Goal: Task Accomplishment & Management: Manage account settings

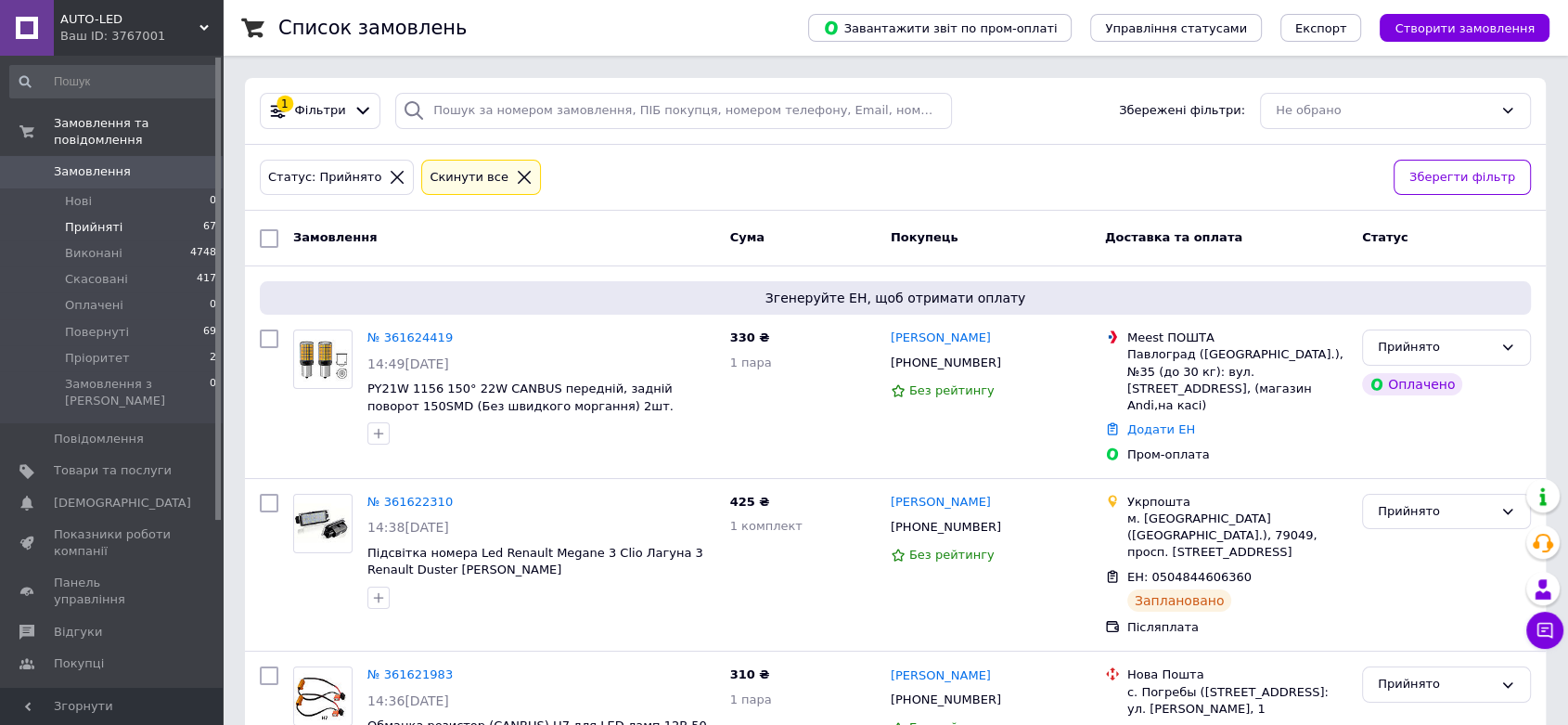
click at [92, 219] on span "Прийняті" at bounding box center [94, 227] width 58 height 16
click at [411, 334] on link "№ 361624419" at bounding box center [410, 338] width 86 height 13
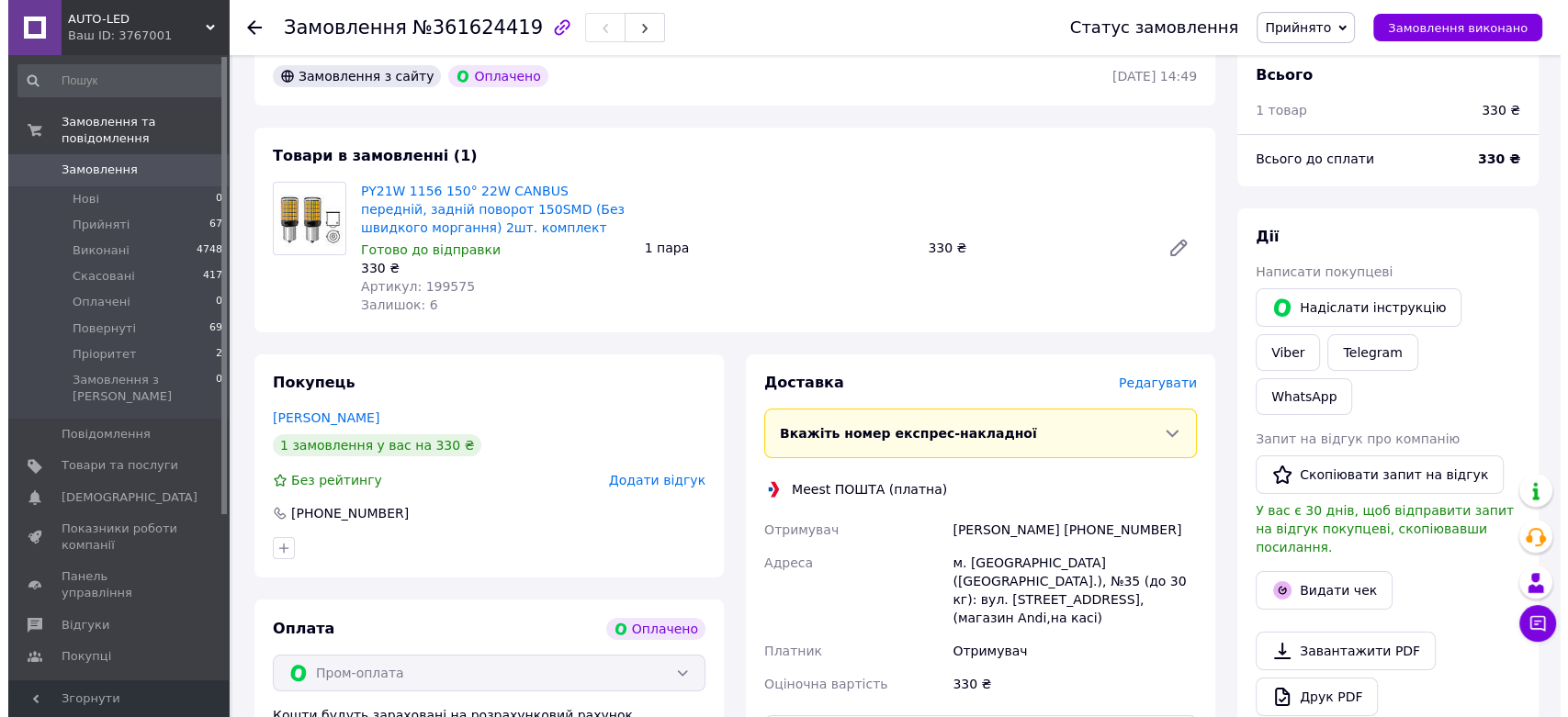
scroll to position [203, 0]
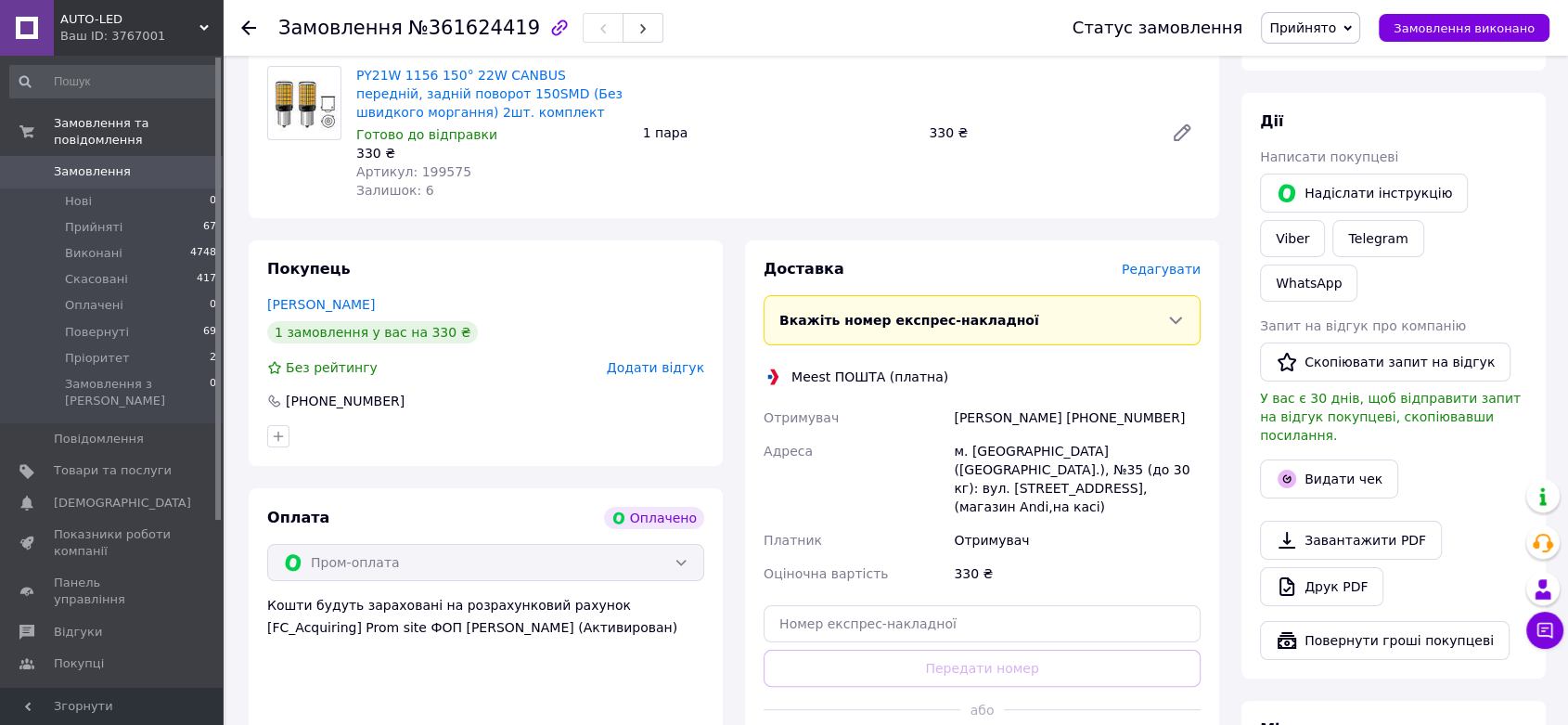
click at [1165, 273] on span "Редагувати" at bounding box center [1161, 268] width 79 height 14
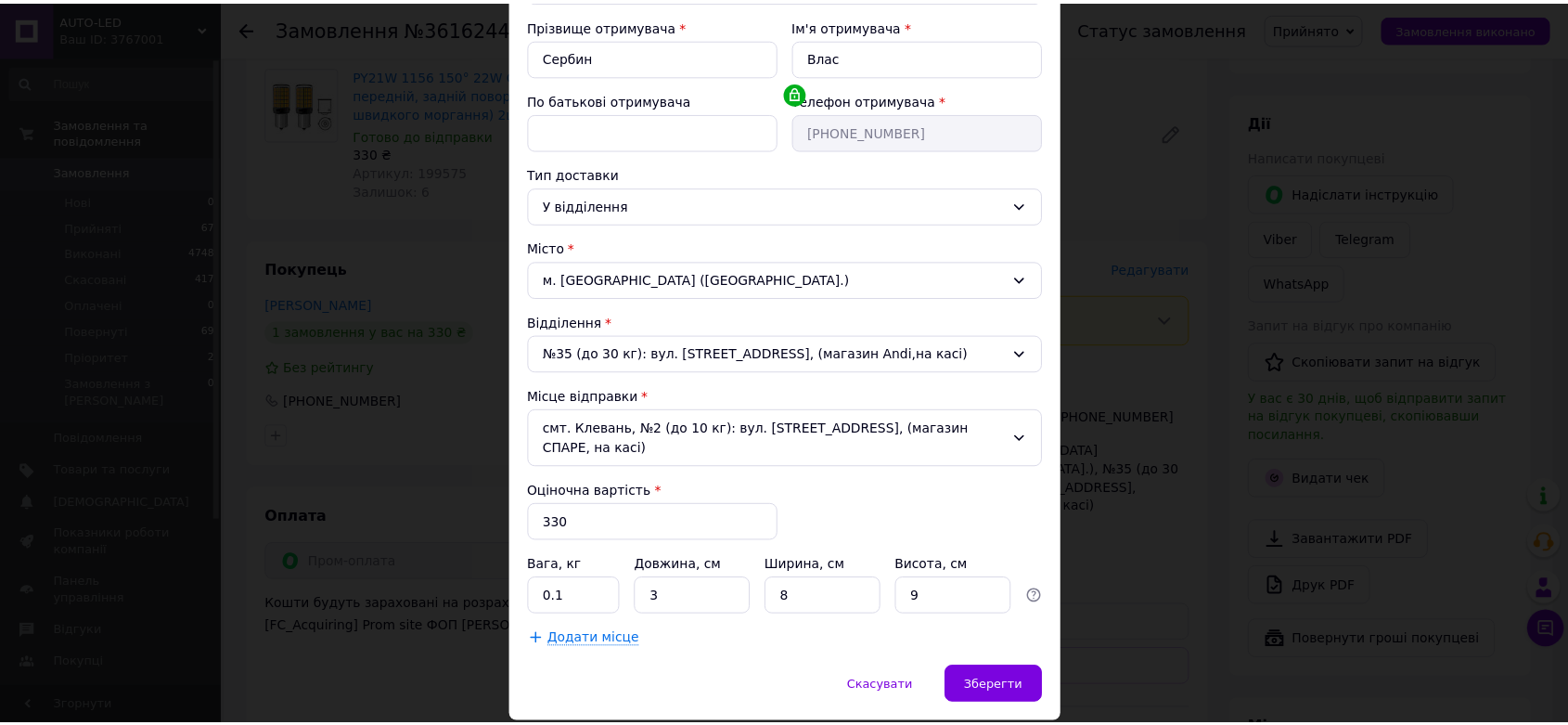
scroll to position [309, 0]
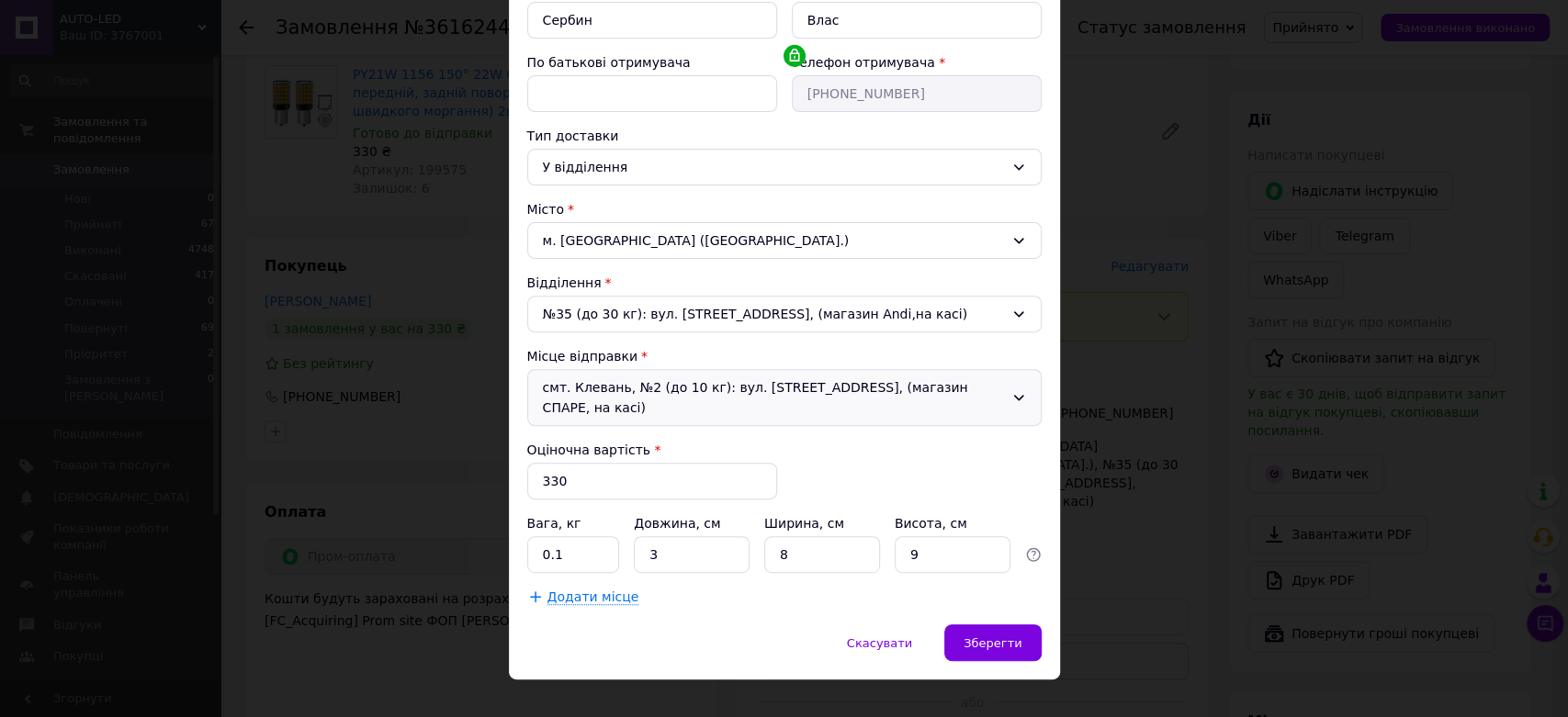
click at [815, 385] on div "смт. Клевань, №2 (до 10 кг): вул. Козацька, 10, (магазин СПАРЕ, на касі)" at bounding box center [784, 397] width 514 height 57
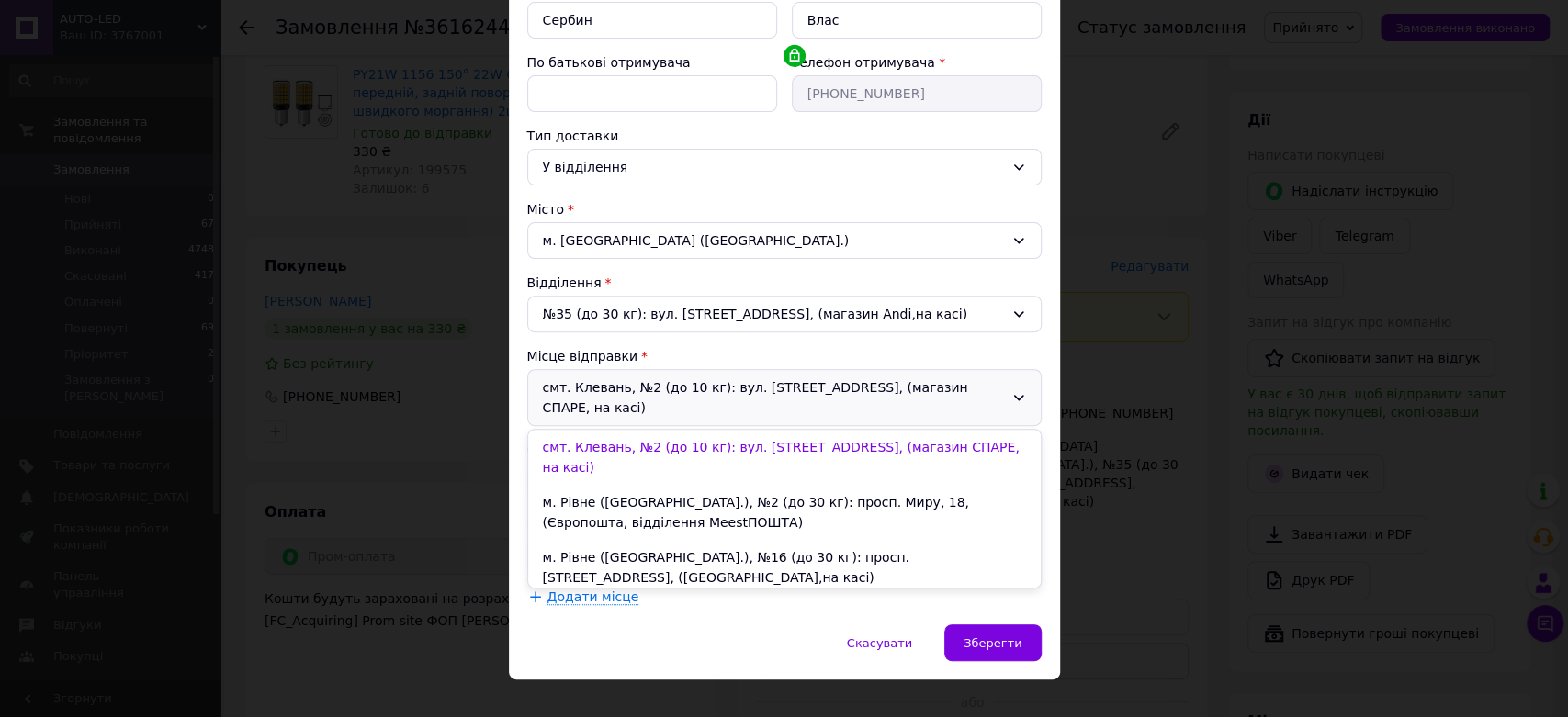
click at [772, 594] on li "с. Зоря (Рівненська обл.), №4 (до 30 кг): вул. Конституції, 3/2, (магазин Carte…" at bounding box center [784, 622] width 513 height 55
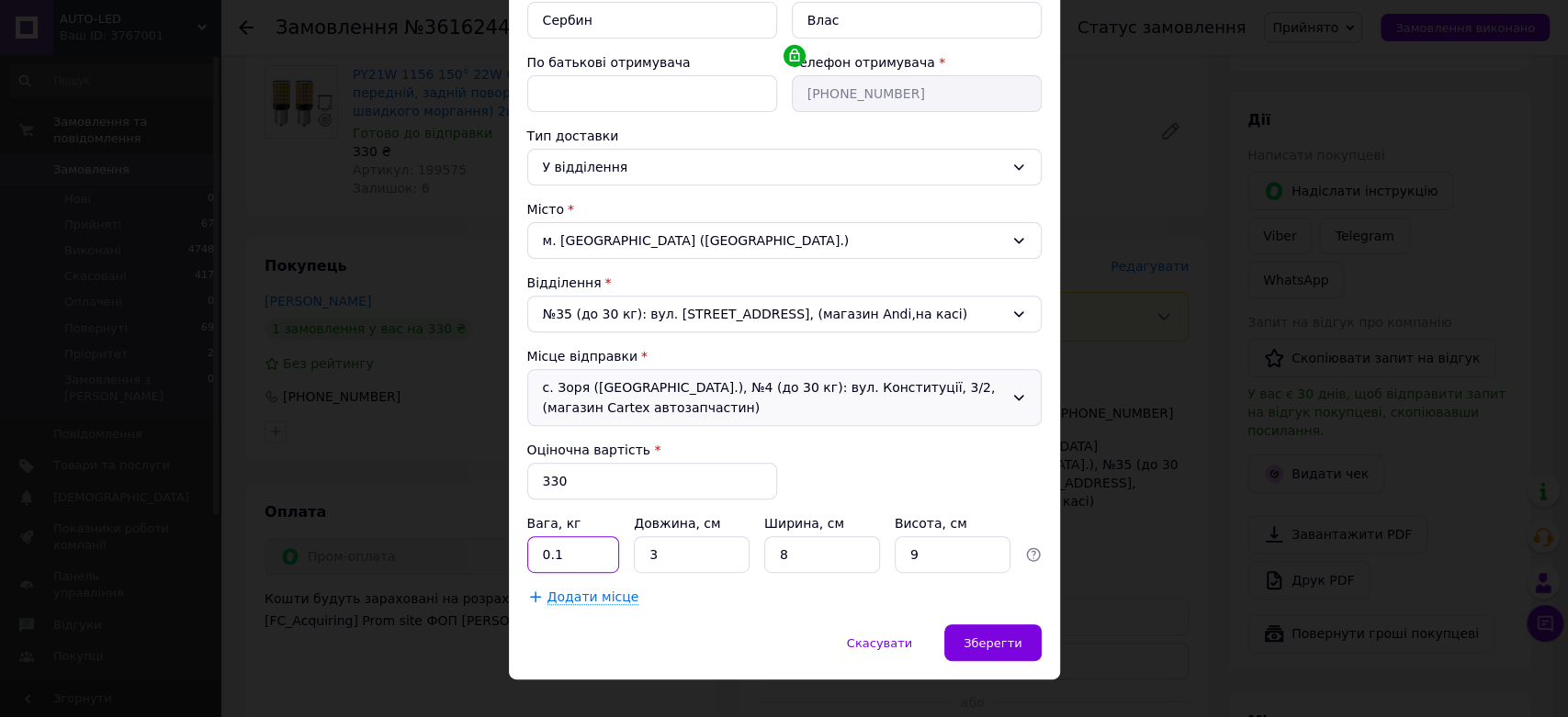
drag, startPoint x: 576, startPoint y: 550, endPoint x: 522, endPoint y: 556, distance: 54.3
click at [522, 556] on div "Спосіб доставки Meest ПОШТА (платна) Платник Отримувач Прізвище отримувача * Се…" at bounding box center [784, 219] width 551 height 809
type input "1"
click at [770, 618] on div "Спосіб доставки Meest ПОШТА (платна) Платник Отримувач Прізвище отримувача * Се…" at bounding box center [784, 219] width 551 height 809
click at [1014, 651] on div "Зберегти" at bounding box center [991, 642] width 96 height 37
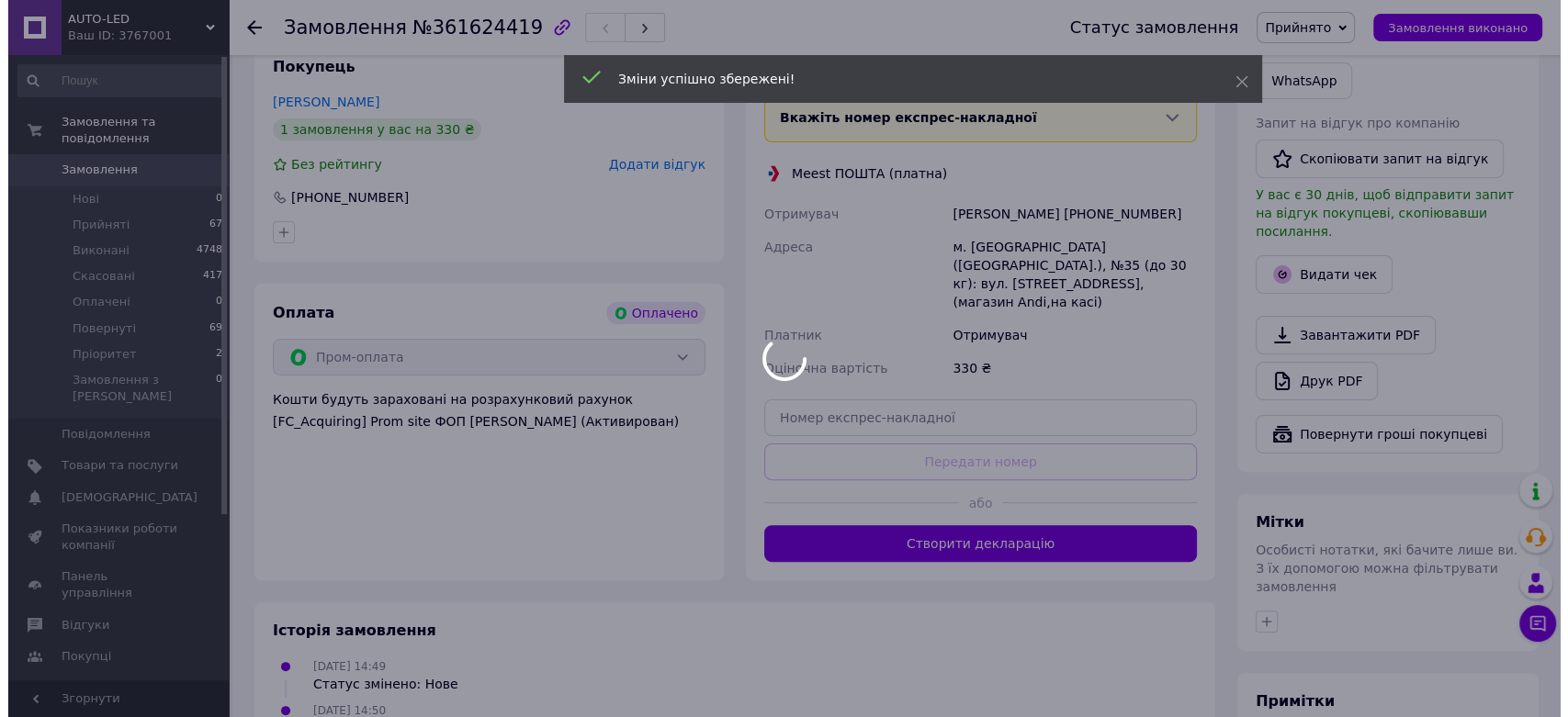
scroll to position [408, 0]
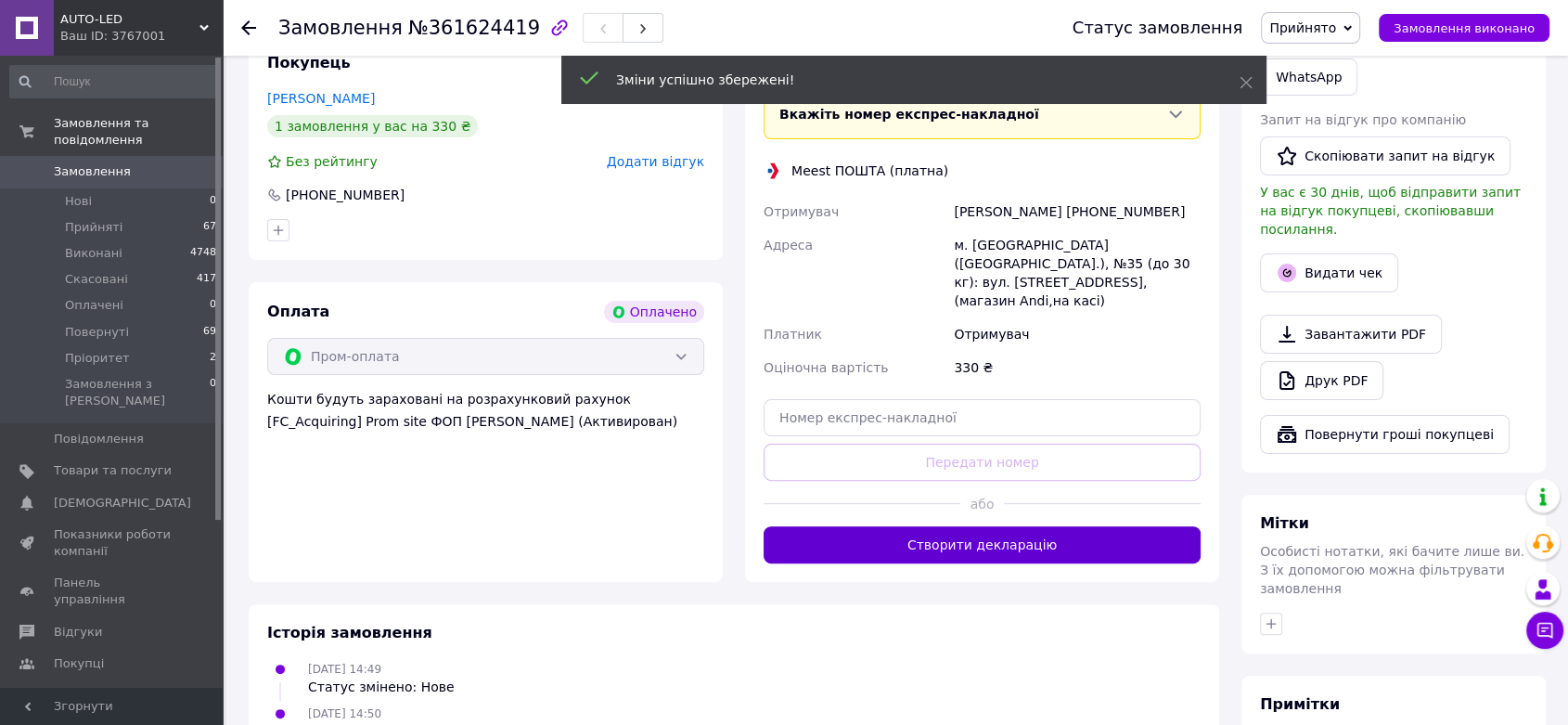
click at [1026, 534] on button "Створити декларацію" at bounding box center [982, 544] width 437 height 38
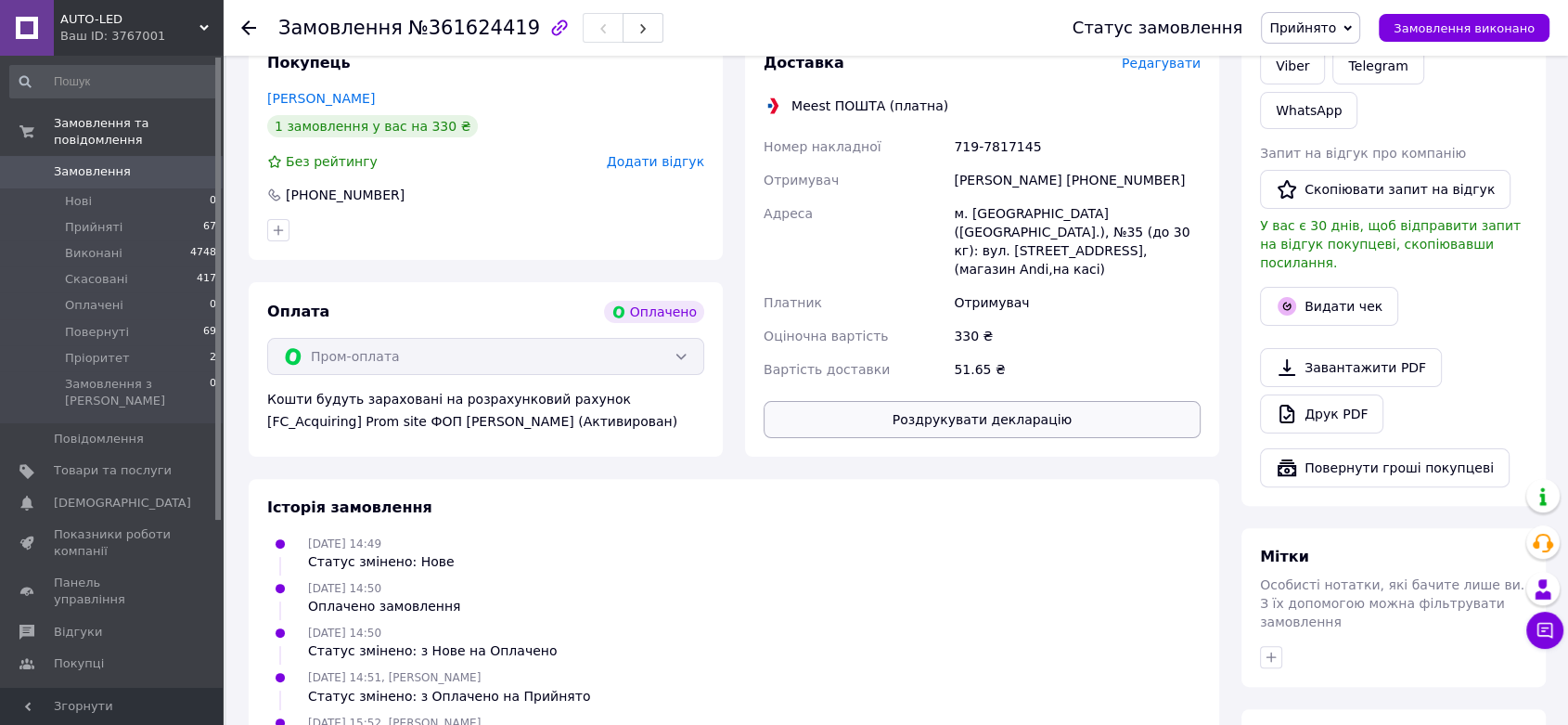
click at [967, 413] on button "Роздрукувати декларацію" at bounding box center [982, 419] width 437 height 38
click at [1355, 287] on button "Видати чек" at bounding box center [1330, 306] width 138 height 39
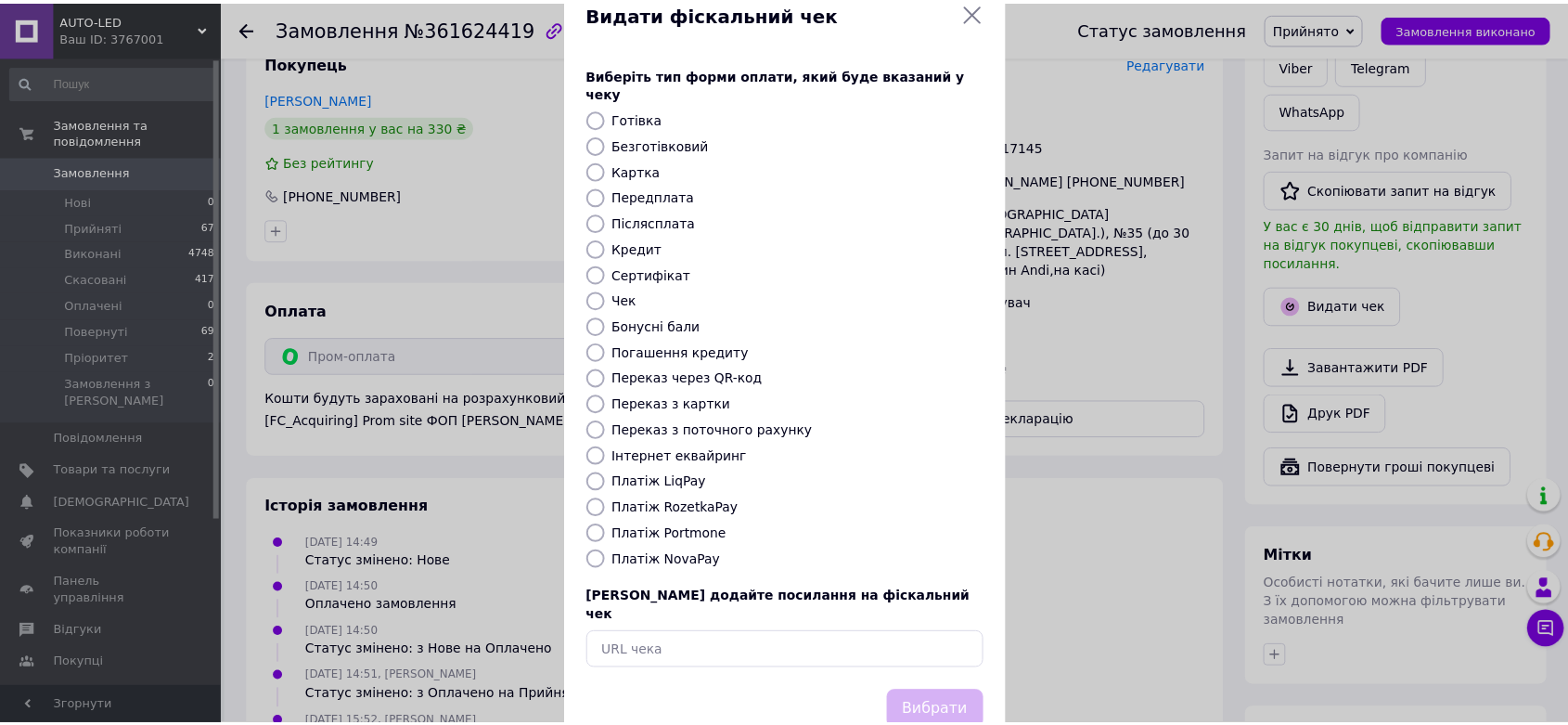
scroll to position [71, 0]
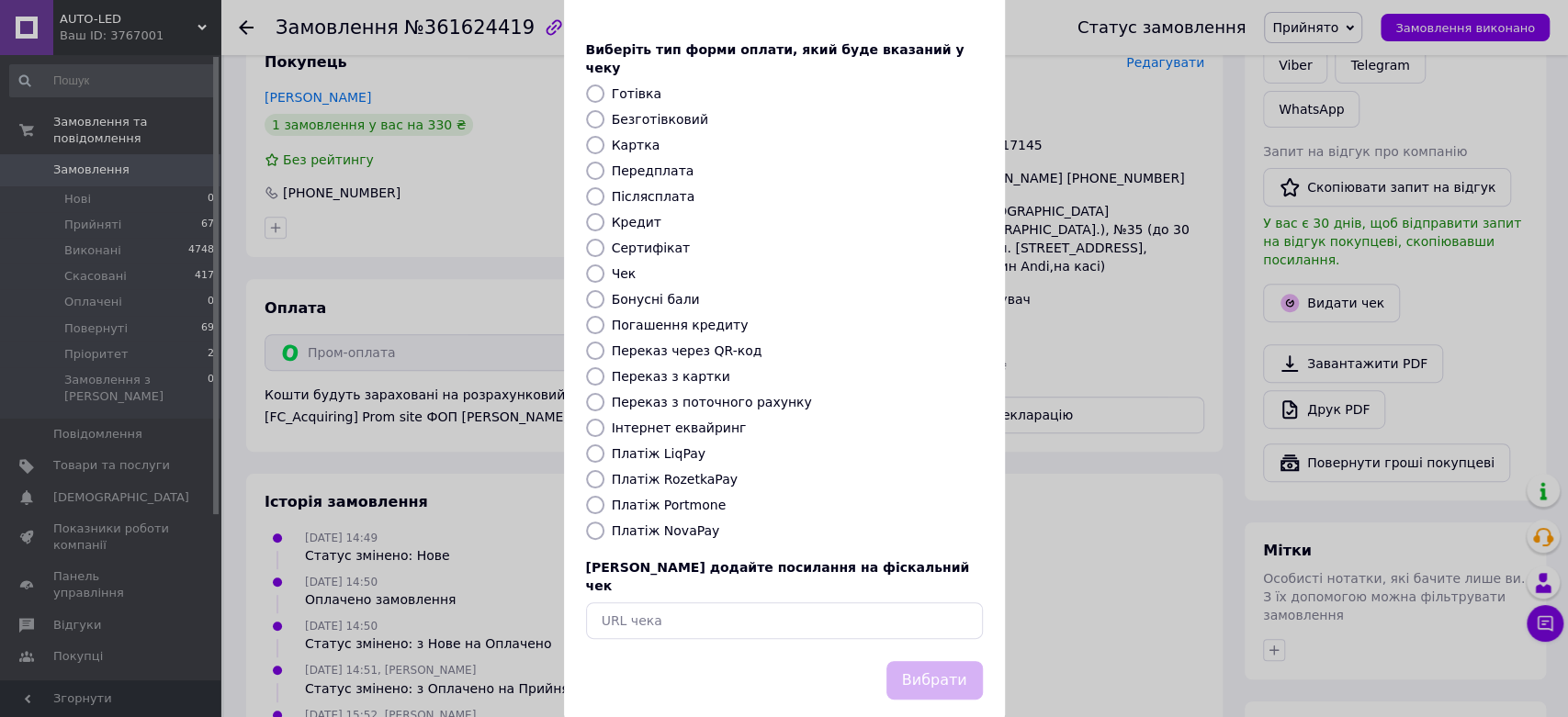
click at [589, 470] on input "Платіж RozetkaPay" at bounding box center [595, 478] width 18 height 18
radio input "true"
click at [970, 661] on button "Вибрати" at bounding box center [933, 681] width 96 height 40
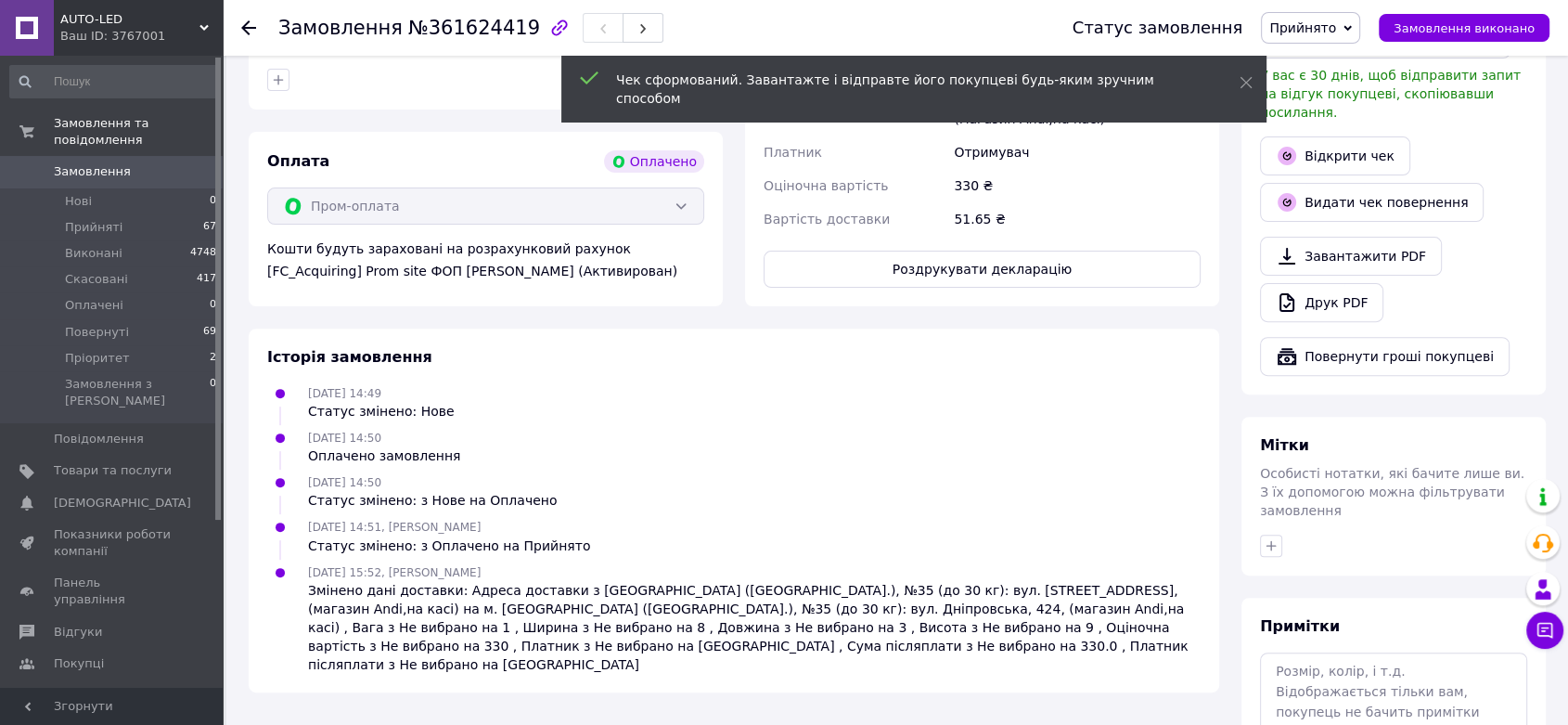
scroll to position [515, 0]
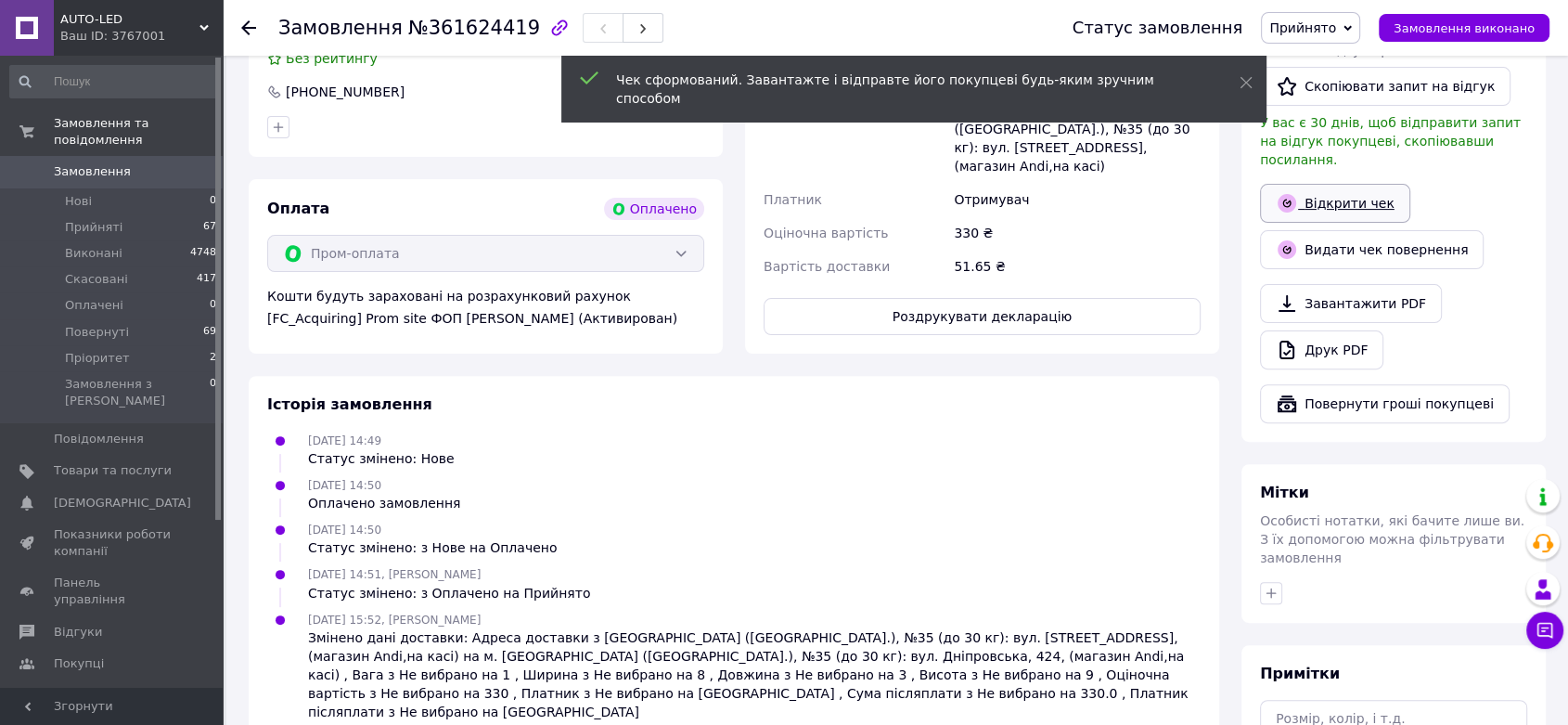
click at [1350, 184] on link "Відкрити чек" at bounding box center [1335, 203] width 150 height 39
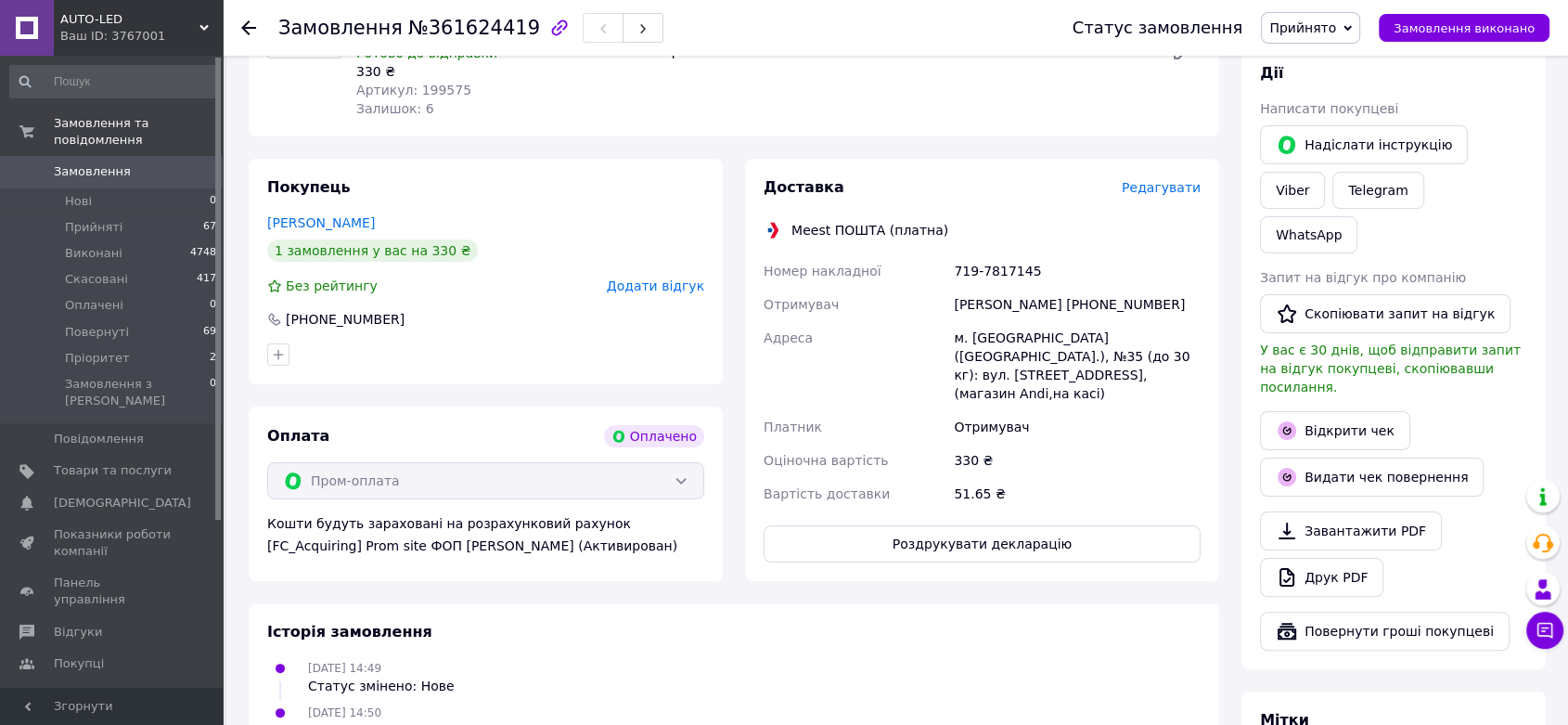
scroll to position [0, 0]
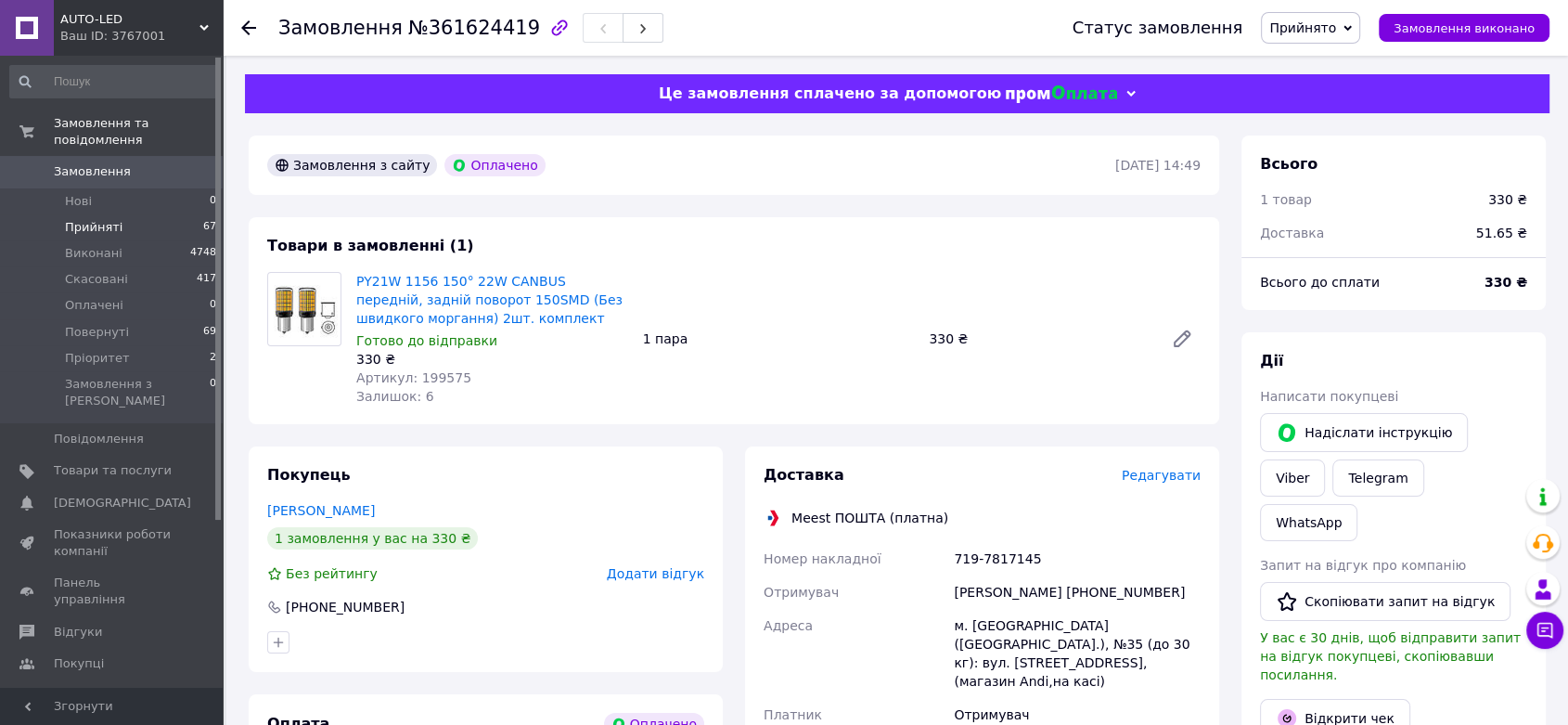
click at [107, 219] on span "Прийняті" at bounding box center [94, 227] width 58 height 16
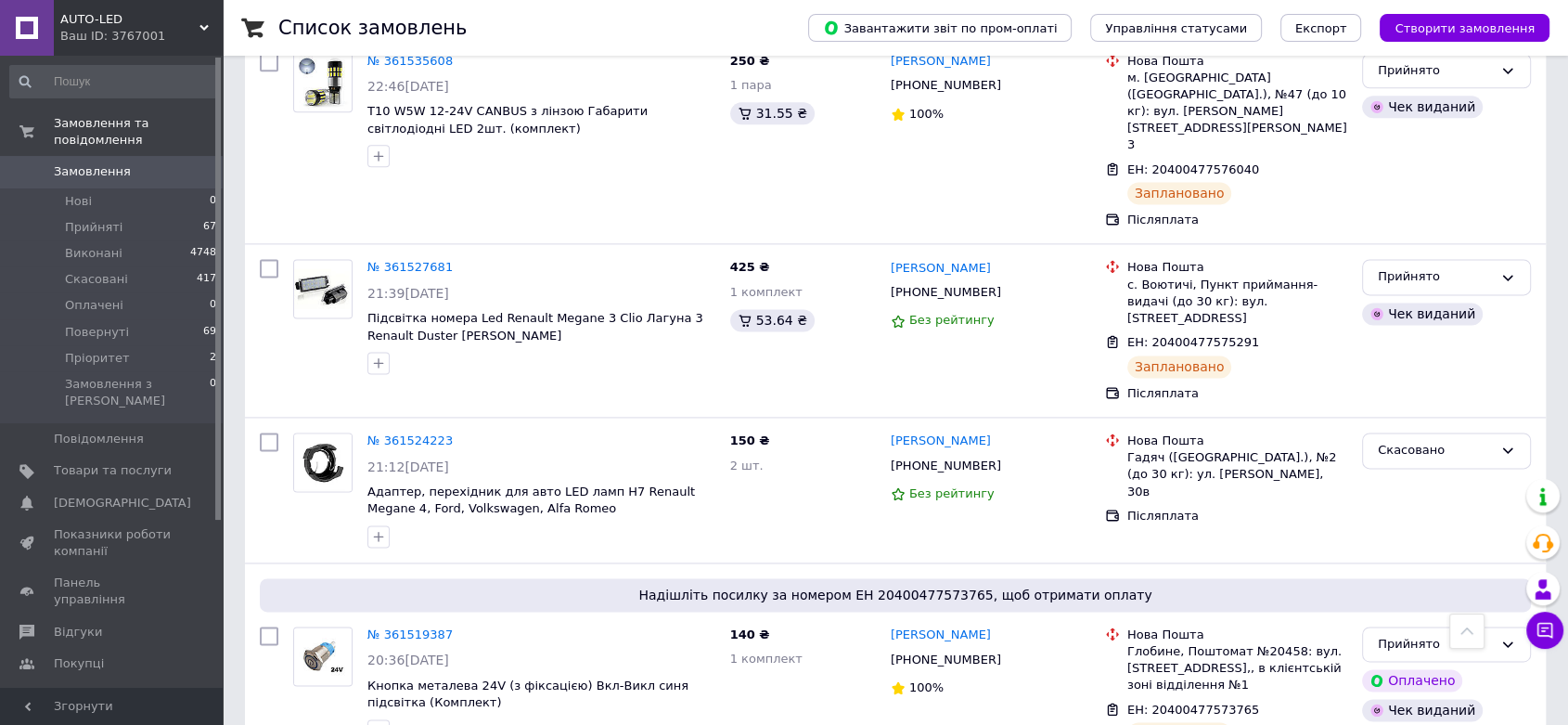
scroll to position [2474, 0]
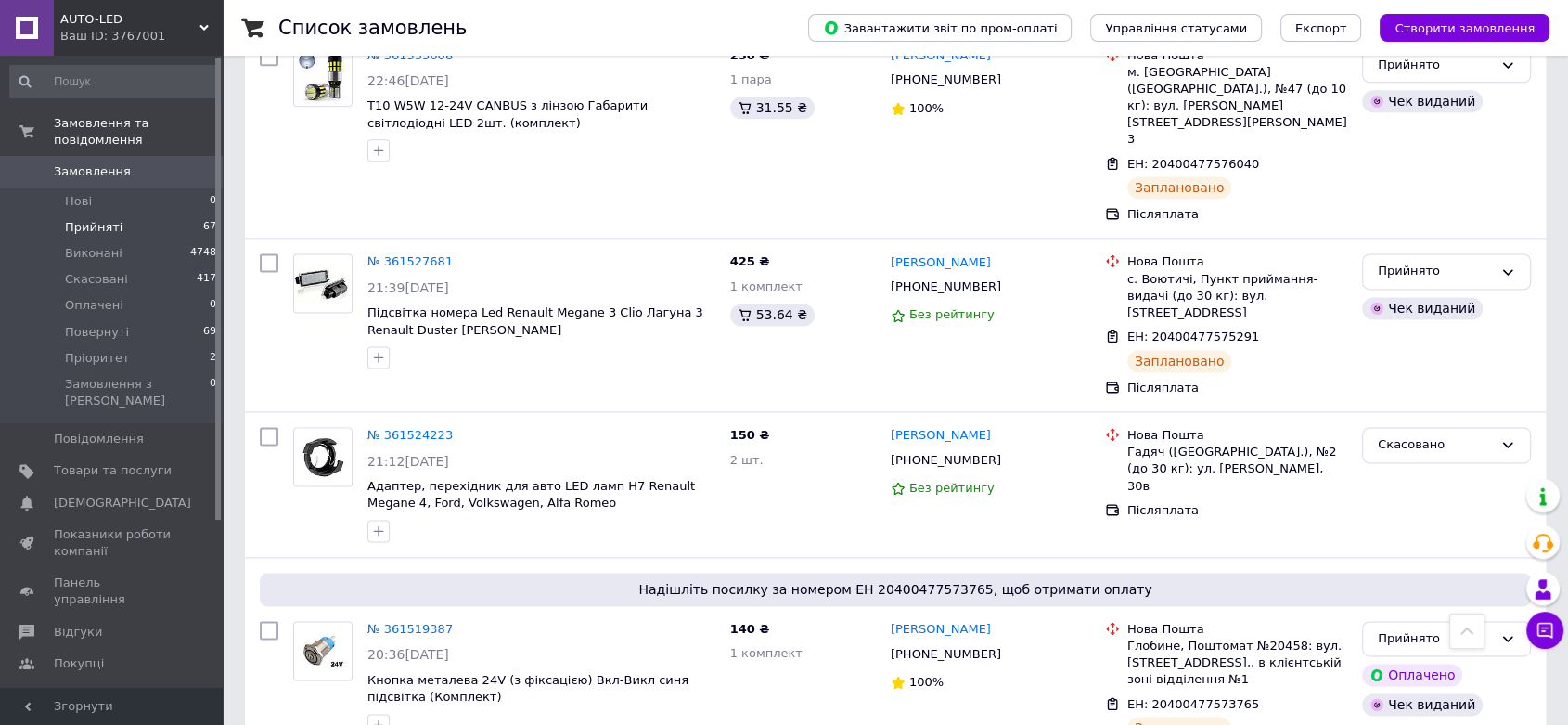
click at [101, 219] on span "Прийняті" at bounding box center [94, 227] width 58 height 16
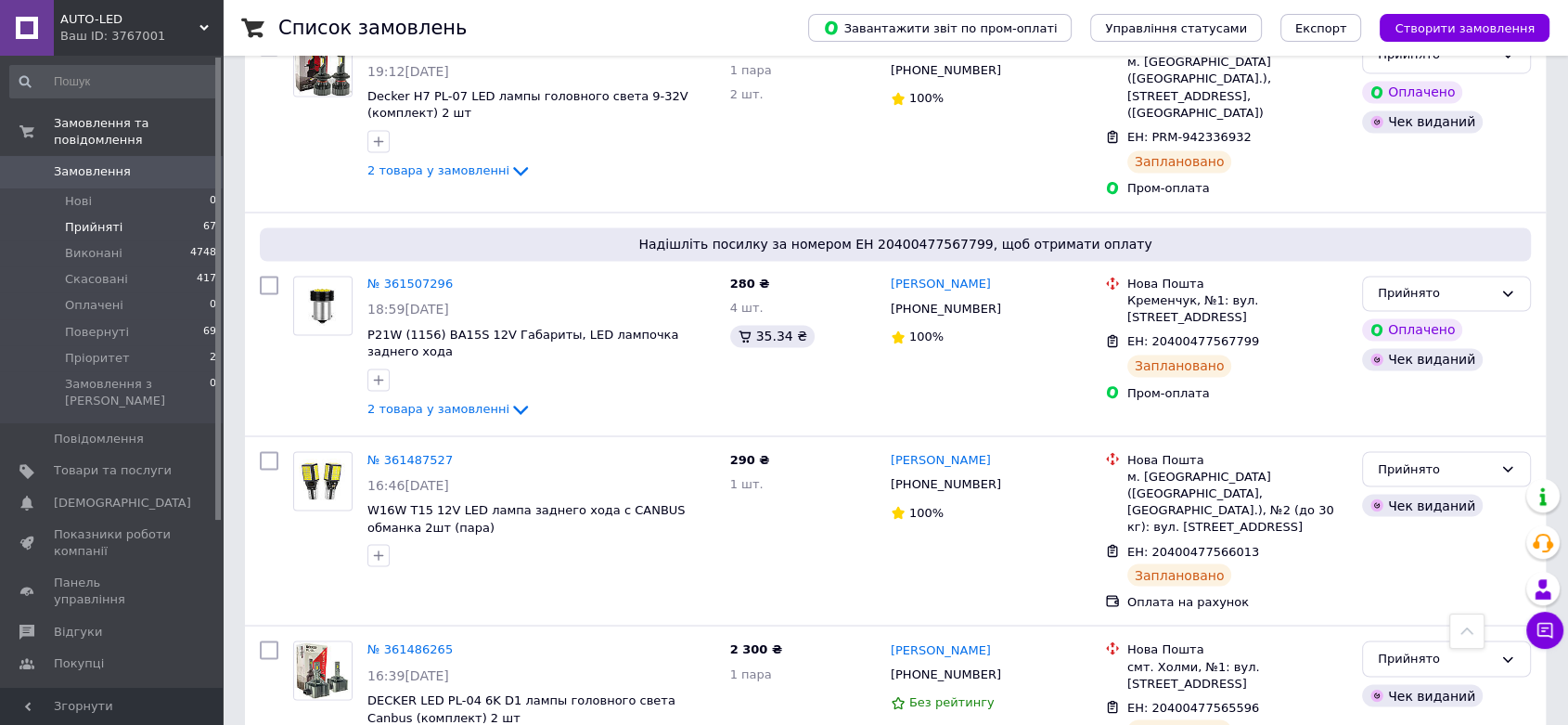
scroll to position [3184, 0]
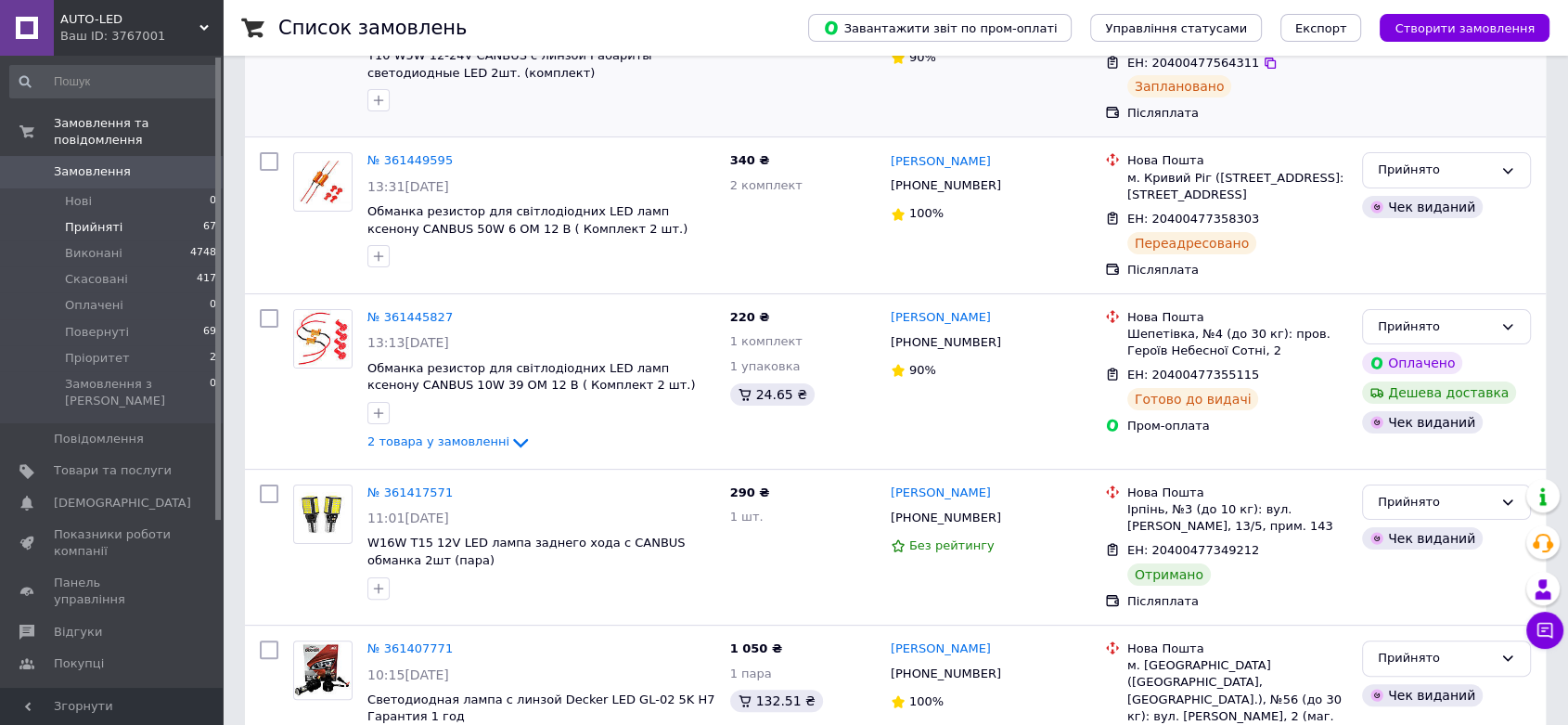
scroll to position [412, 0]
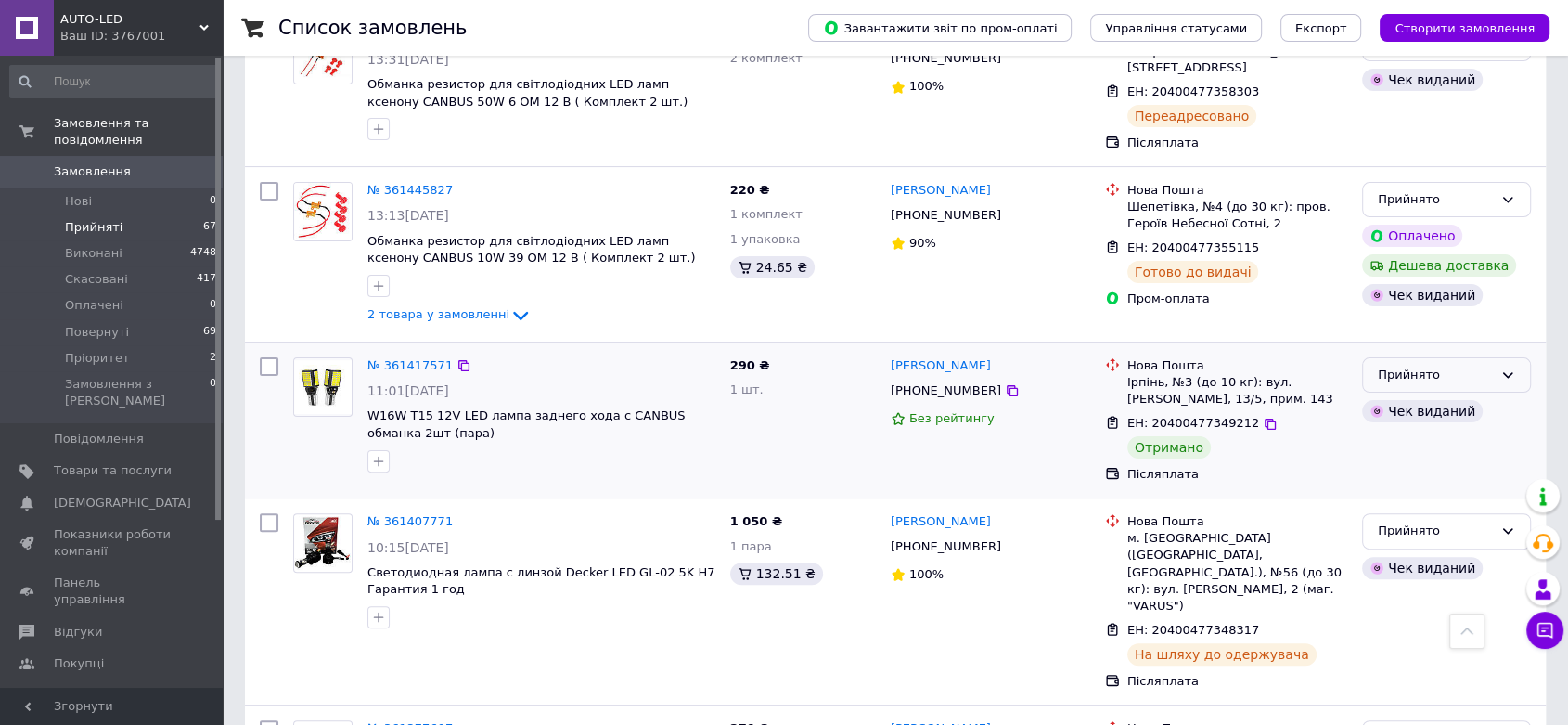
click at [1471, 386] on div "Прийнято" at bounding box center [1435, 375] width 115 height 19
click at [1441, 425] on li "Виконано" at bounding box center [1447, 413] width 167 height 35
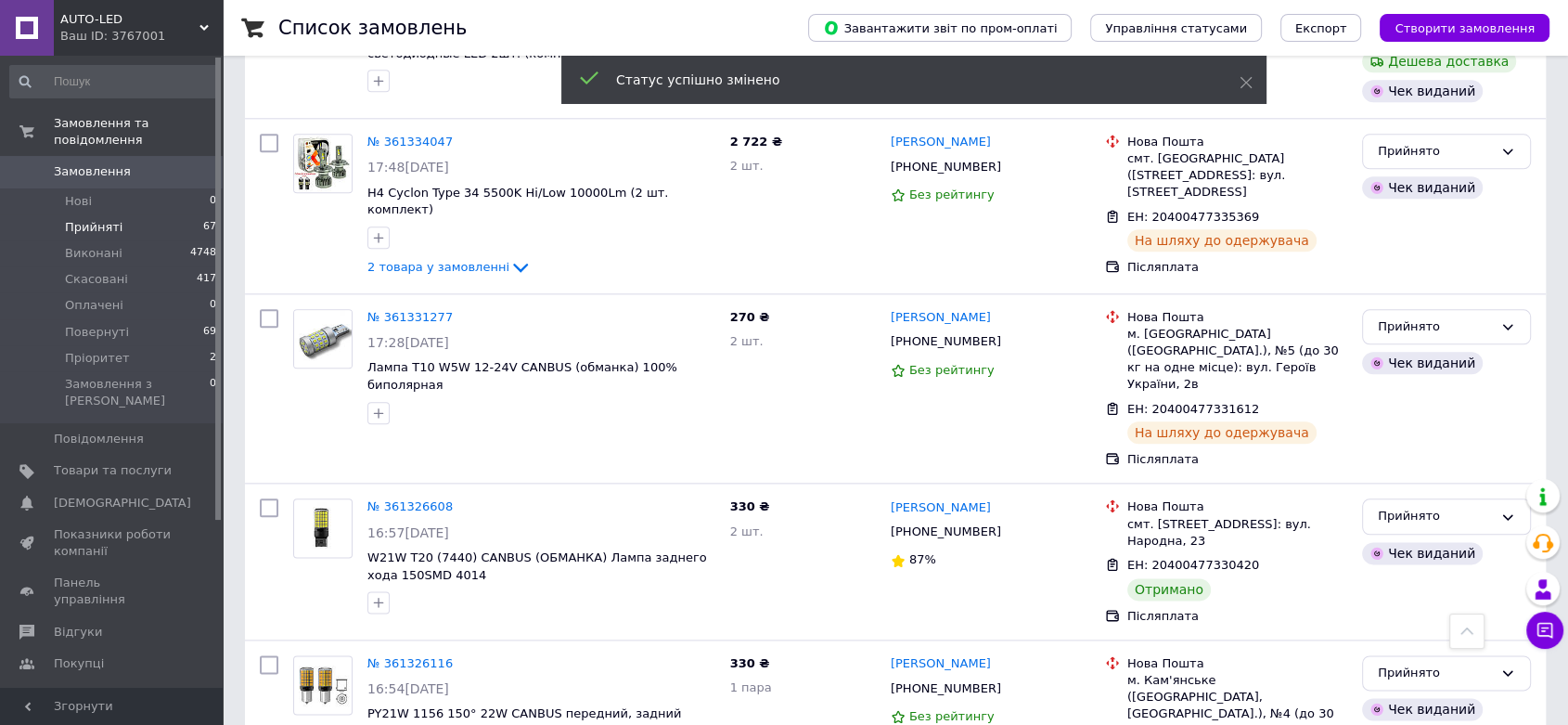
scroll to position [2165, 0]
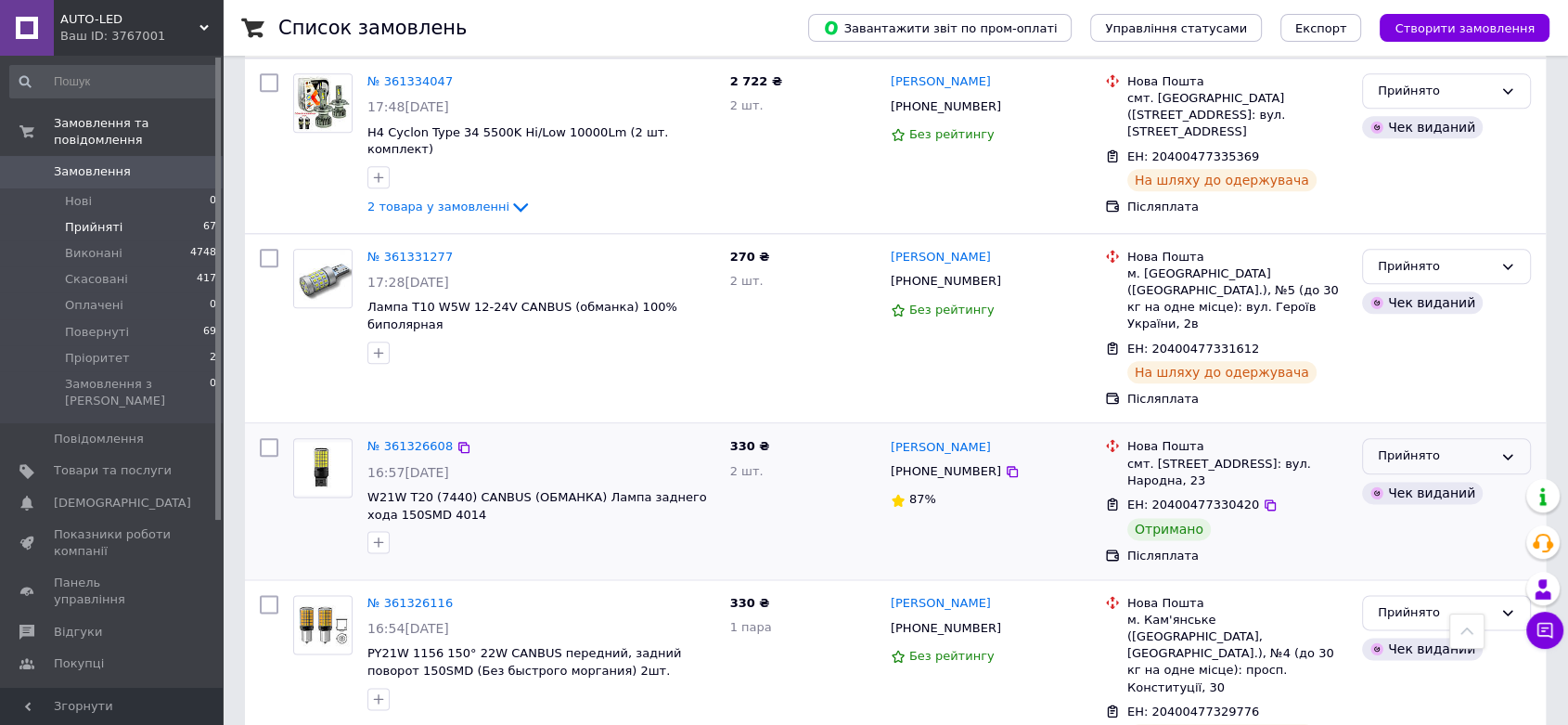
click at [1466, 446] on div "Прийнято" at bounding box center [1435, 456] width 115 height 19
click at [1448, 478] on li "Виконано" at bounding box center [1447, 495] width 167 height 35
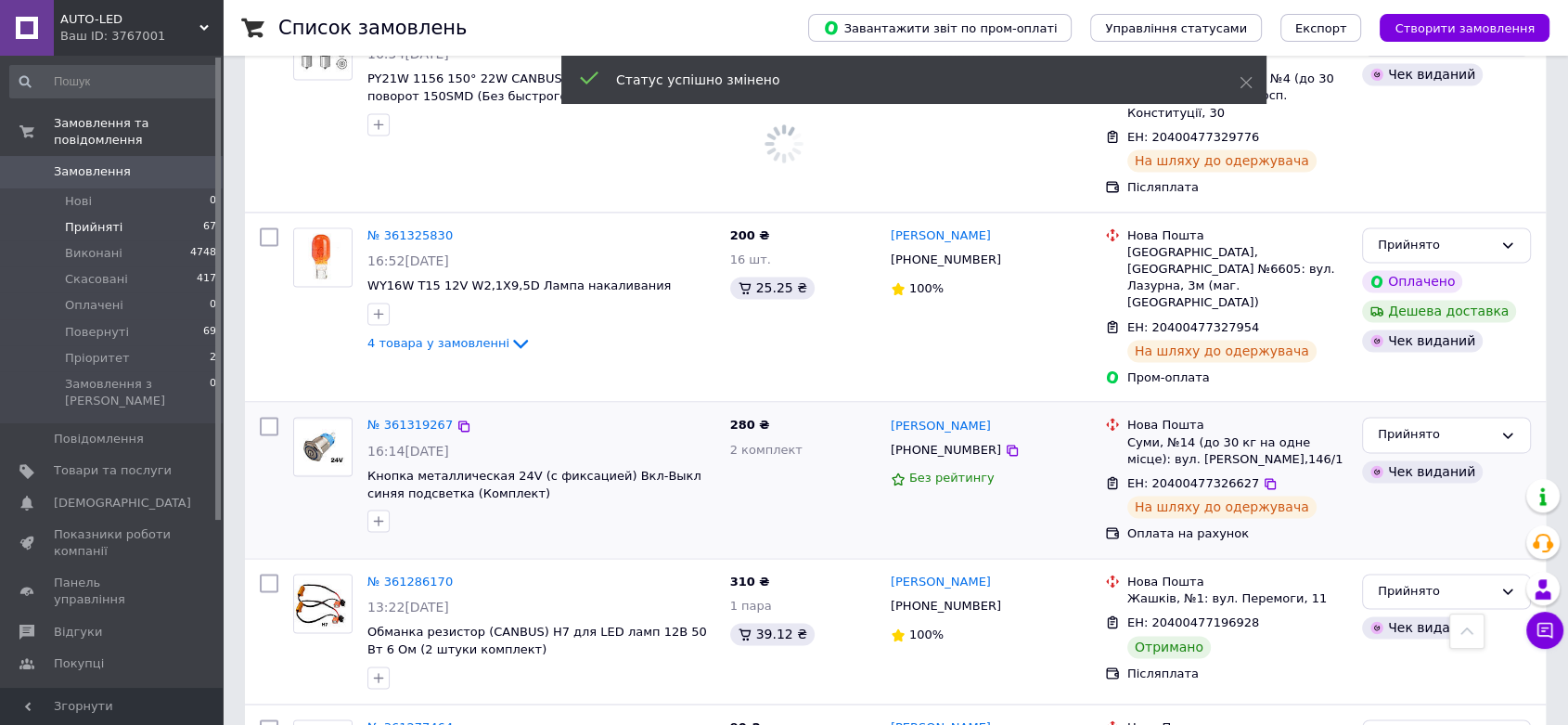
scroll to position [2784, 0]
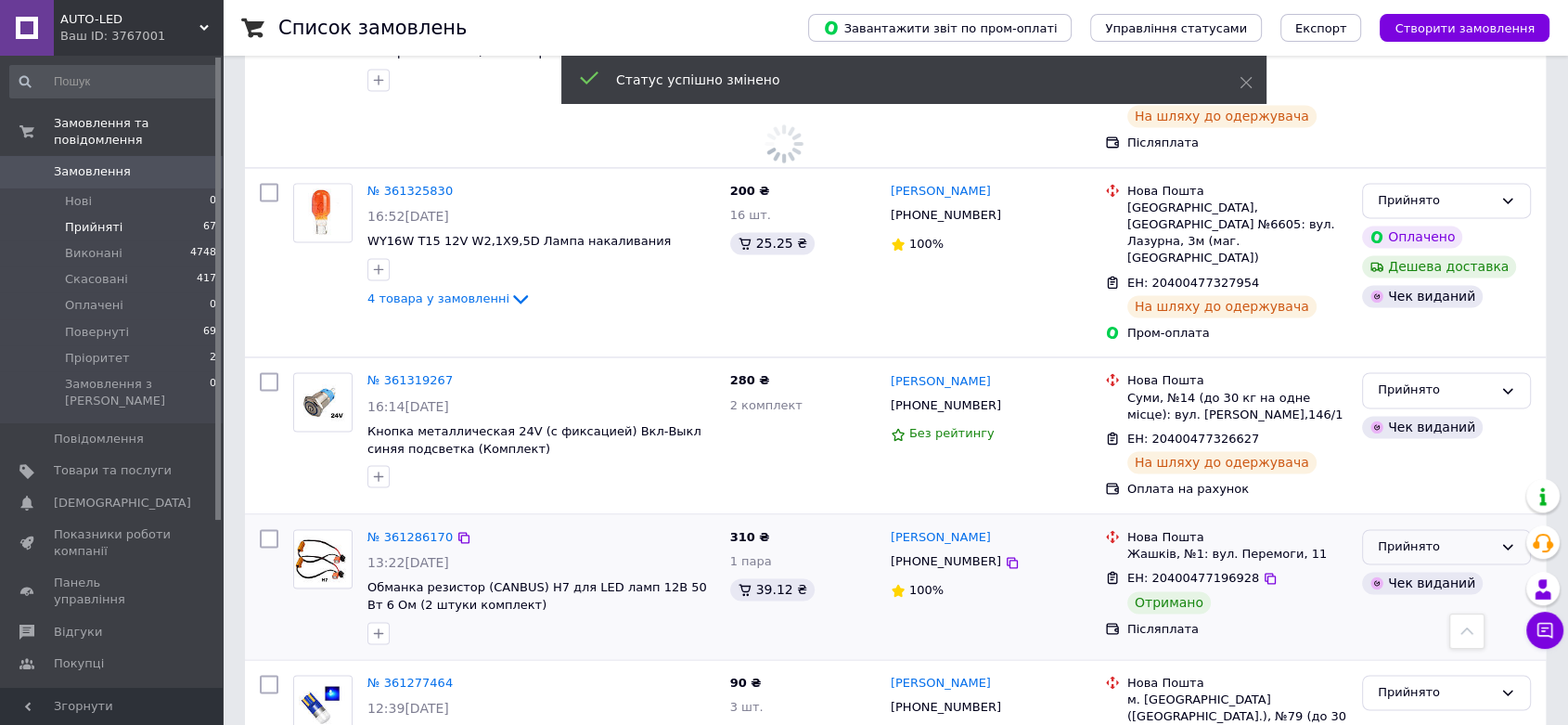
click at [1444, 538] on div "Прийнято" at bounding box center [1435, 547] width 115 height 19
click at [1421, 568] on li "Виконано" at bounding box center [1447, 586] width 167 height 35
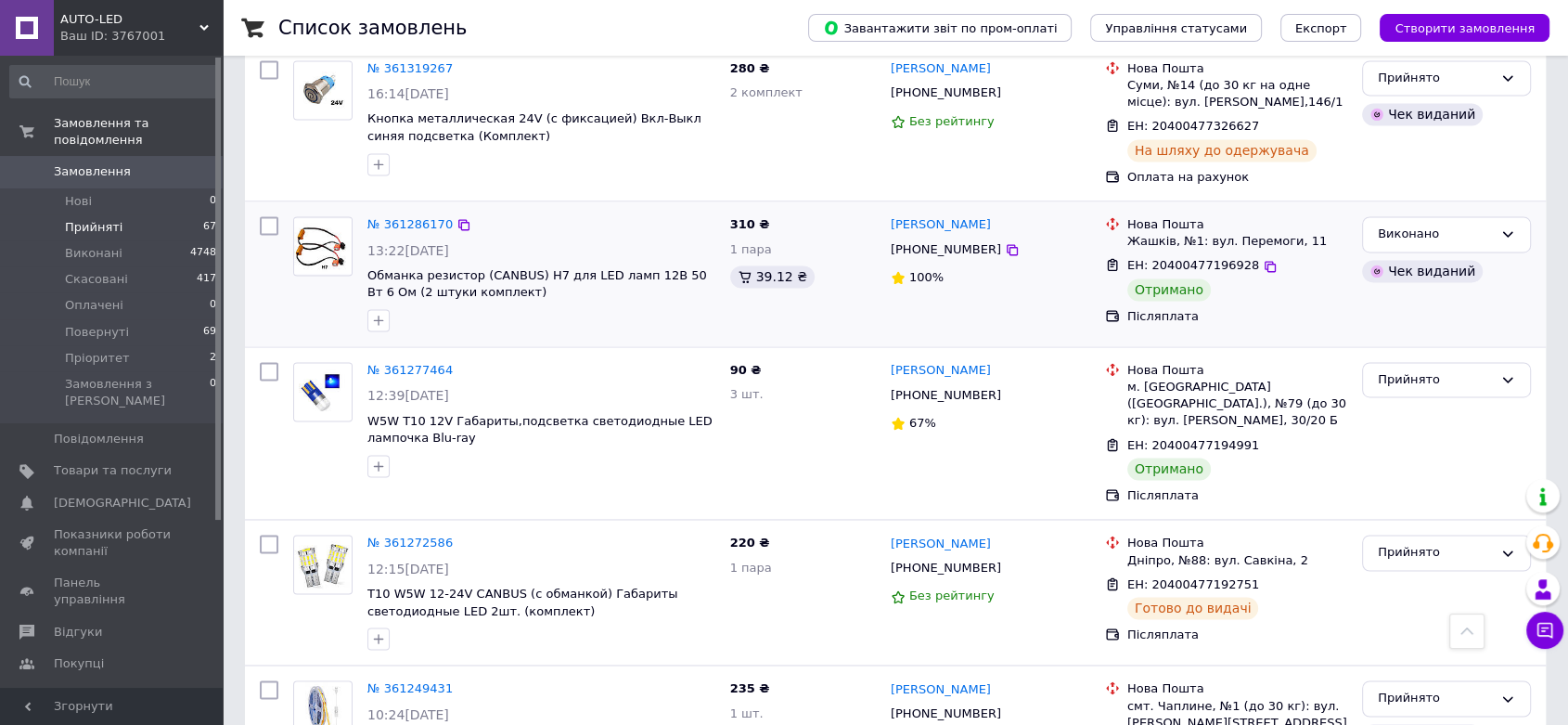
scroll to position [2482, 0]
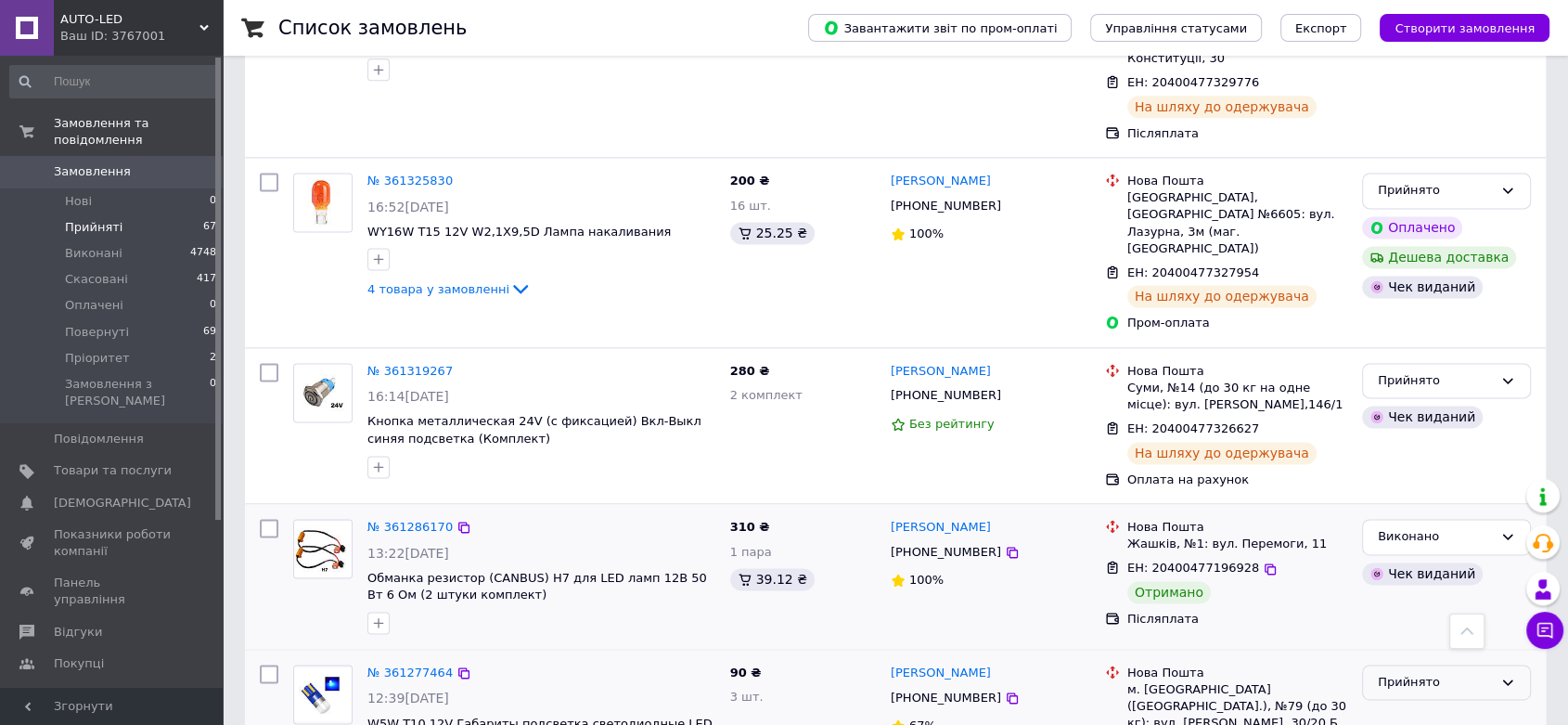
drag, startPoint x: 1492, startPoint y: 472, endPoint x: 1478, endPoint y: 483, distance: 17.8
click at [1491, 664] on div "Прийнято" at bounding box center [1447, 683] width 169 height 37
click at [1442, 704] on li "Виконано" at bounding box center [1447, 721] width 167 height 35
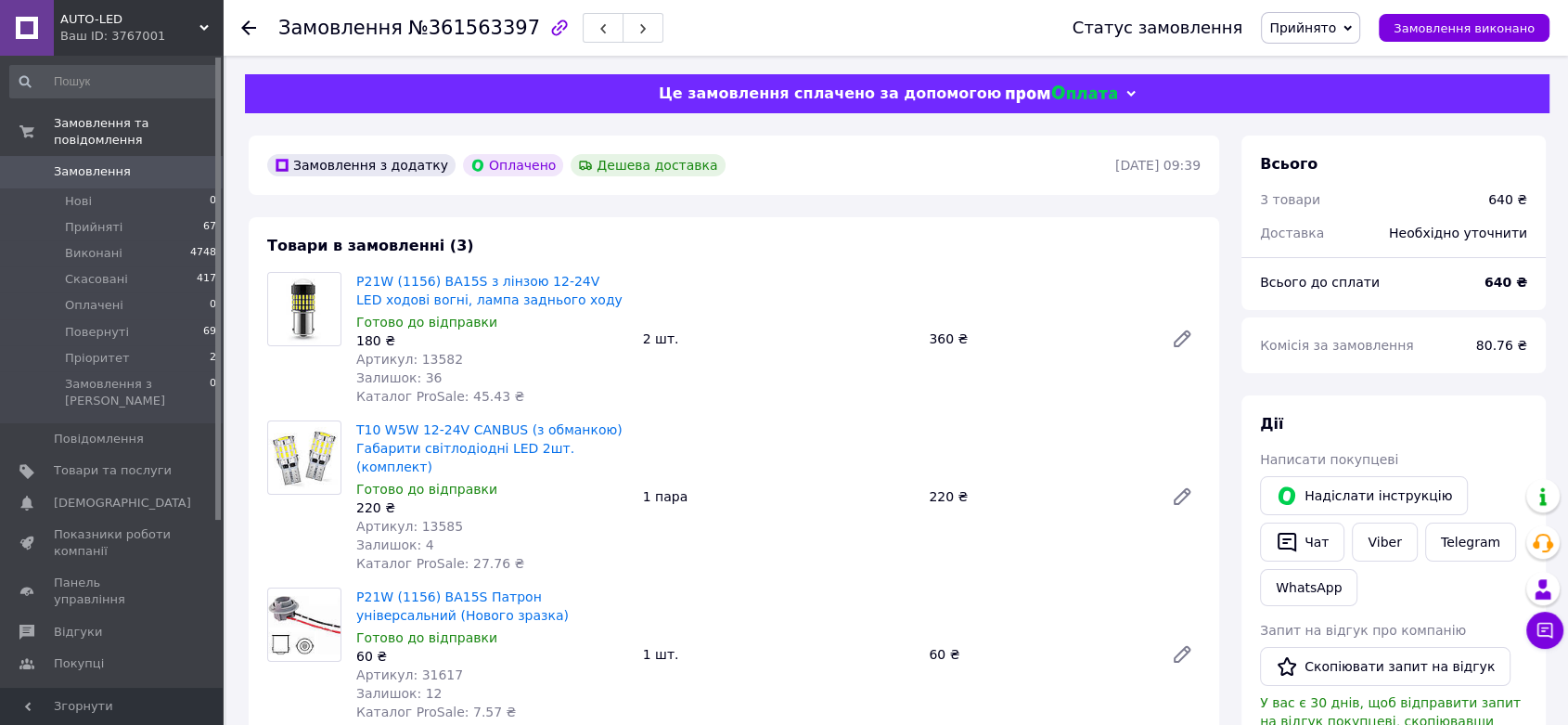
click at [799, 473] on div "T10 W5W 12-24V CANBUS (з обманкою) Габарити світлодіодні LED 2шт. (комплект) Го…" at bounding box center [779, 496] width 859 height 160
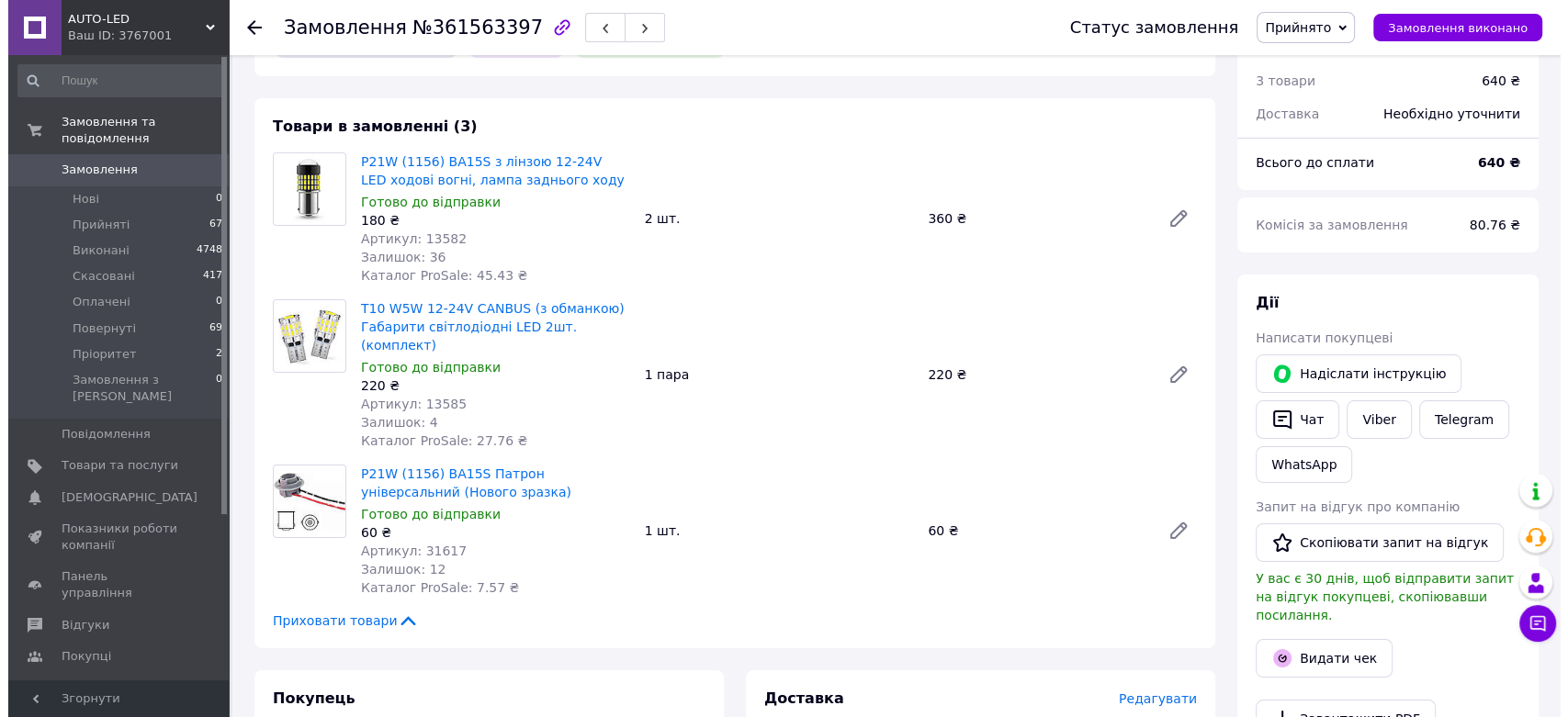
scroll to position [203, 0]
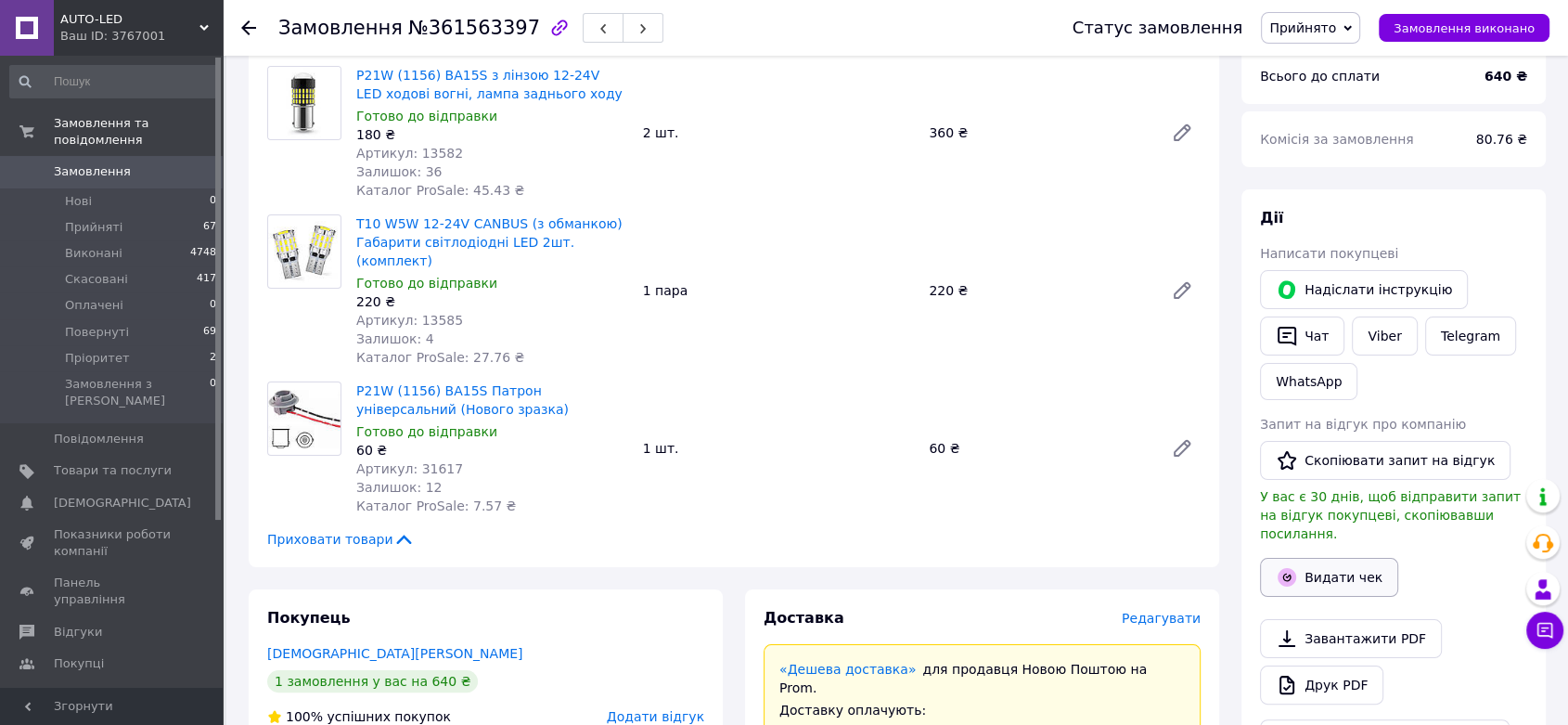
click at [1359, 558] on button "Видати чек" at bounding box center [1330, 577] width 138 height 39
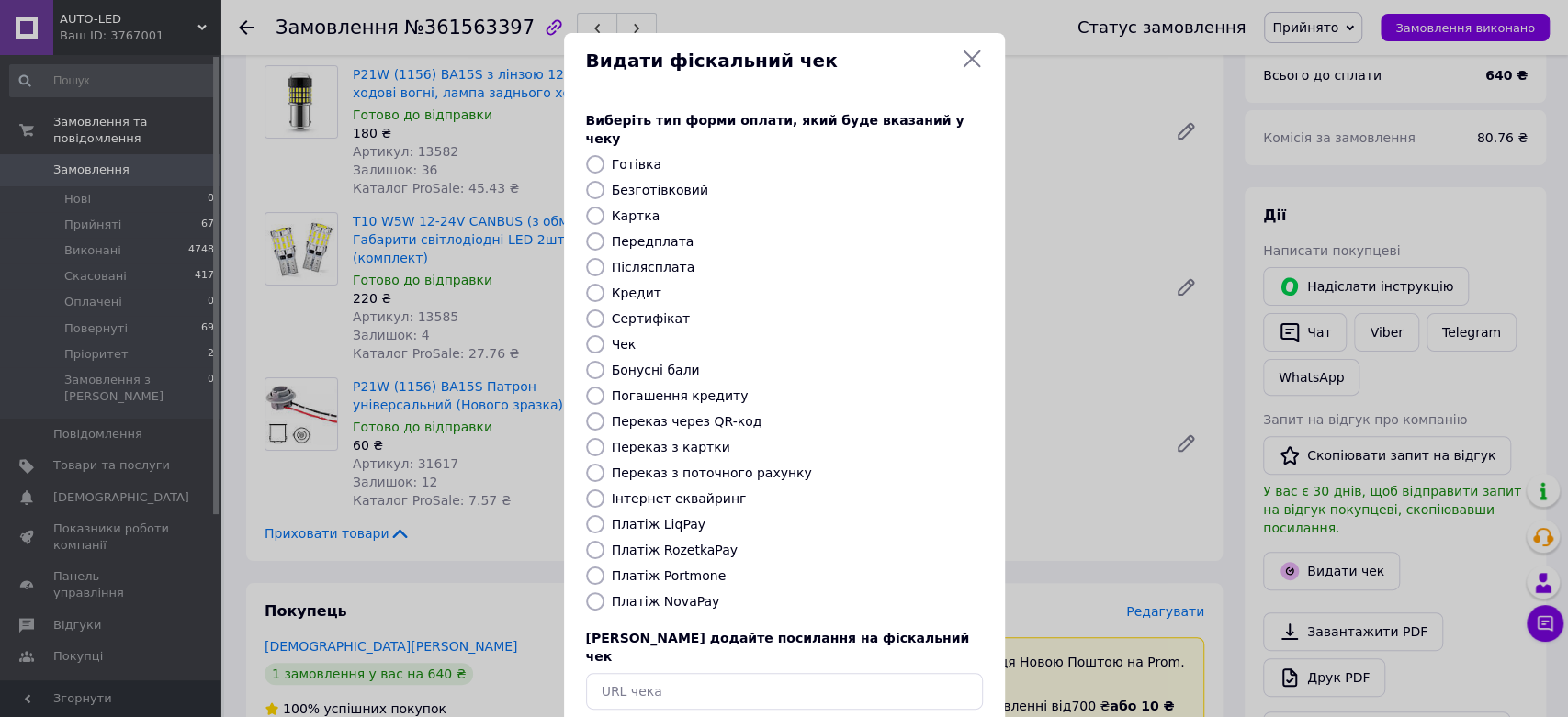
click at [587, 540] on input "Платіж RozetkaPay" at bounding box center [595, 549] width 18 height 18
radio input "true"
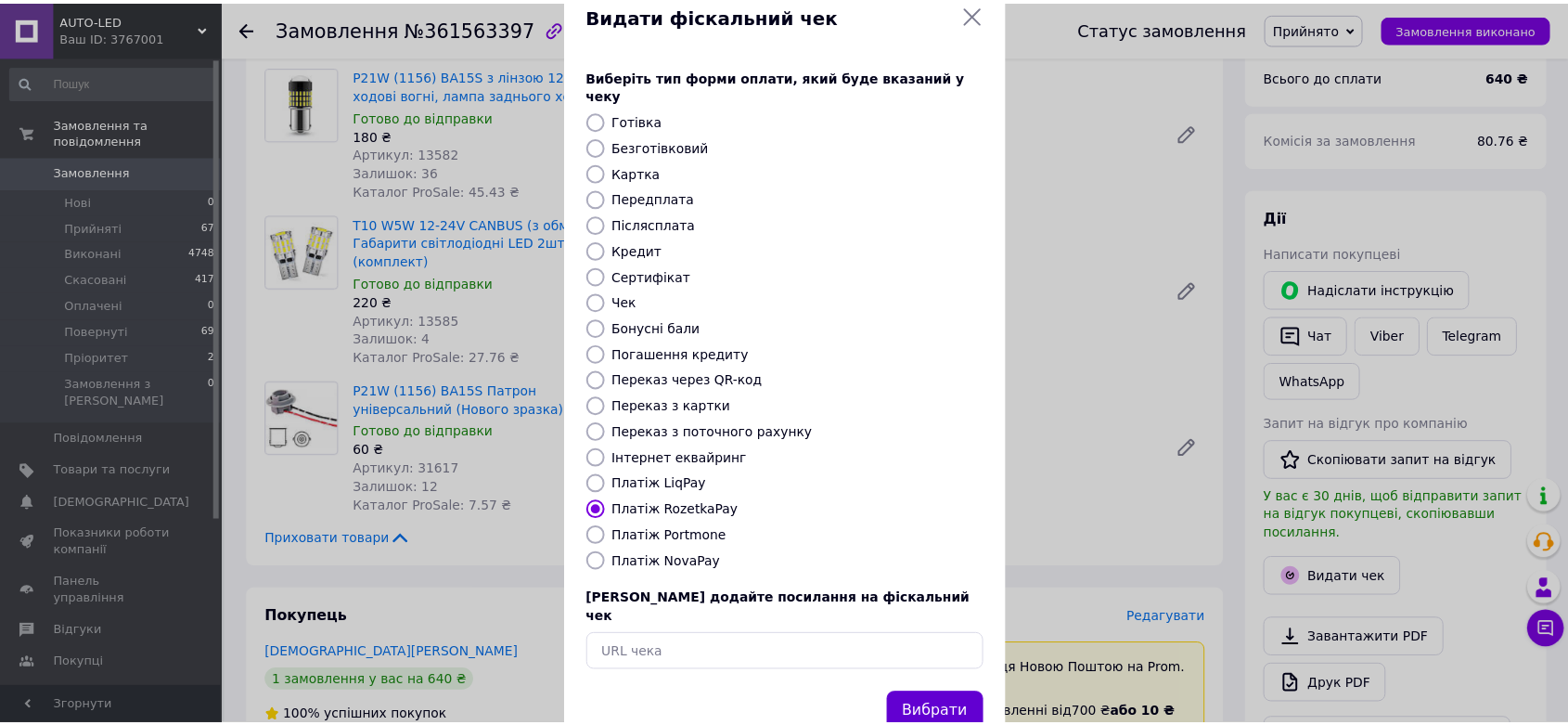
scroll to position [71, 0]
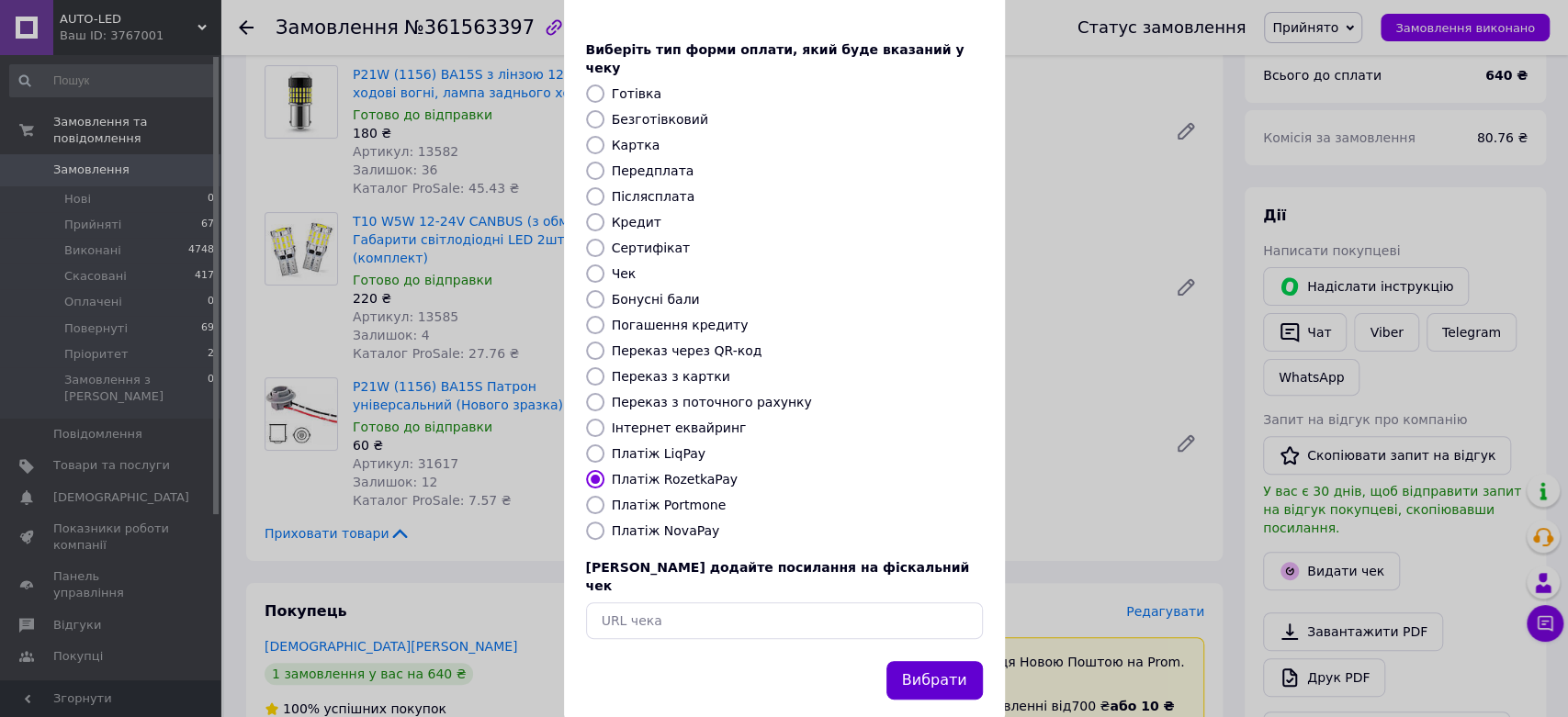
click at [948, 661] on button "Вибрати" at bounding box center [933, 681] width 96 height 40
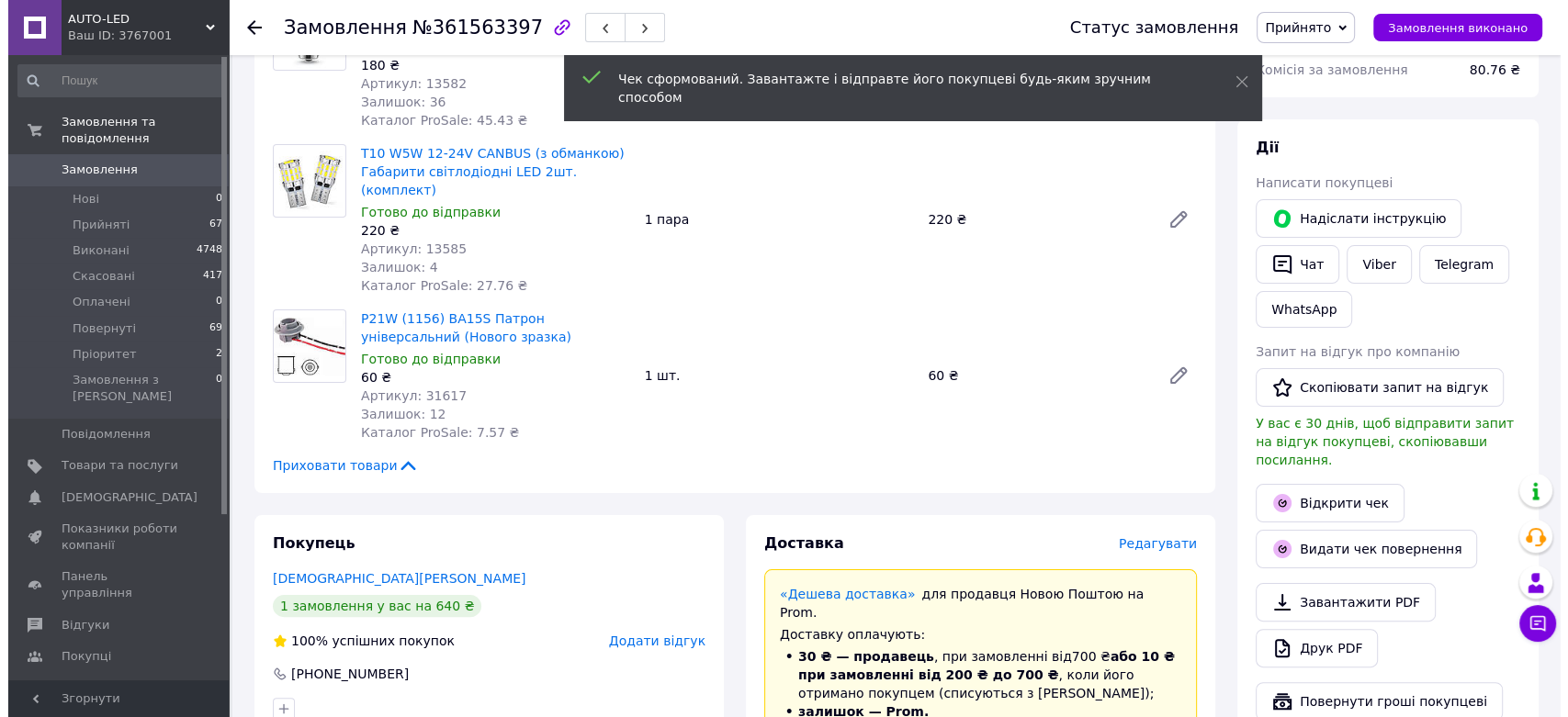
scroll to position [408, 0]
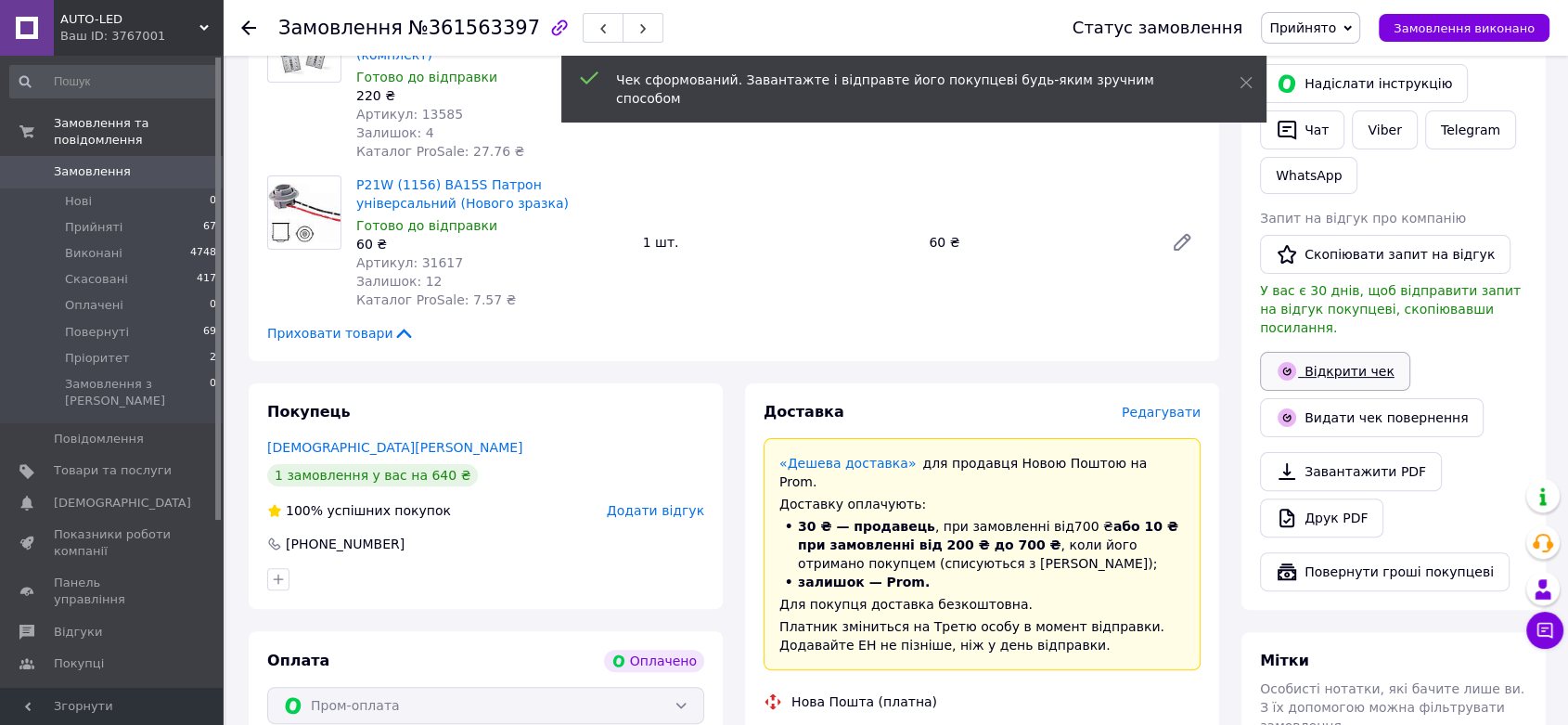
click at [1356, 353] on link "Відкрити чек" at bounding box center [1335, 371] width 150 height 39
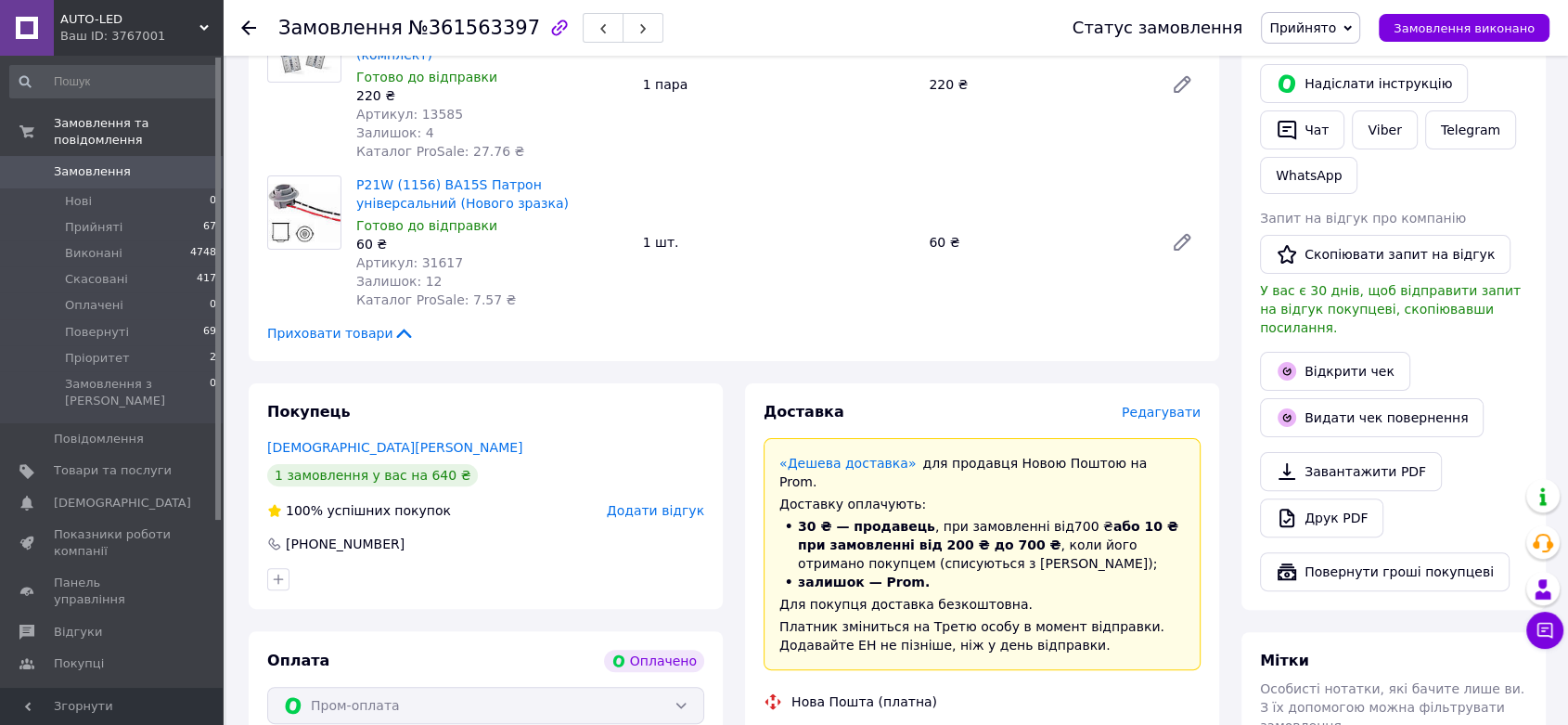
click at [1183, 405] on span "Редагувати" at bounding box center [1161, 412] width 79 height 14
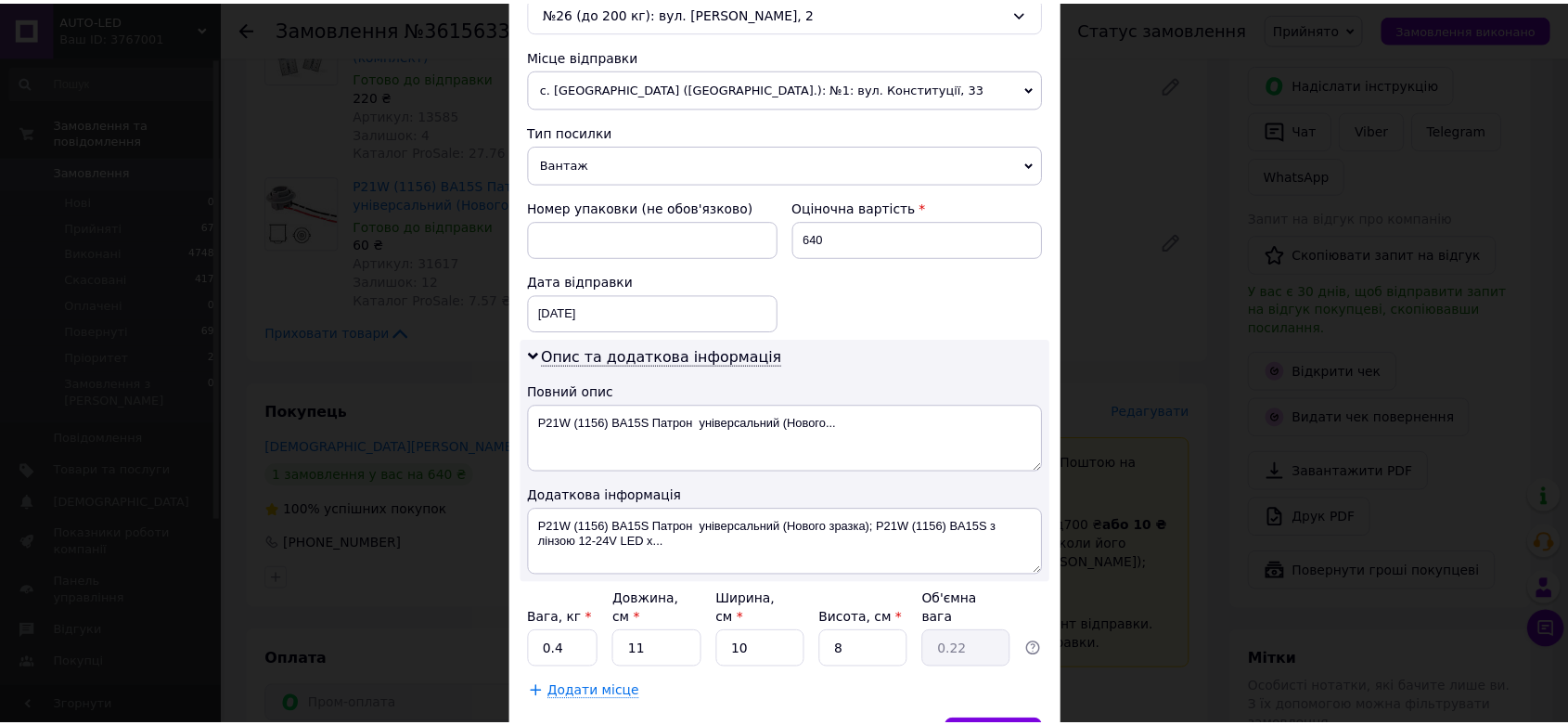
scroll to position [712, 0]
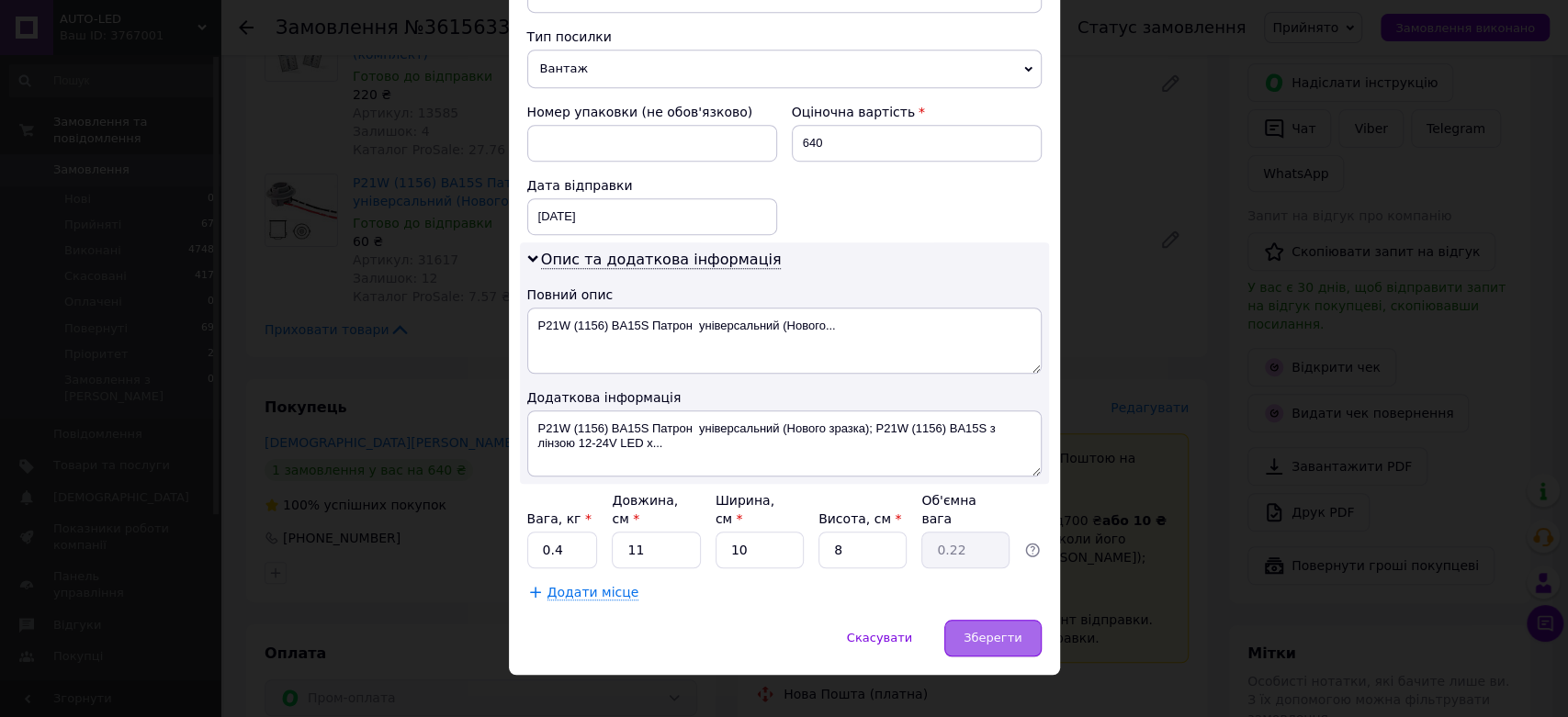
click at [986, 630] on span "Зберегти" at bounding box center [991, 637] width 58 height 13
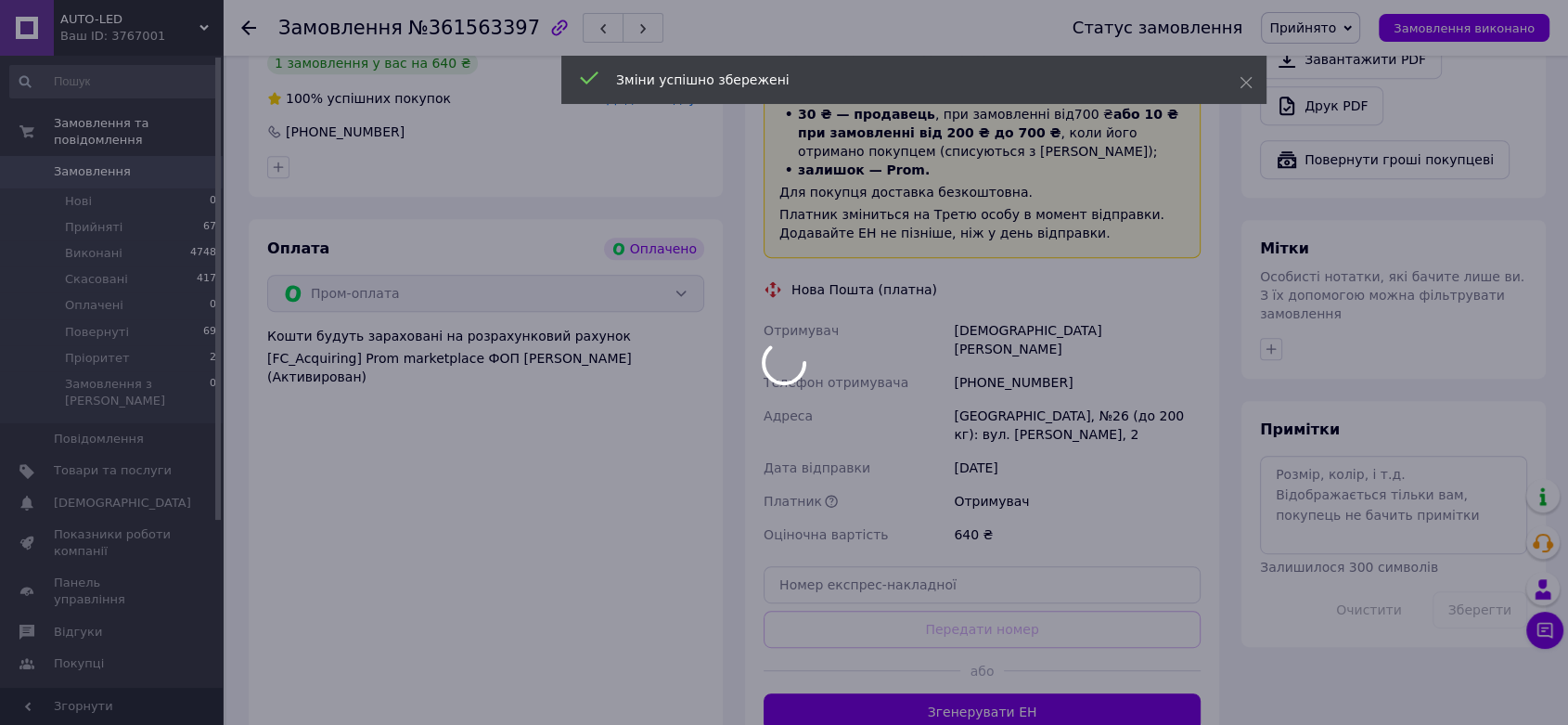
scroll to position [928, 0]
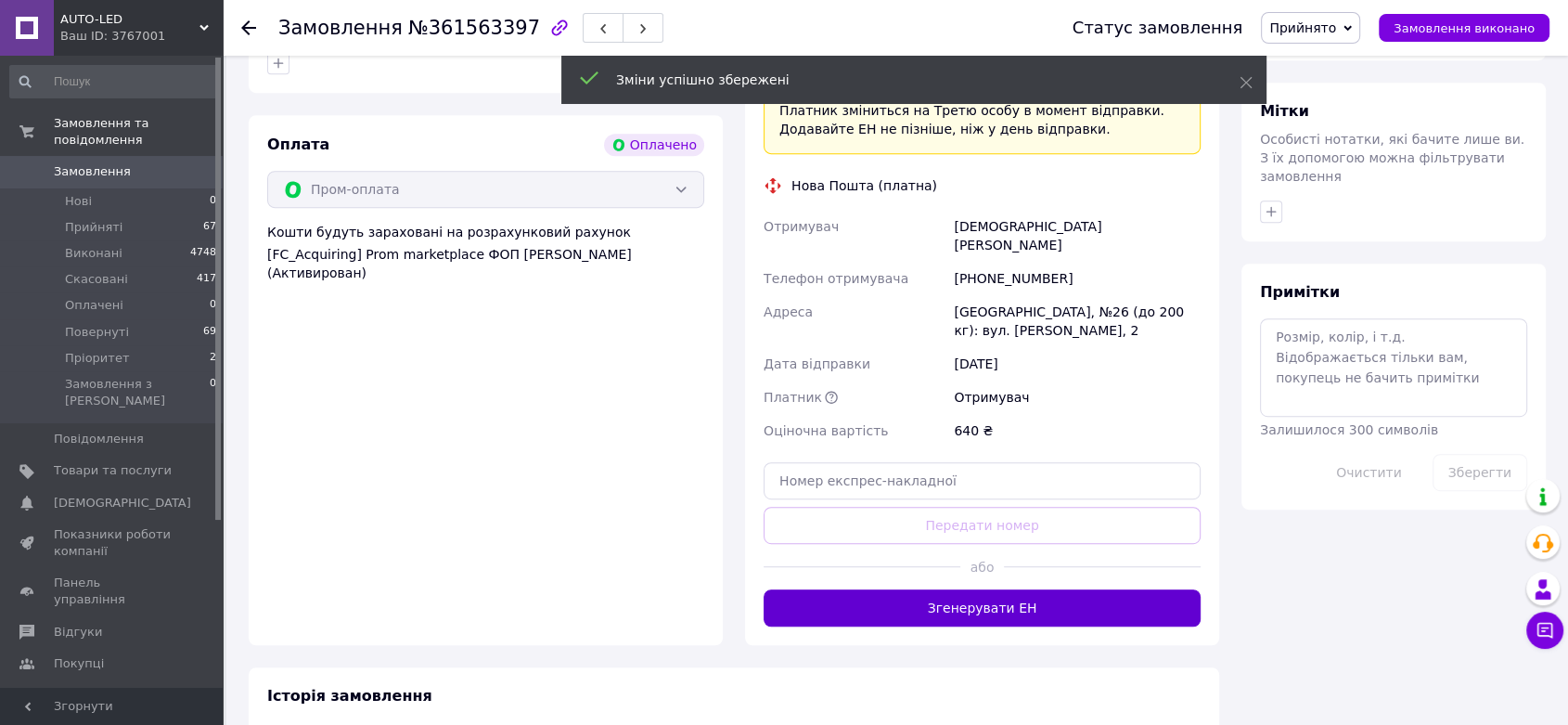
click at [1042, 589] on button "Згенерувати ЕН" at bounding box center [982, 608] width 437 height 38
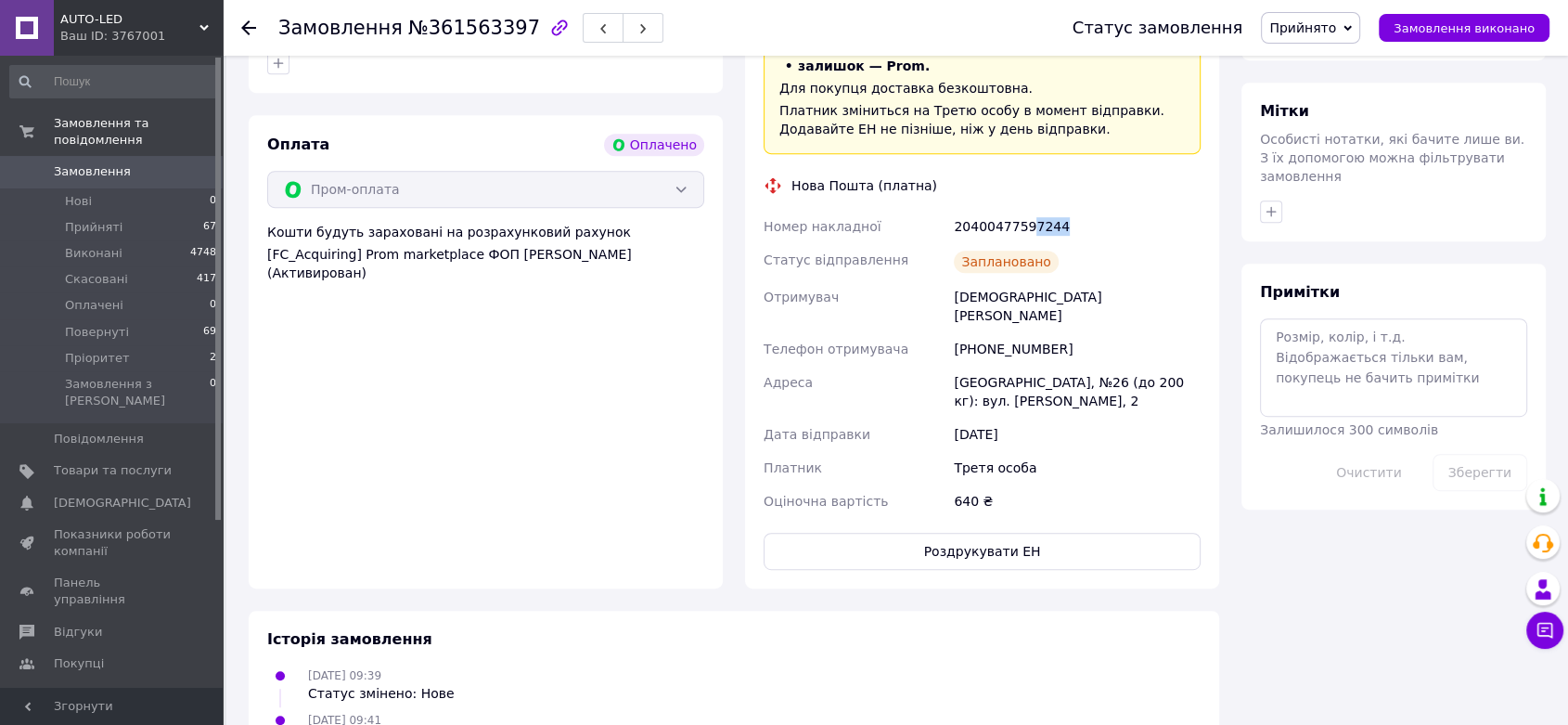
drag, startPoint x: 1065, startPoint y: 171, endPoint x: 1023, endPoint y: 192, distance: 47.0
click at [1023, 192] on div "Доставка Редагувати «Дешева доставка»   для продавця Новою Поштою на Prom. Дост…" at bounding box center [982, 227] width 437 height 684
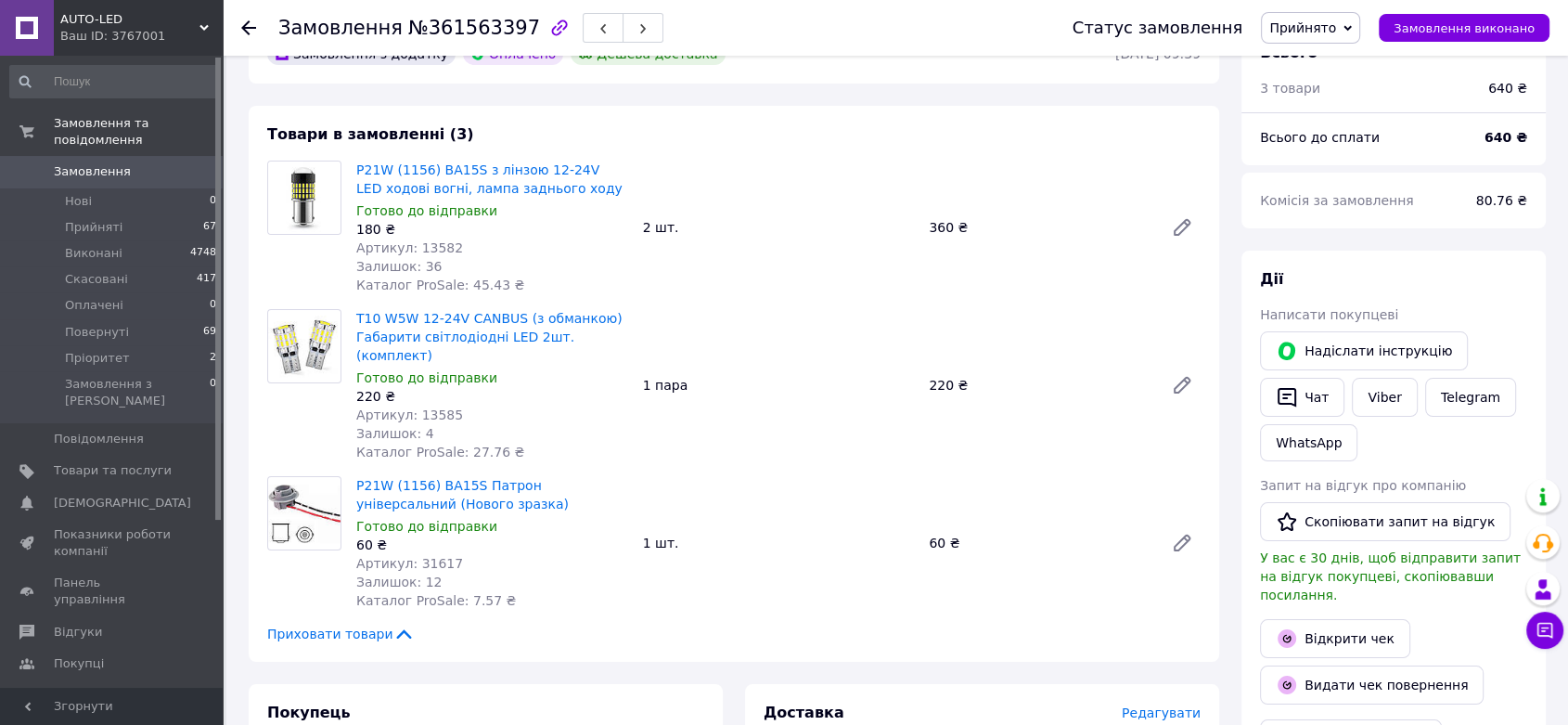
scroll to position [0, 0]
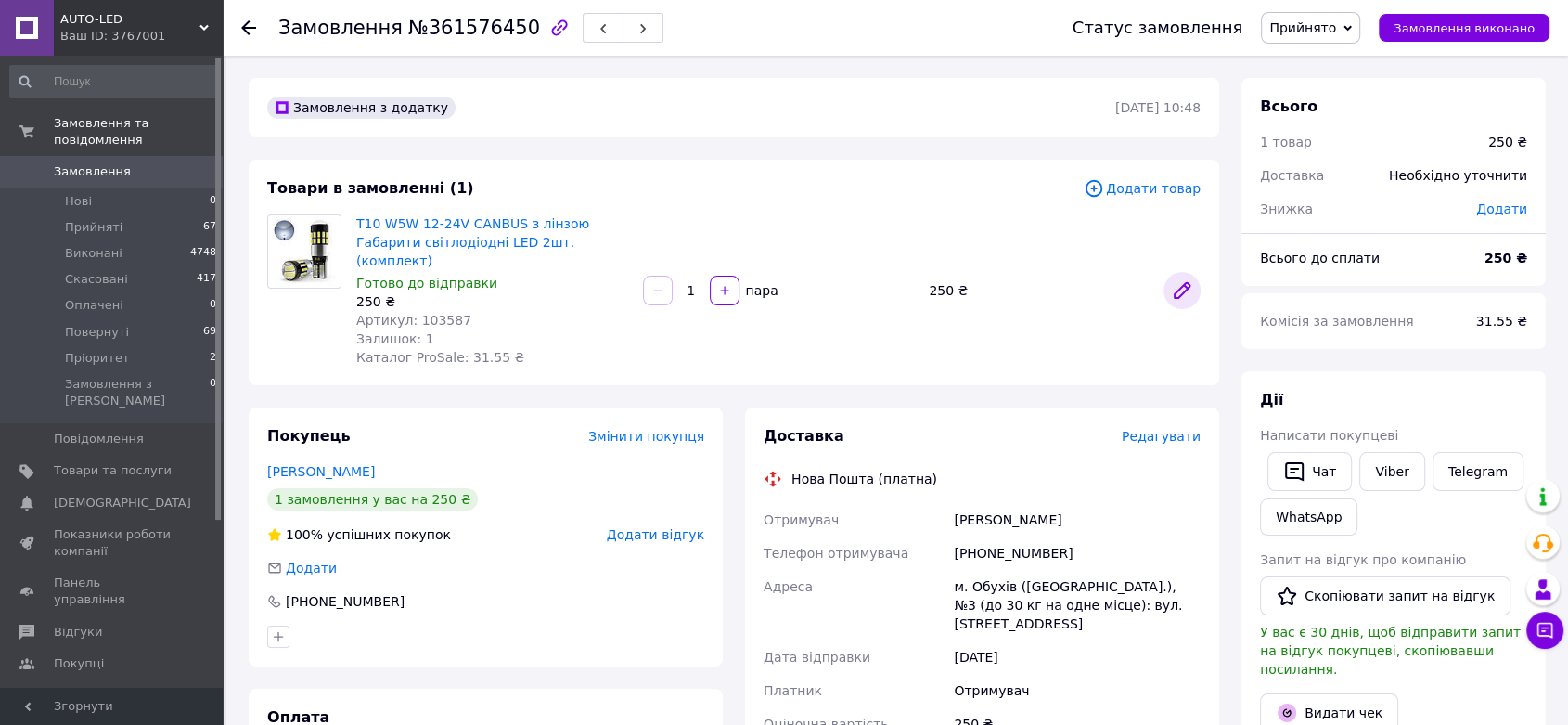
click at [1181, 283] on icon at bounding box center [1182, 289] width 14 height 14
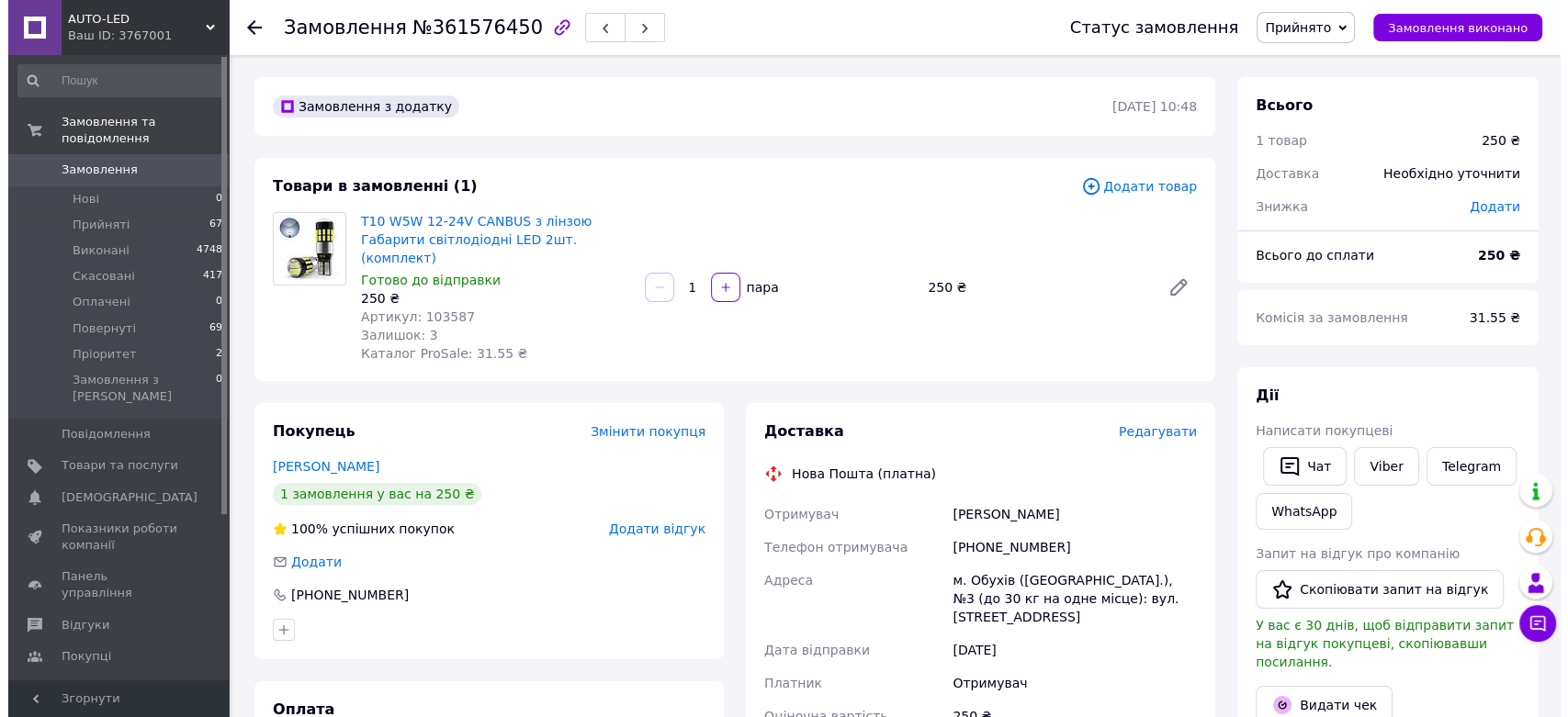
scroll to position [203, 0]
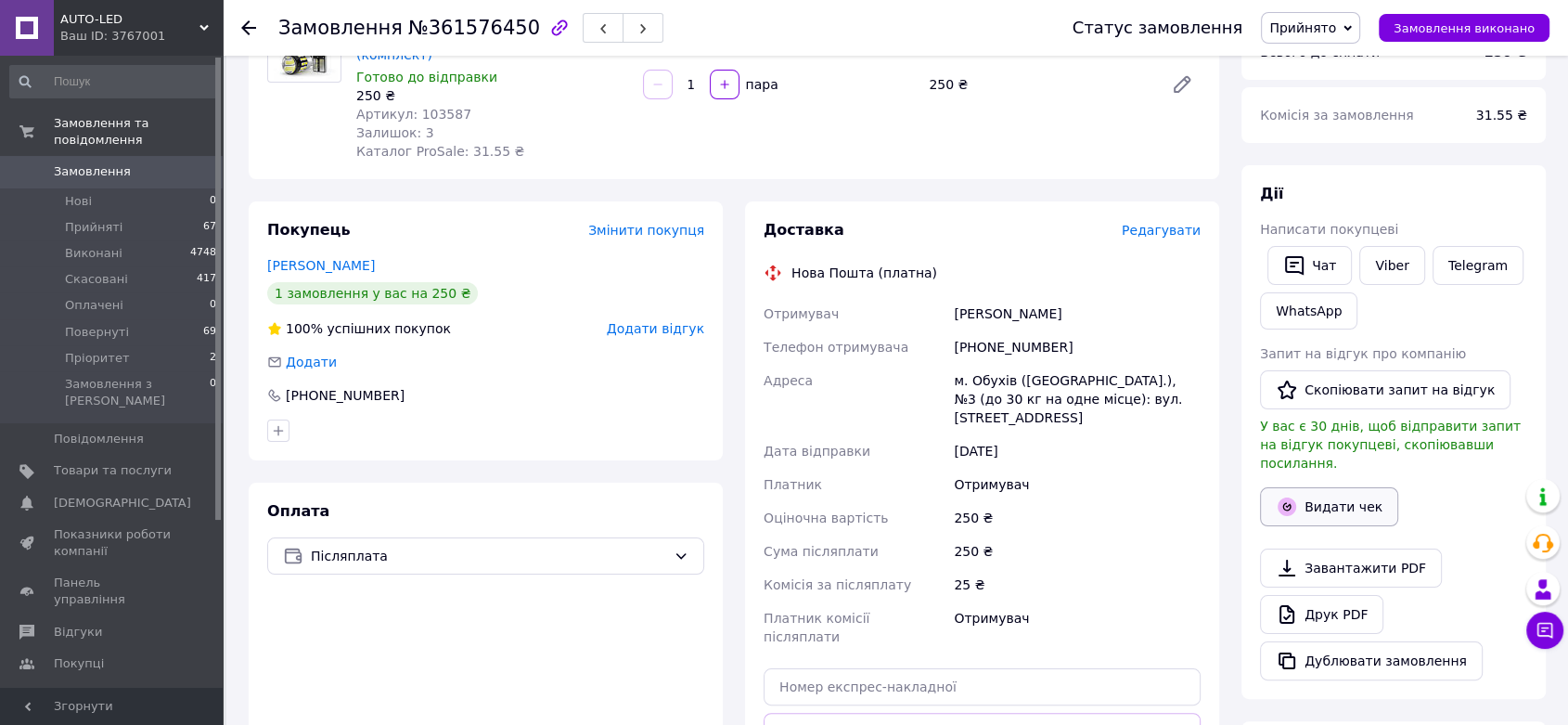
click at [1370, 493] on button "Видати чек" at bounding box center [1330, 507] width 138 height 39
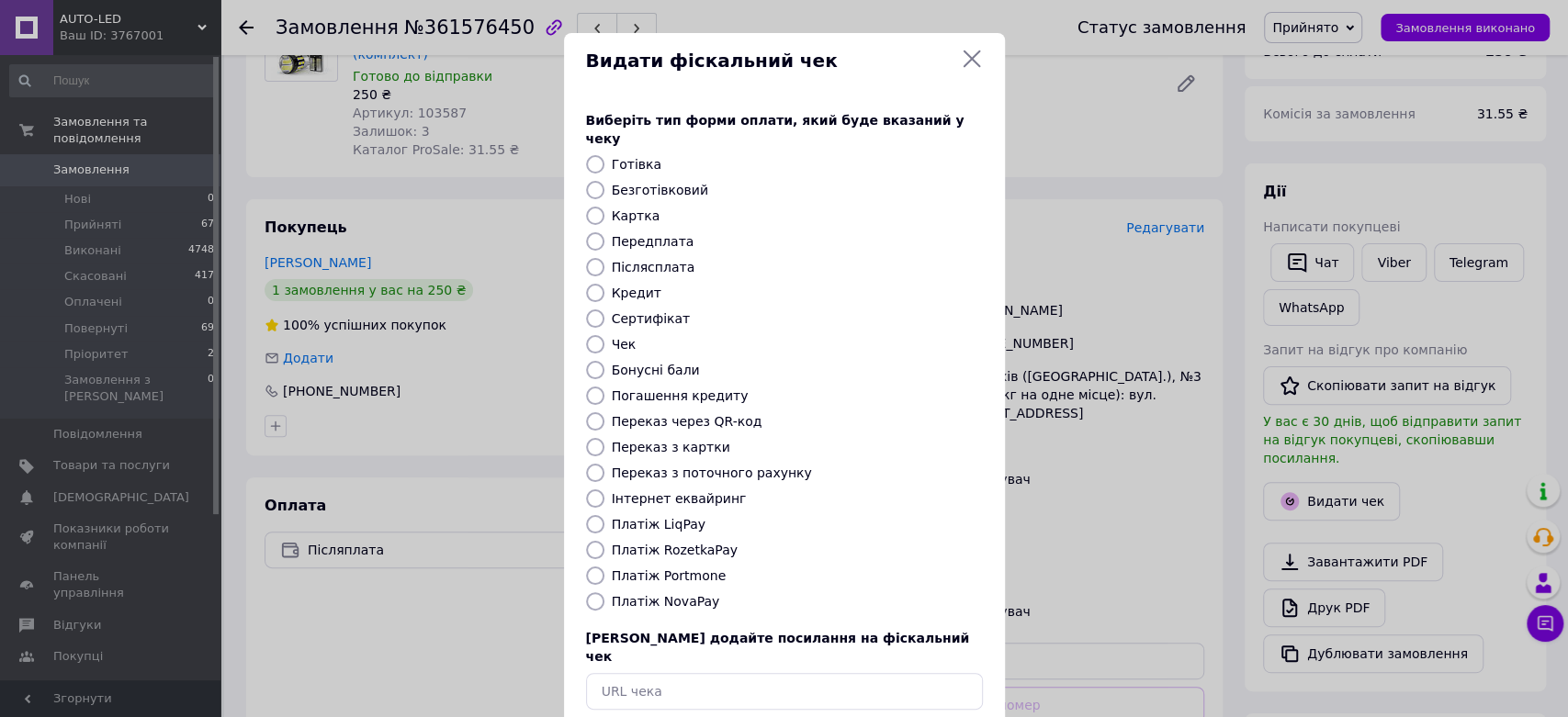
click at [588, 592] on input "Платіж NovaPay" at bounding box center [595, 601] width 18 height 18
radio input "true"
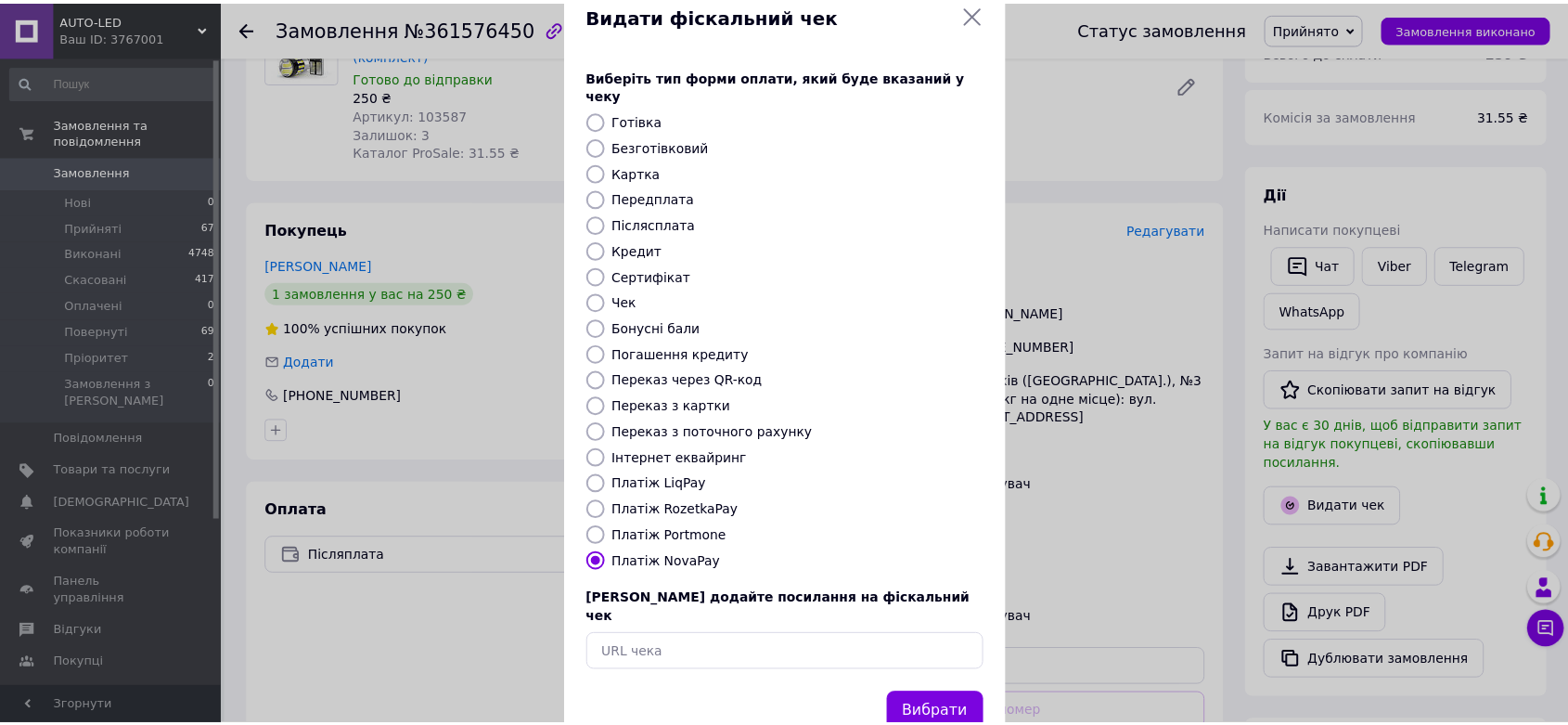
scroll to position [71, 0]
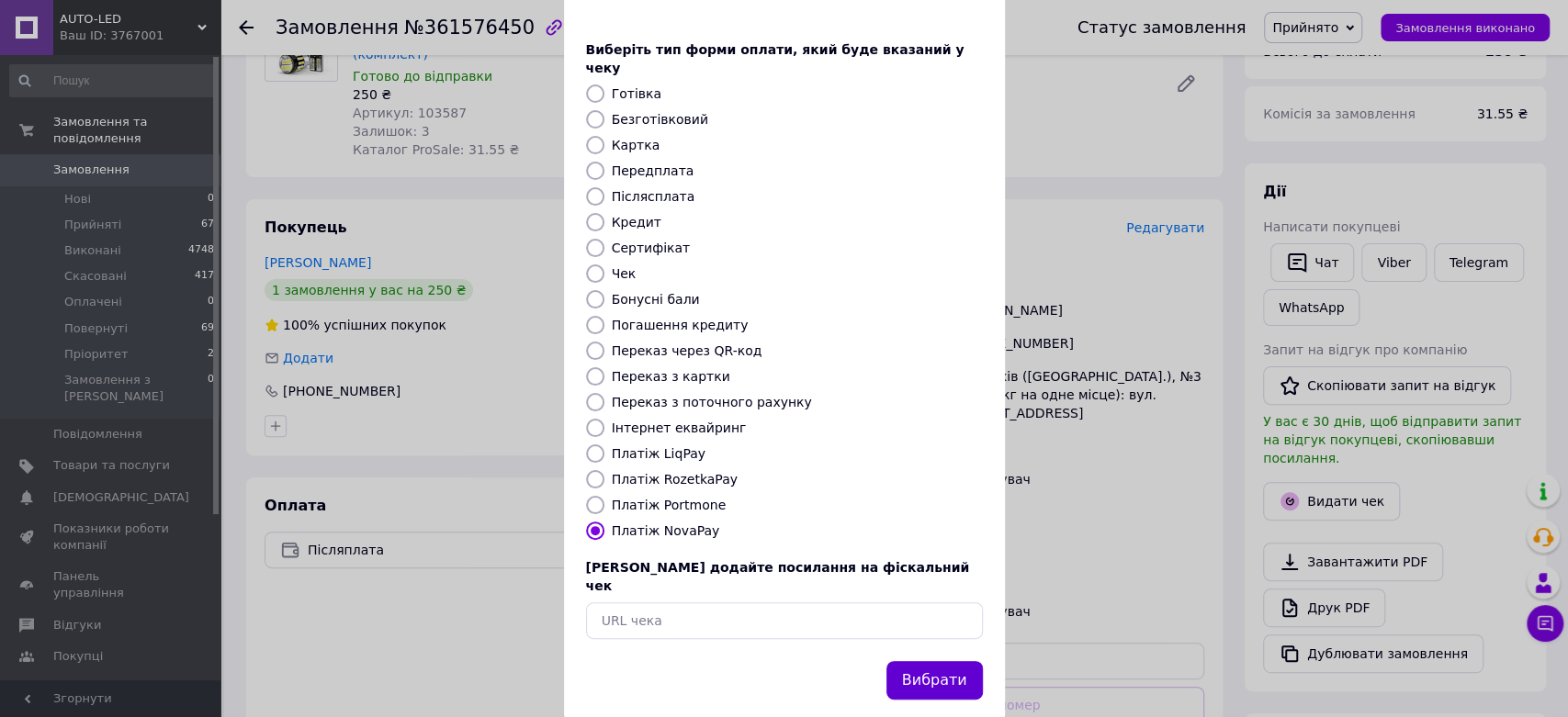
click at [959, 661] on button "Вибрати" at bounding box center [933, 681] width 96 height 40
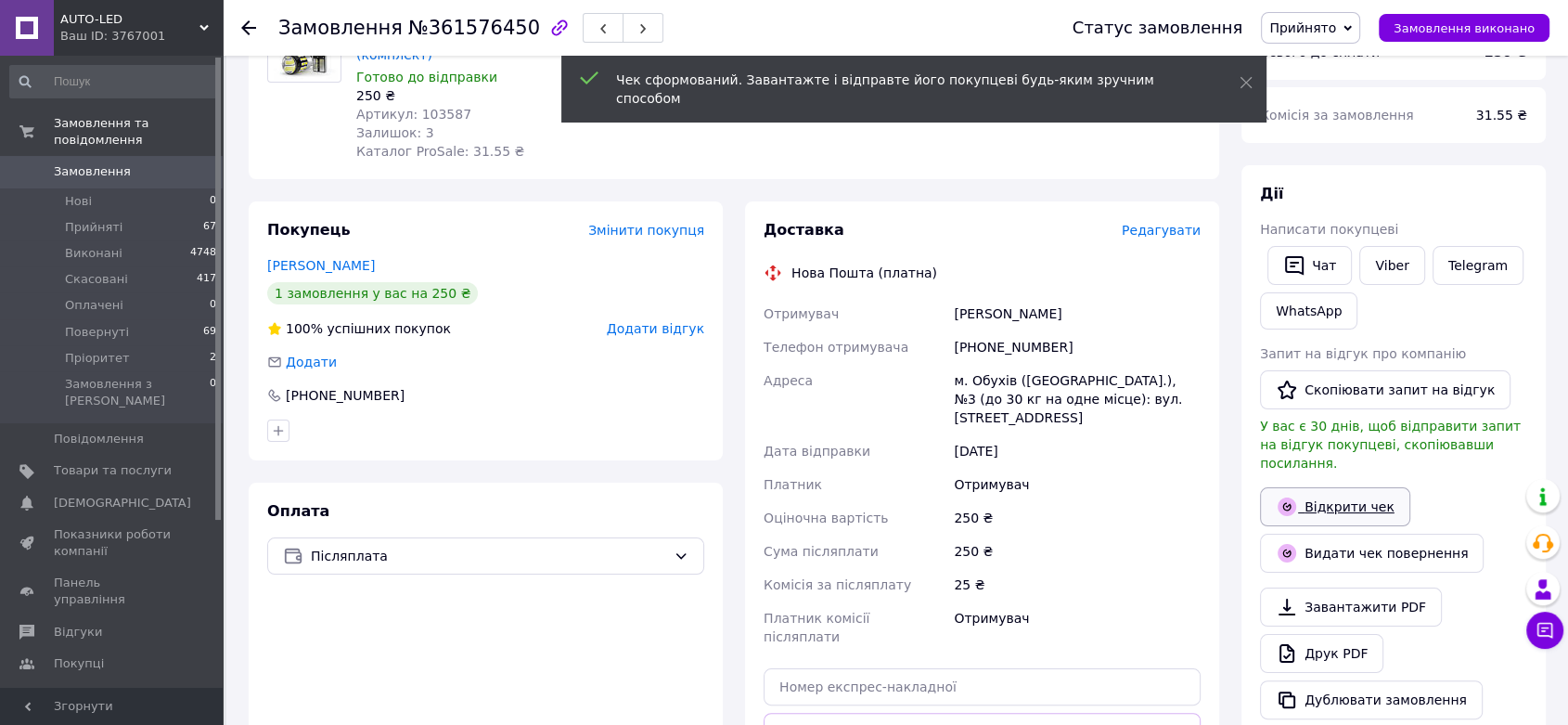
click at [1355, 488] on link "Відкрити чек" at bounding box center [1335, 507] width 150 height 39
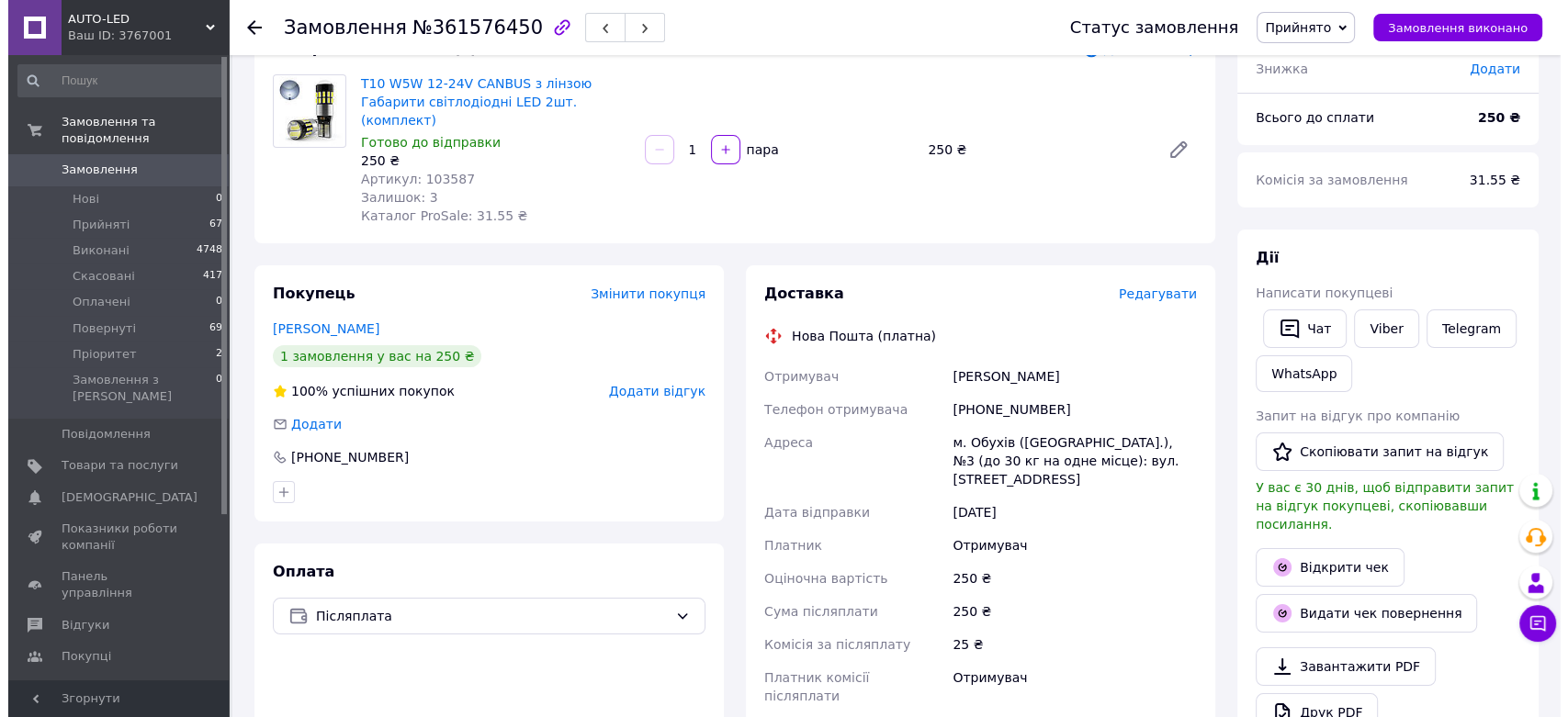
scroll to position [102, 0]
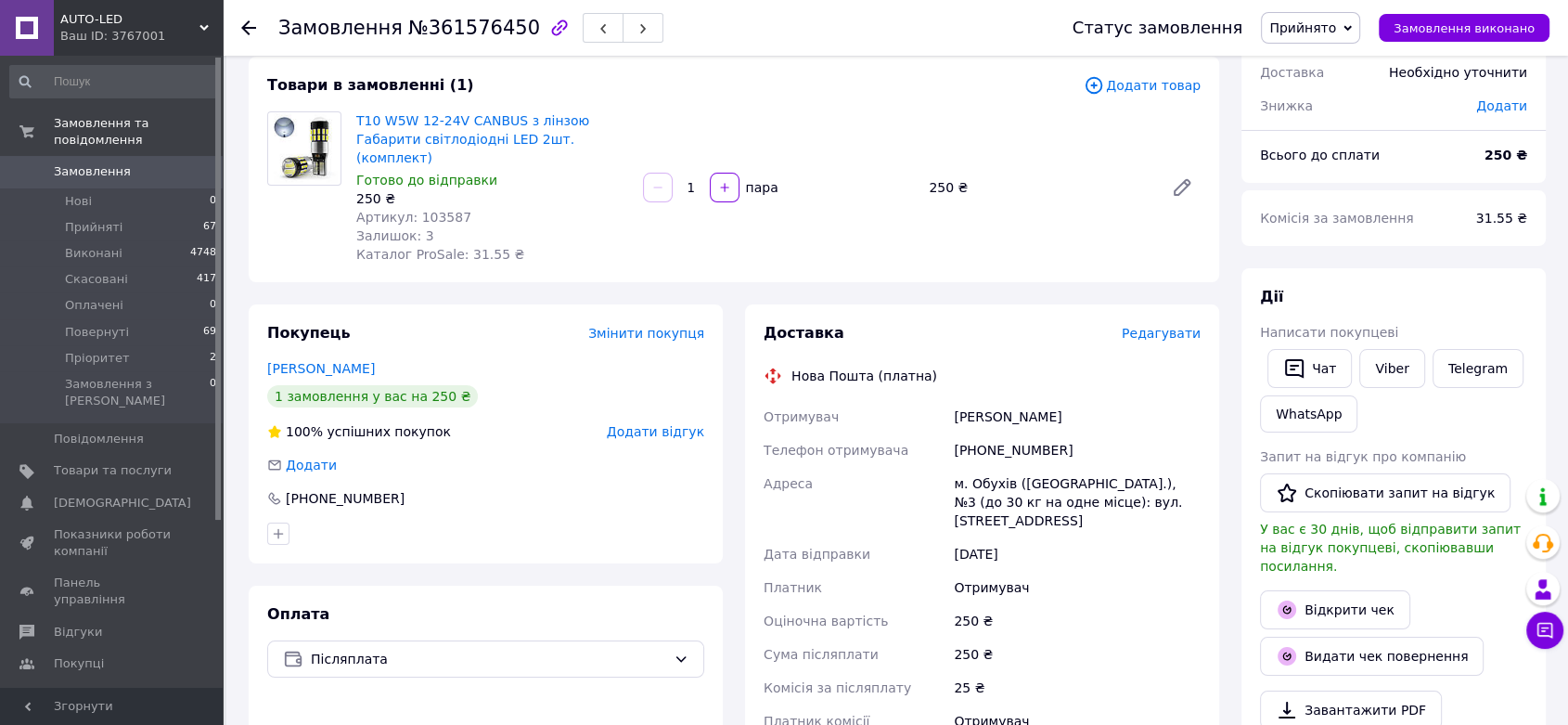
click at [1178, 326] on span "Редагувати" at bounding box center [1161, 333] width 79 height 14
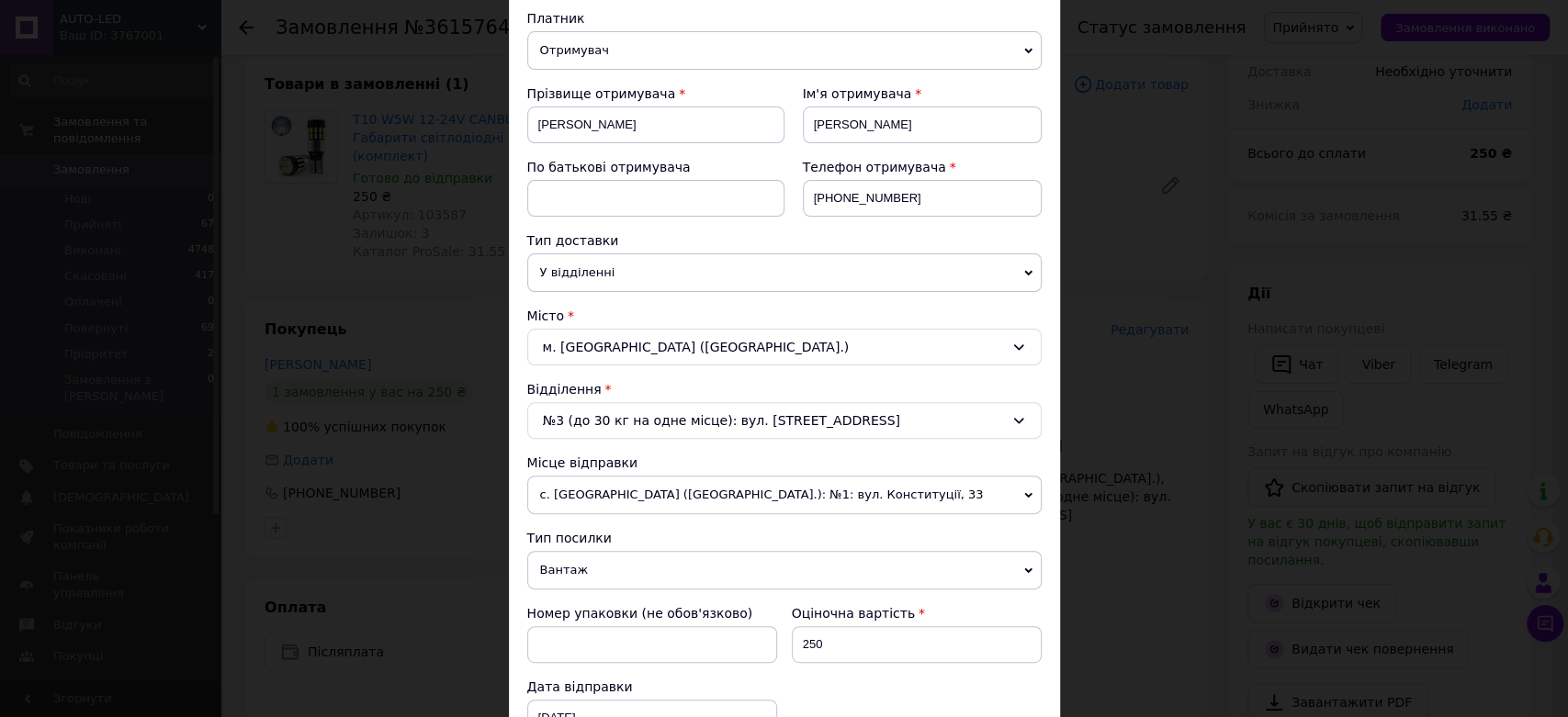
scroll to position [203, 0]
click at [595, 566] on span "Вантаж" at bounding box center [784, 569] width 514 height 39
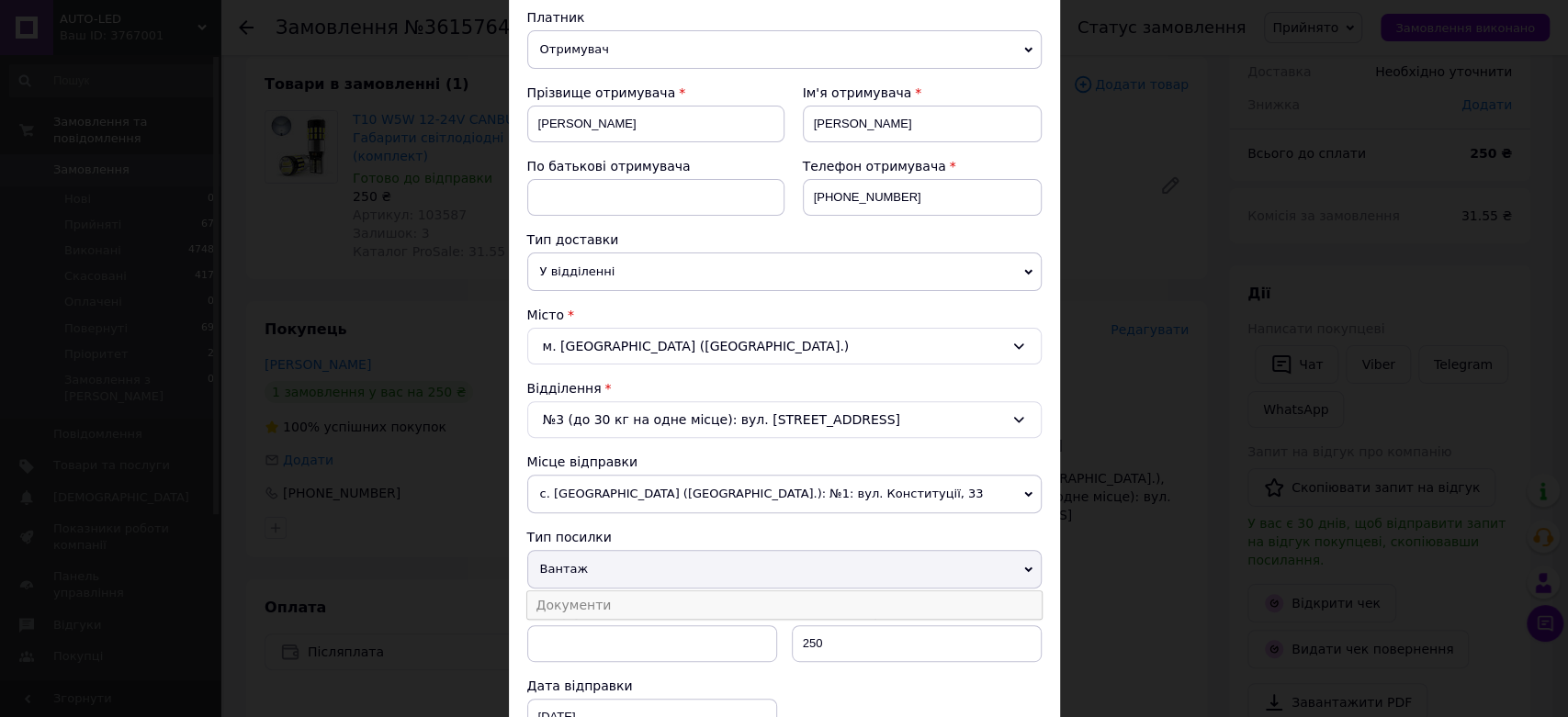
click at [611, 598] on li "Документи" at bounding box center [784, 605] width 514 height 28
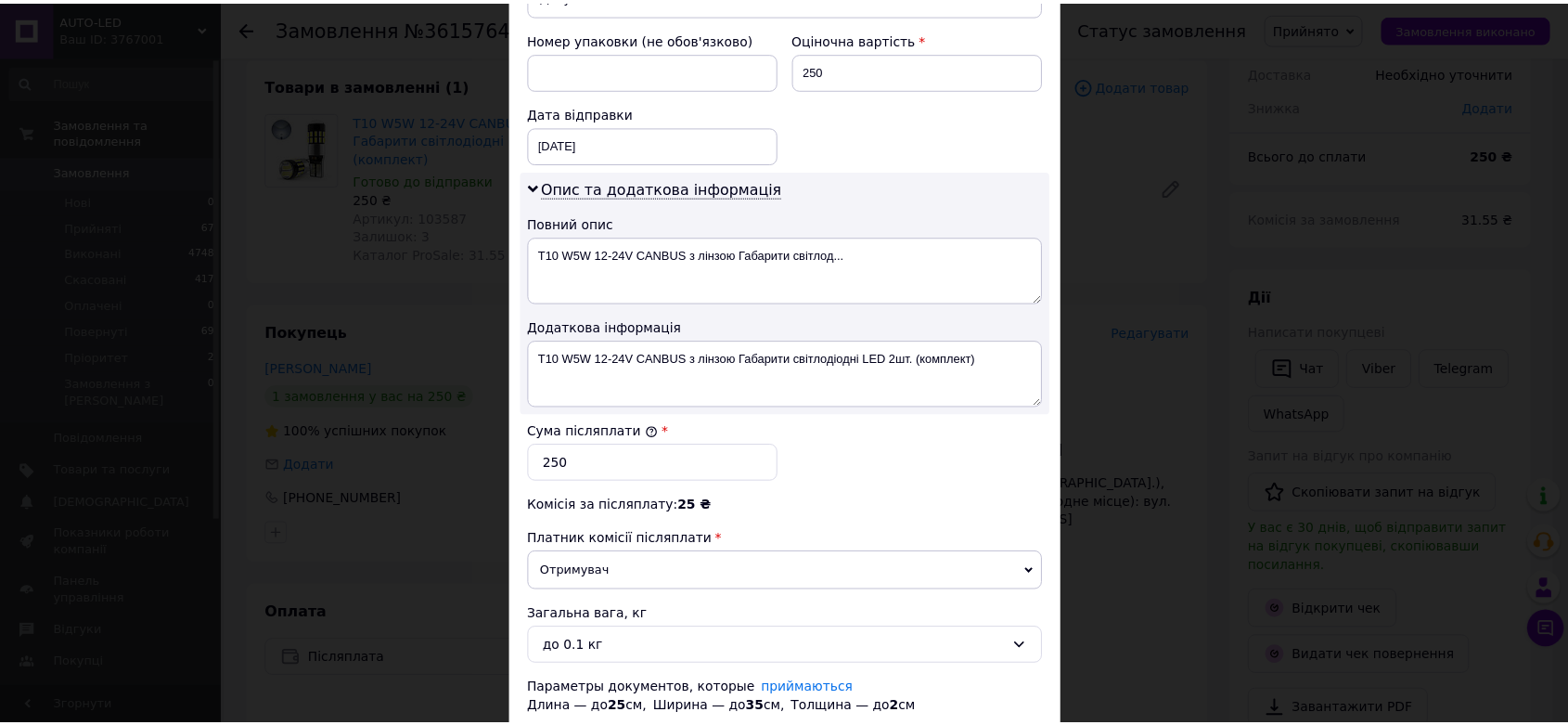
scroll to position [913, 0]
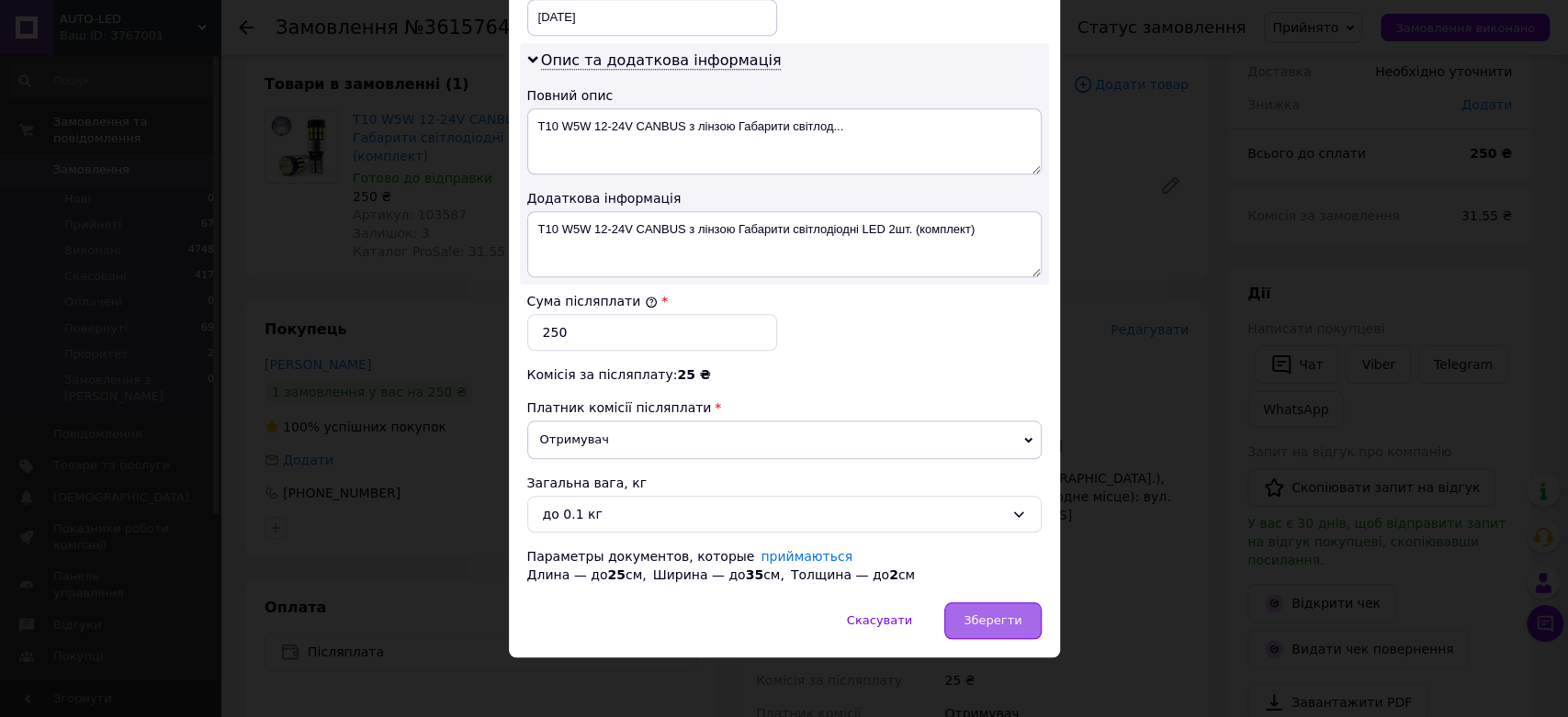
click at [1002, 621] on span "Зберегти" at bounding box center [991, 620] width 58 height 13
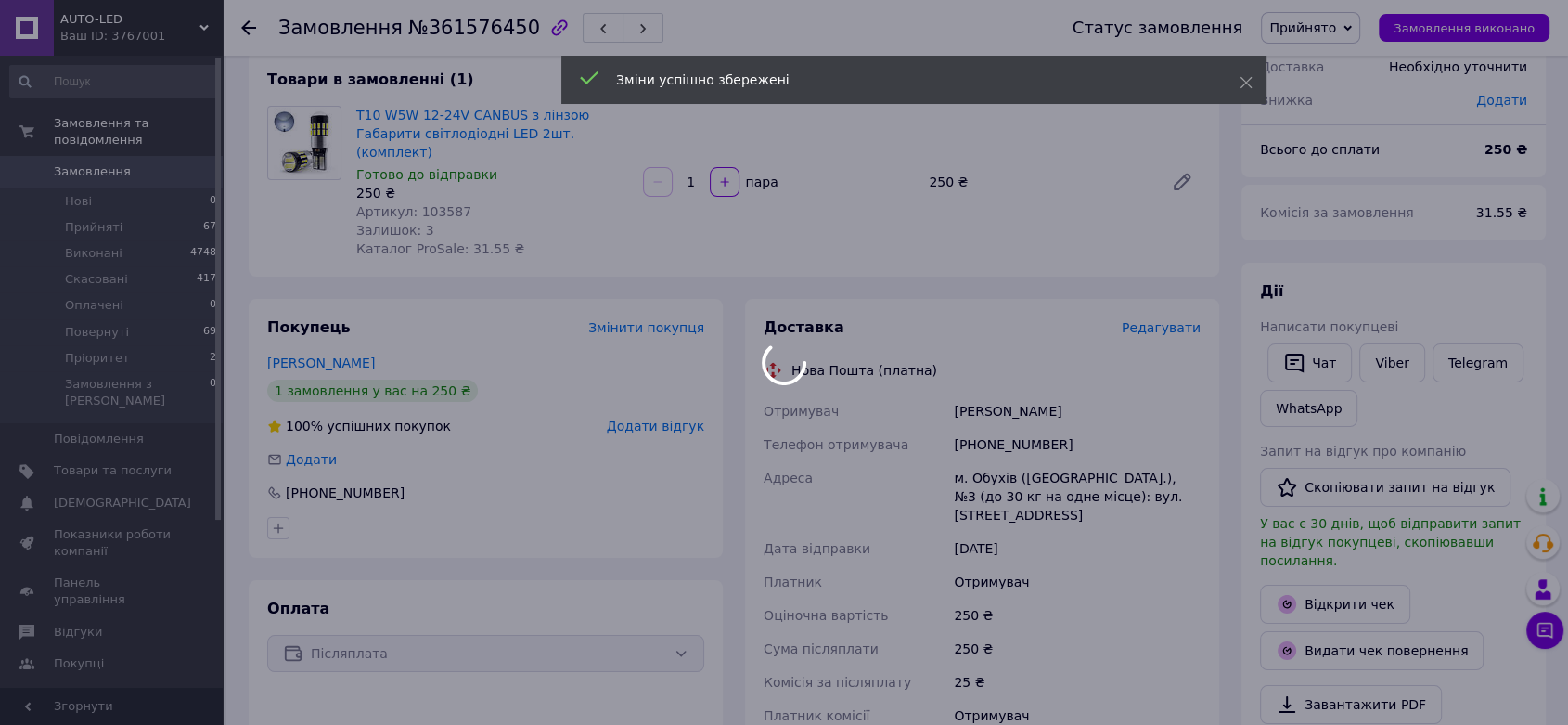
scroll to position [309, 0]
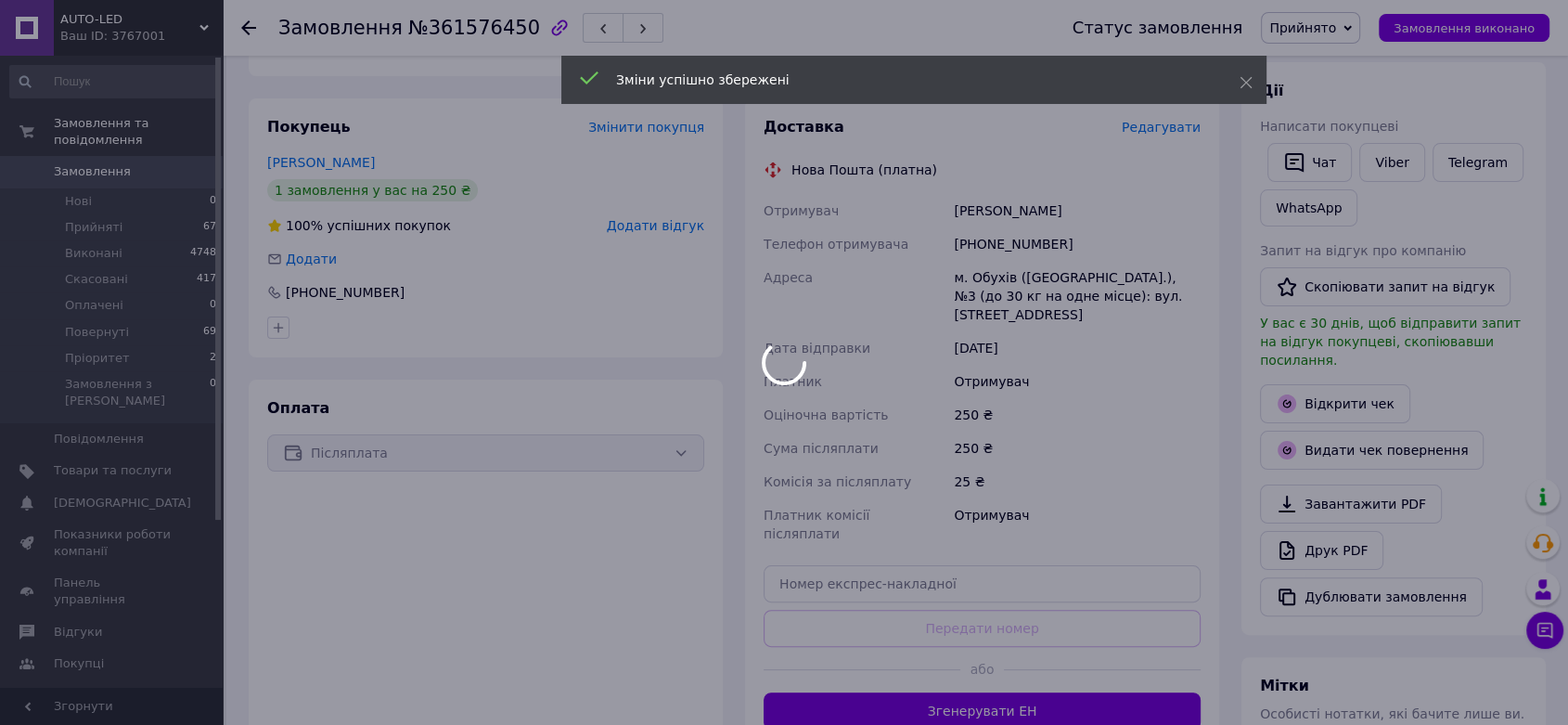
click at [1077, 658] on body "AUTO-LED Ваш ID: 3767001 Сайт AUTO-LED Кабінет покупця Перевірити стан системи …" at bounding box center [784, 399] width 1568 height 1415
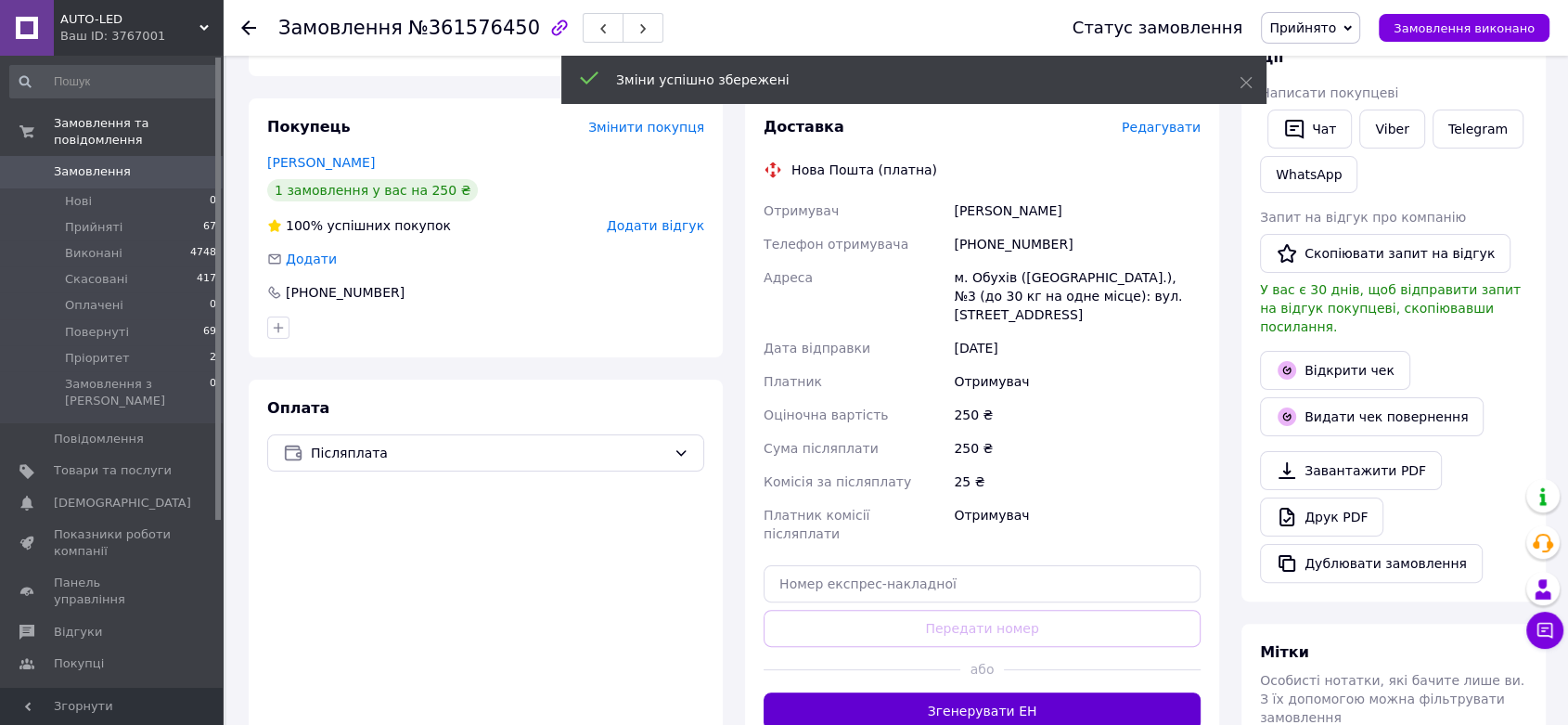
click at [1046, 692] on button "Згенерувати ЕН" at bounding box center [982, 711] width 437 height 38
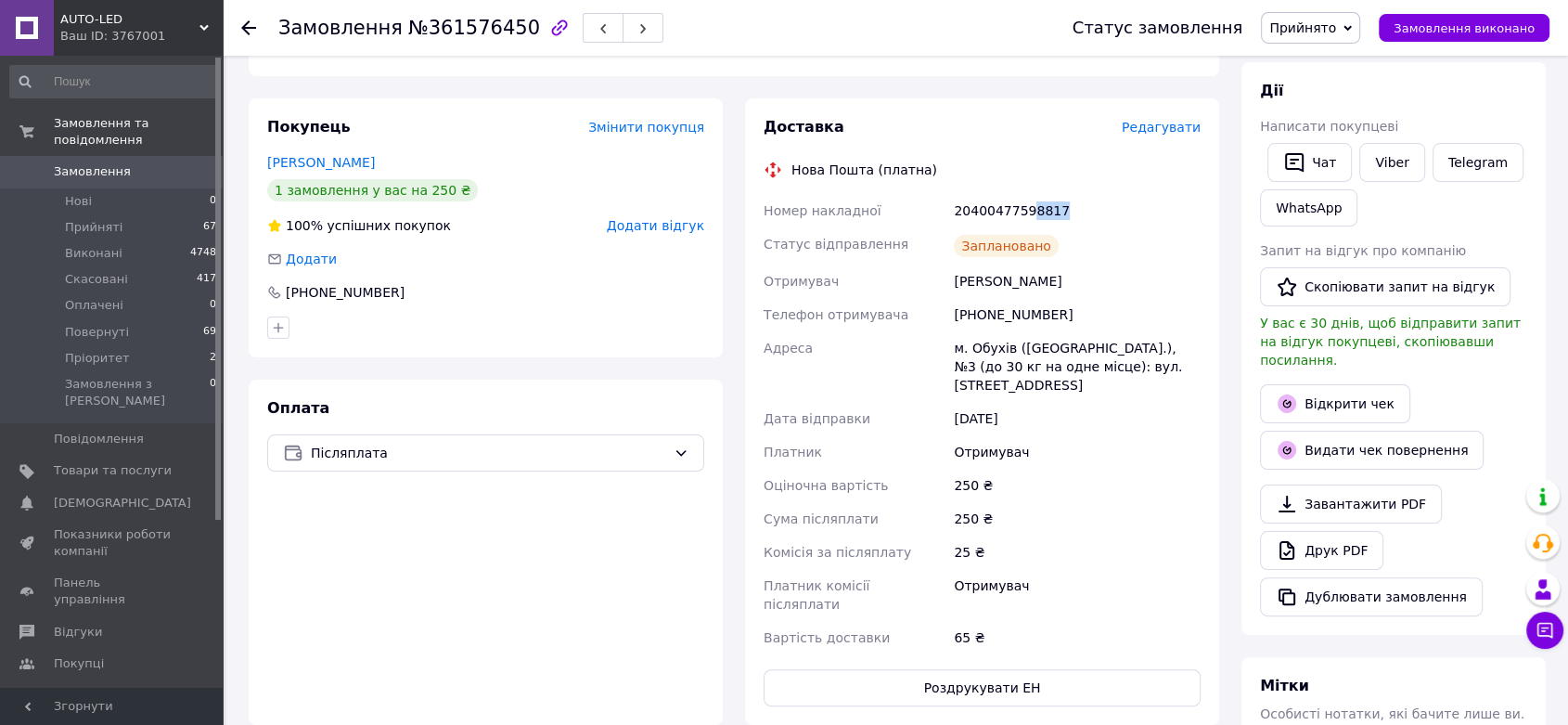
drag, startPoint x: 1058, startPoint y: 193, endPoint x: 1025, endPoint y: 204, distance: 34.8
click at [1025, 204] on div "20400477598817" at bounding box center [1077, 211] width 254 height 34
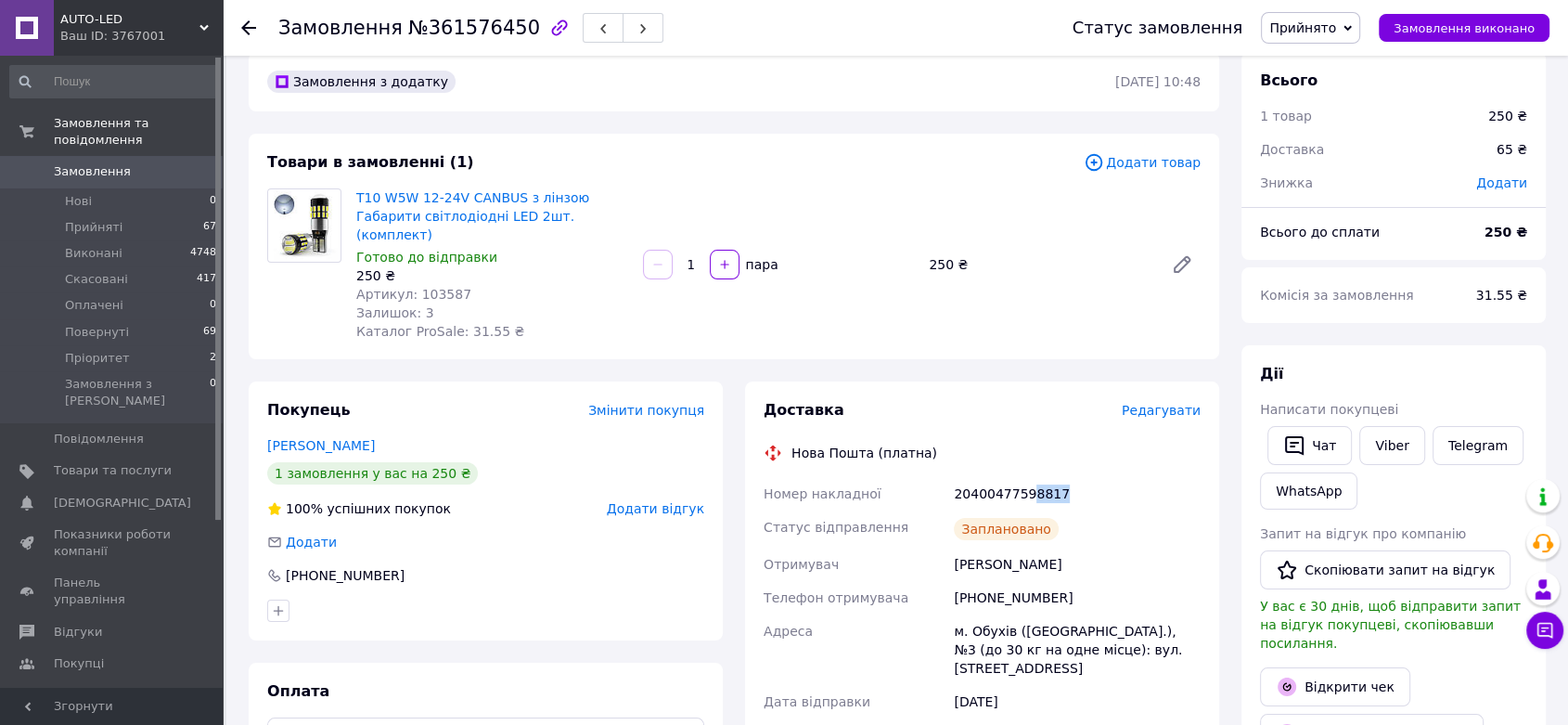
scroll to position [0, 0]
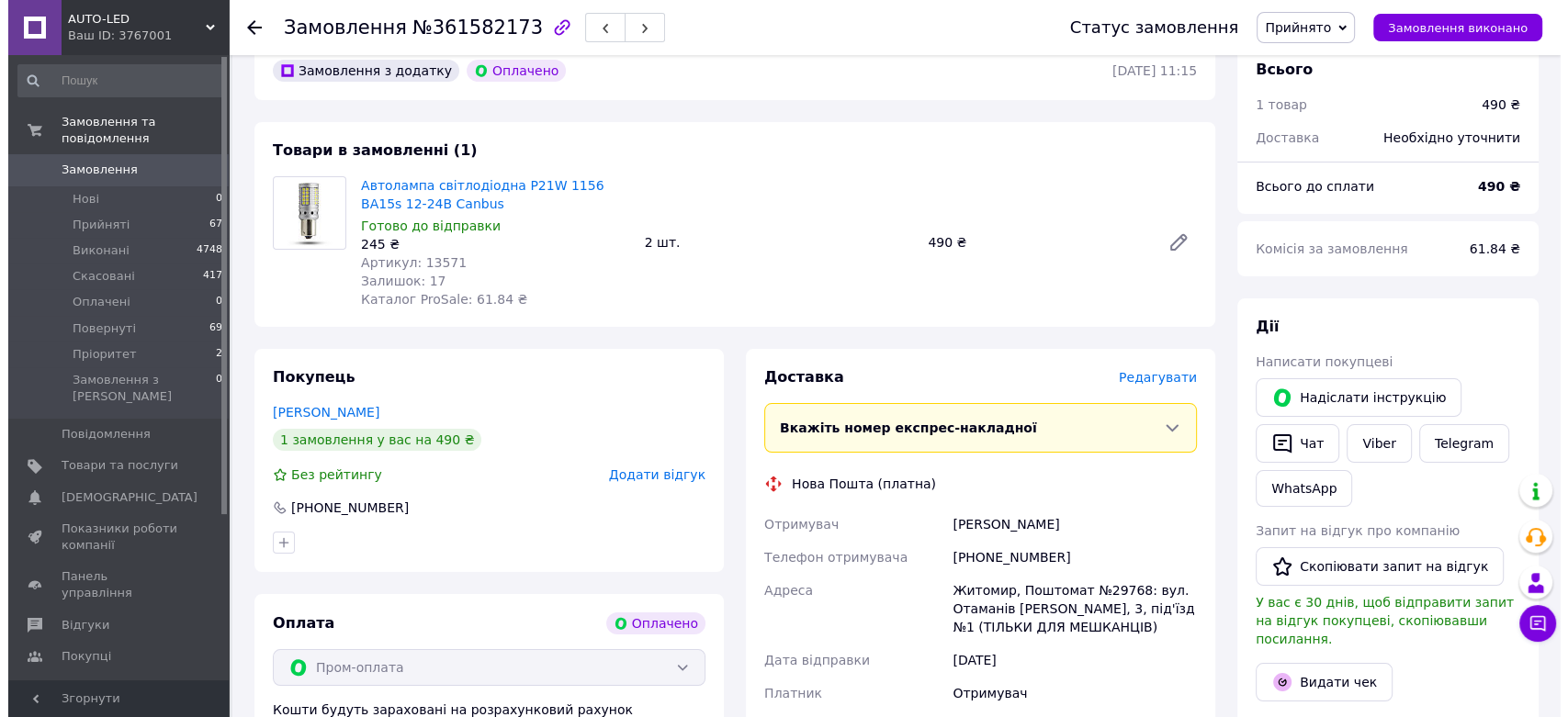
scroll to position [203, 0]
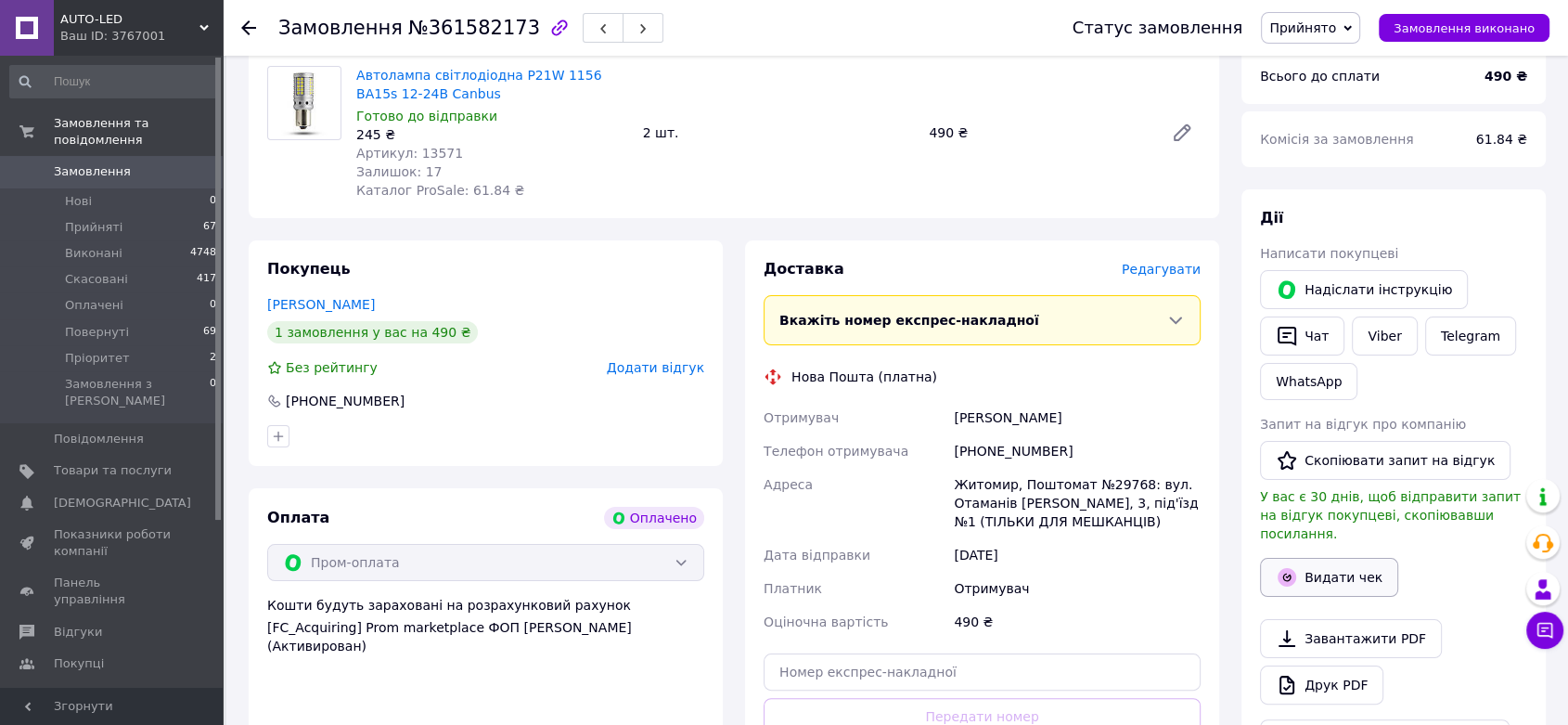
click at [1345, 560] on button "Видати чек" at bounding box center [1330, 577] width 138 height 39
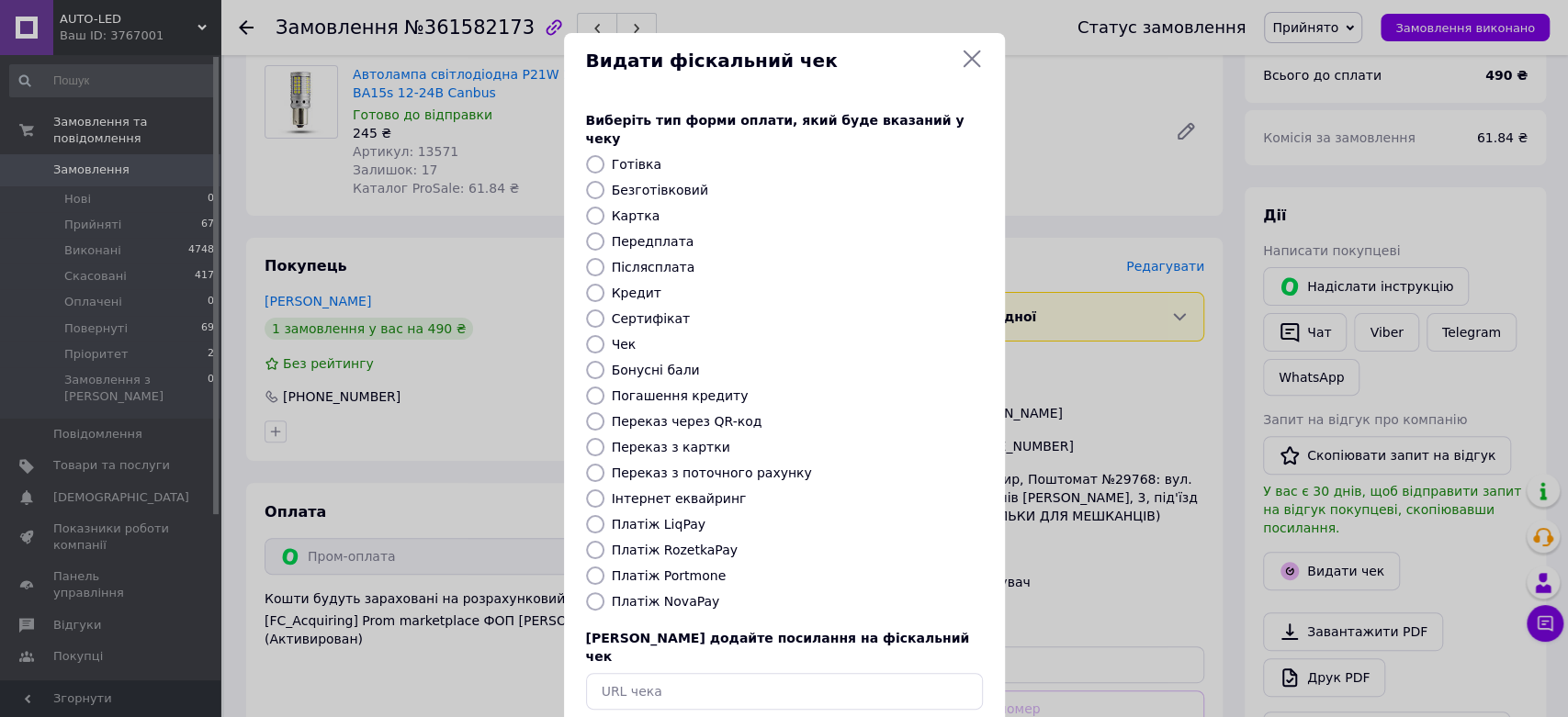
click at [588, 540] on input "Платіж RozetkaPay" at bounding box center [595, 549] width 18 height 18
radio input "true"
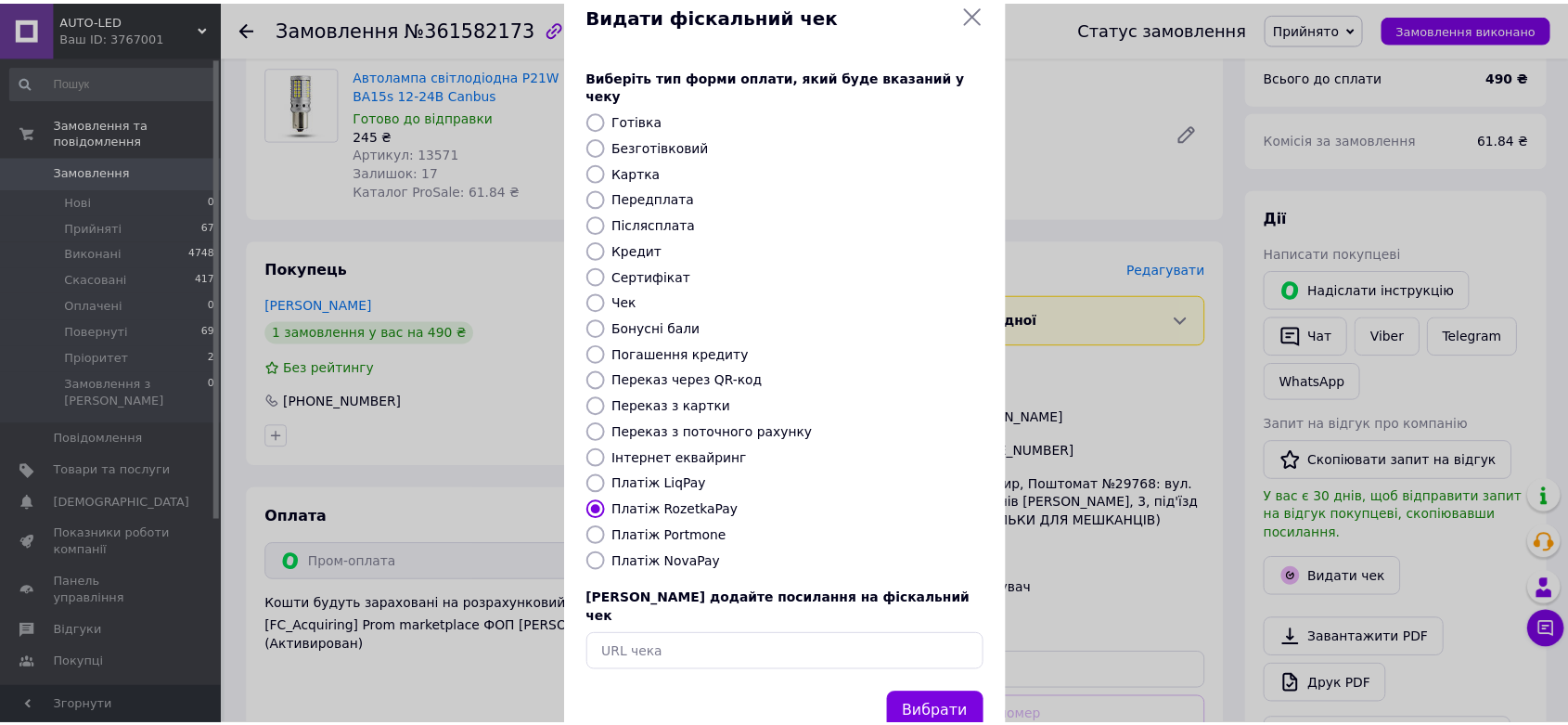
scroll to position [71, 0]
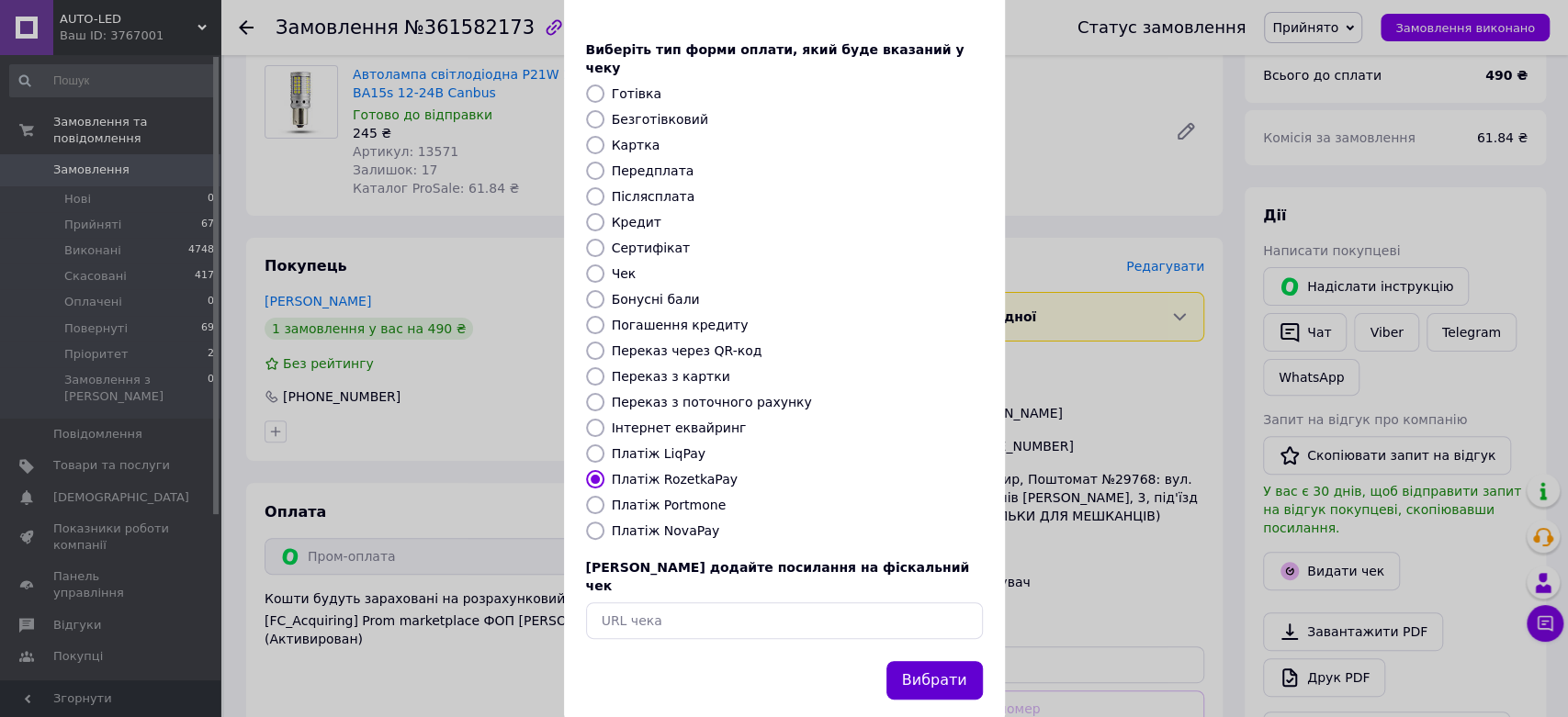
click at [965, 661] on button "Вибрати" at bounding box center [933, 681] width 96 height 40
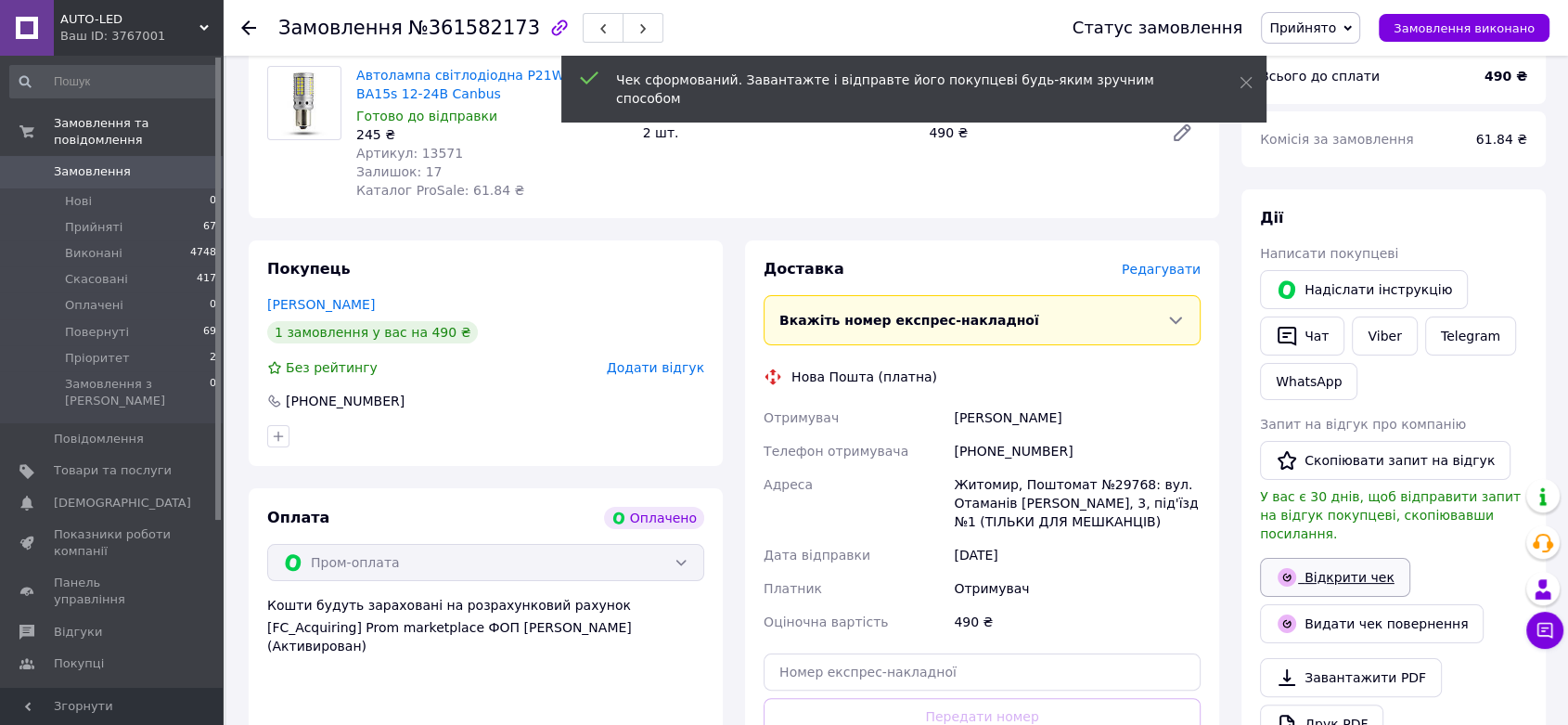
click at [1332, 558] on link "Відкрити чек" at bounding box center [1335, 577] width 150 height 39
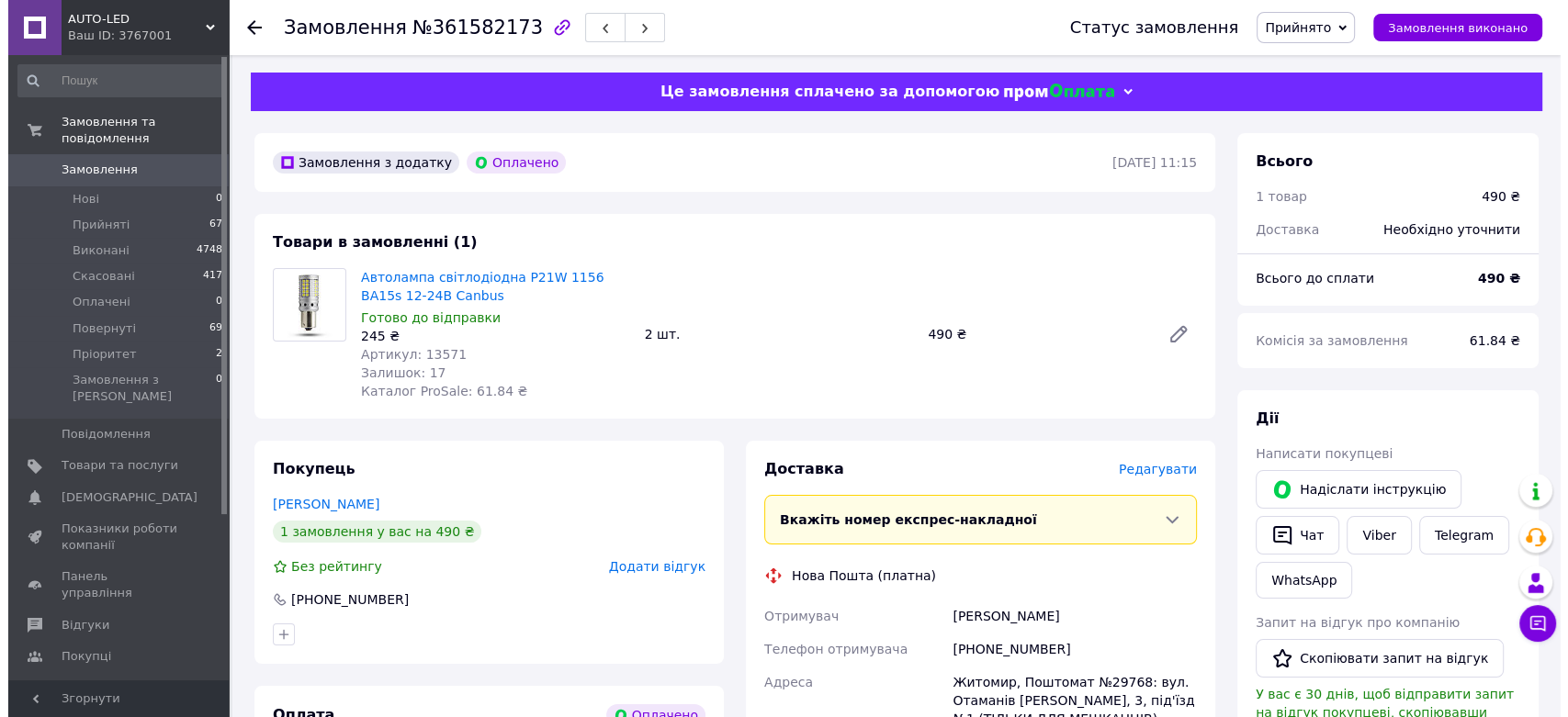
scroll to position [0, 0]
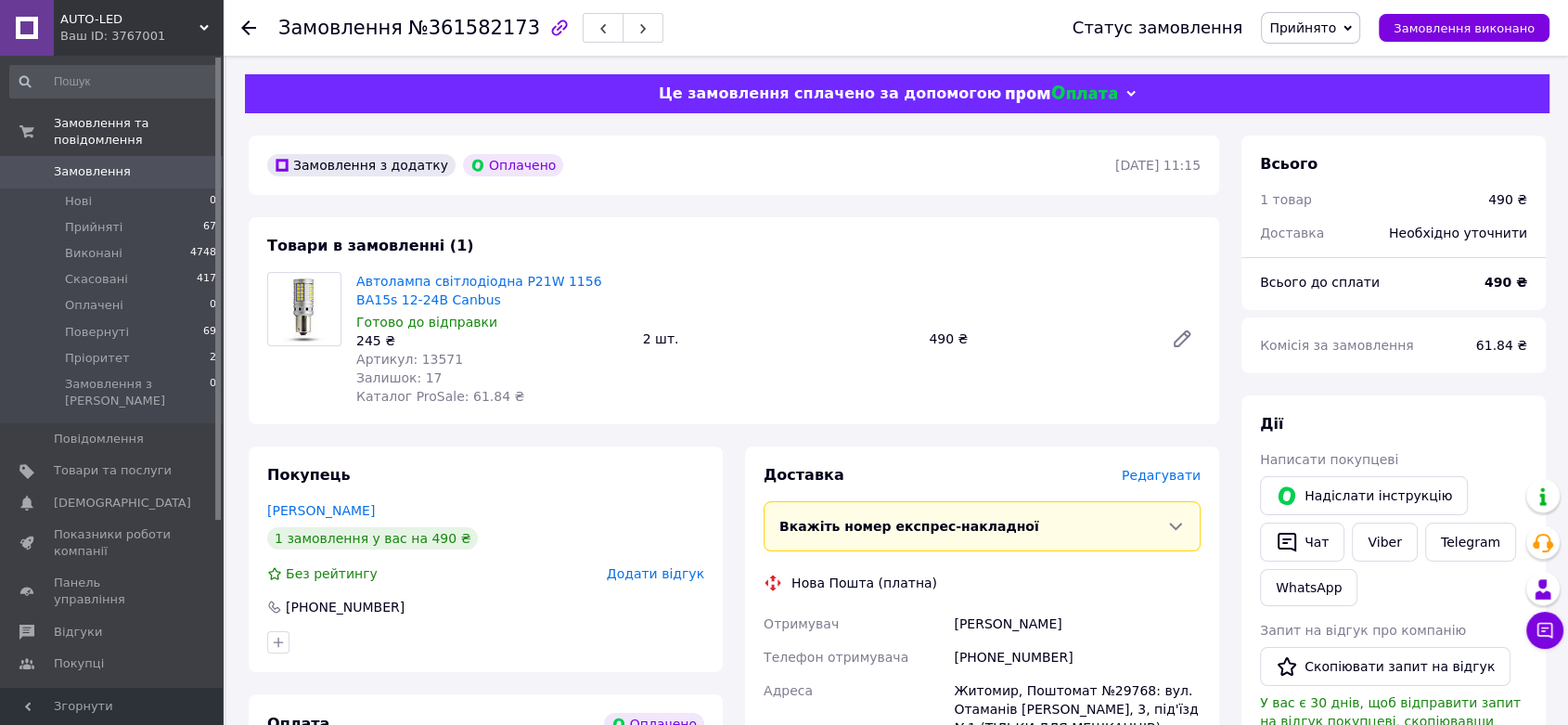
click at [1185, 478] on span "Редагувати" at bounding box center [1161, 474] width 79 height 14
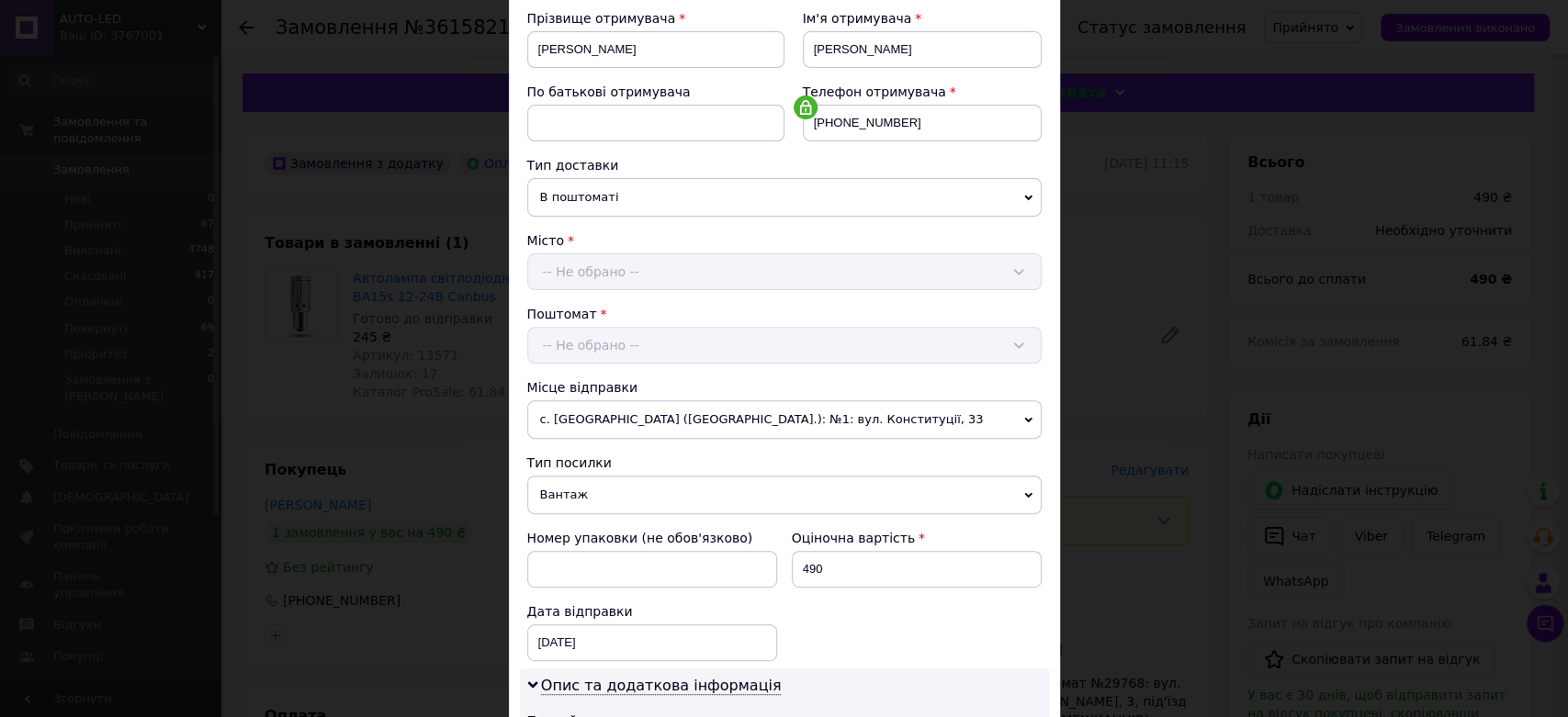
scroll to position [408, 0]
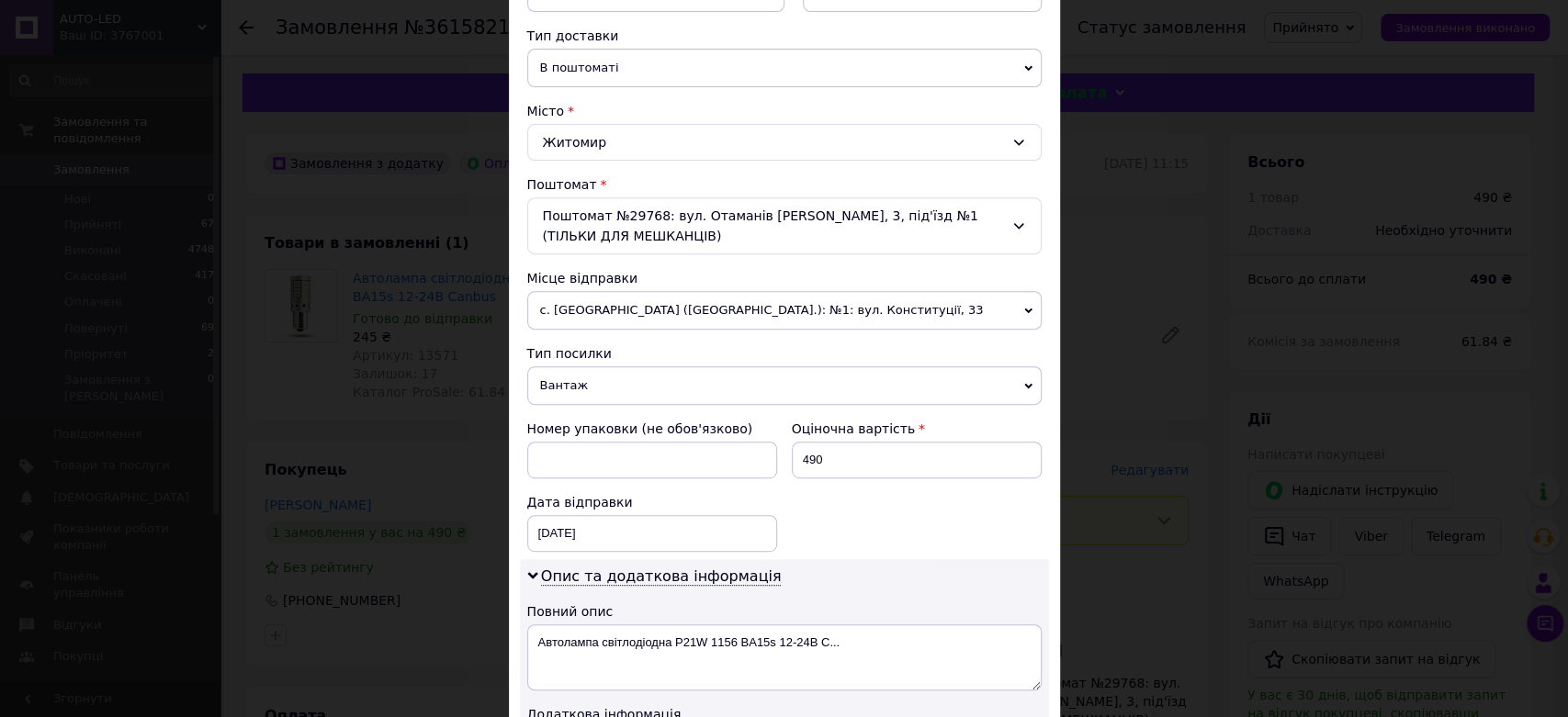
click at [588, 389] on span "Вантаж" at bounding box center [784, 385] width 514 height 39
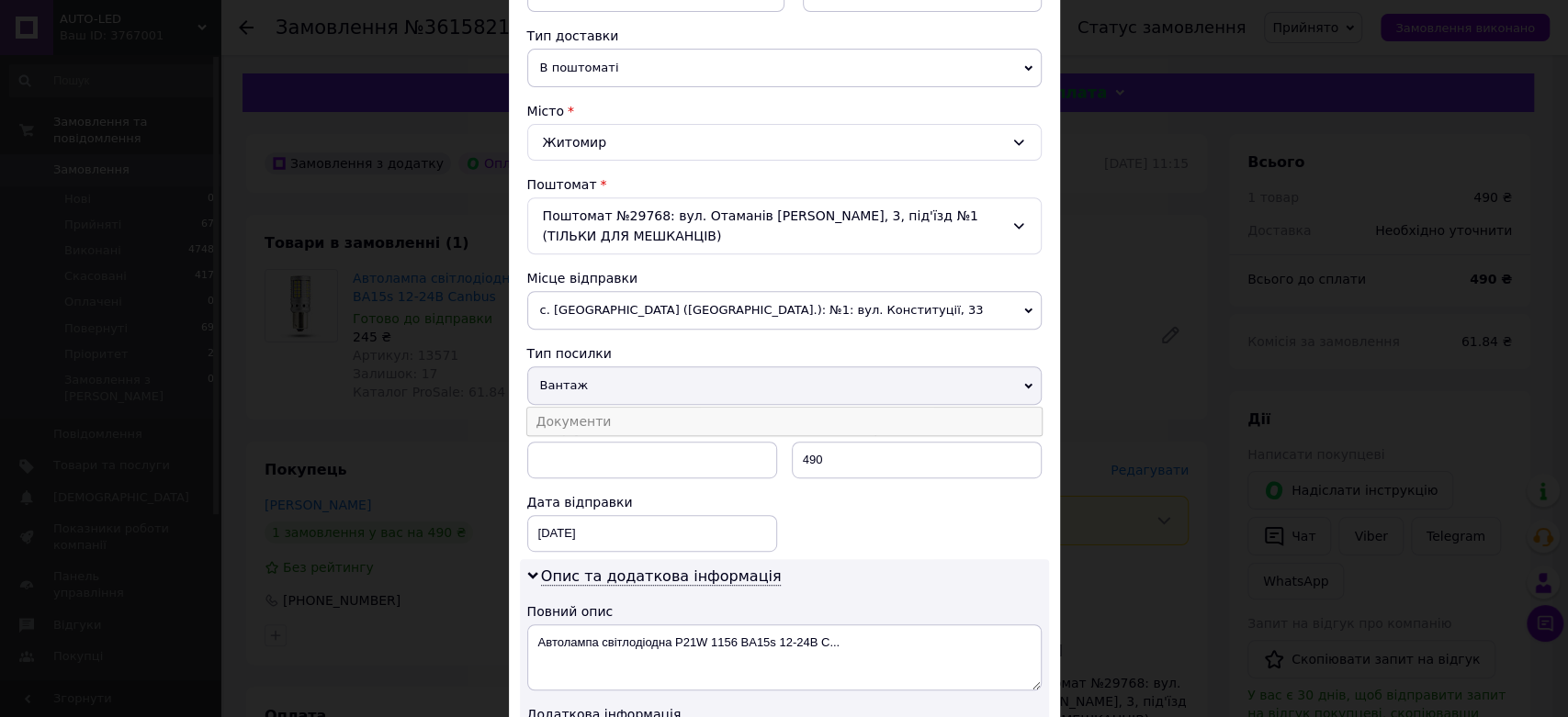
click at [584, 422] on li "Документи" at bounding box center [784, 421] width 514 height 28
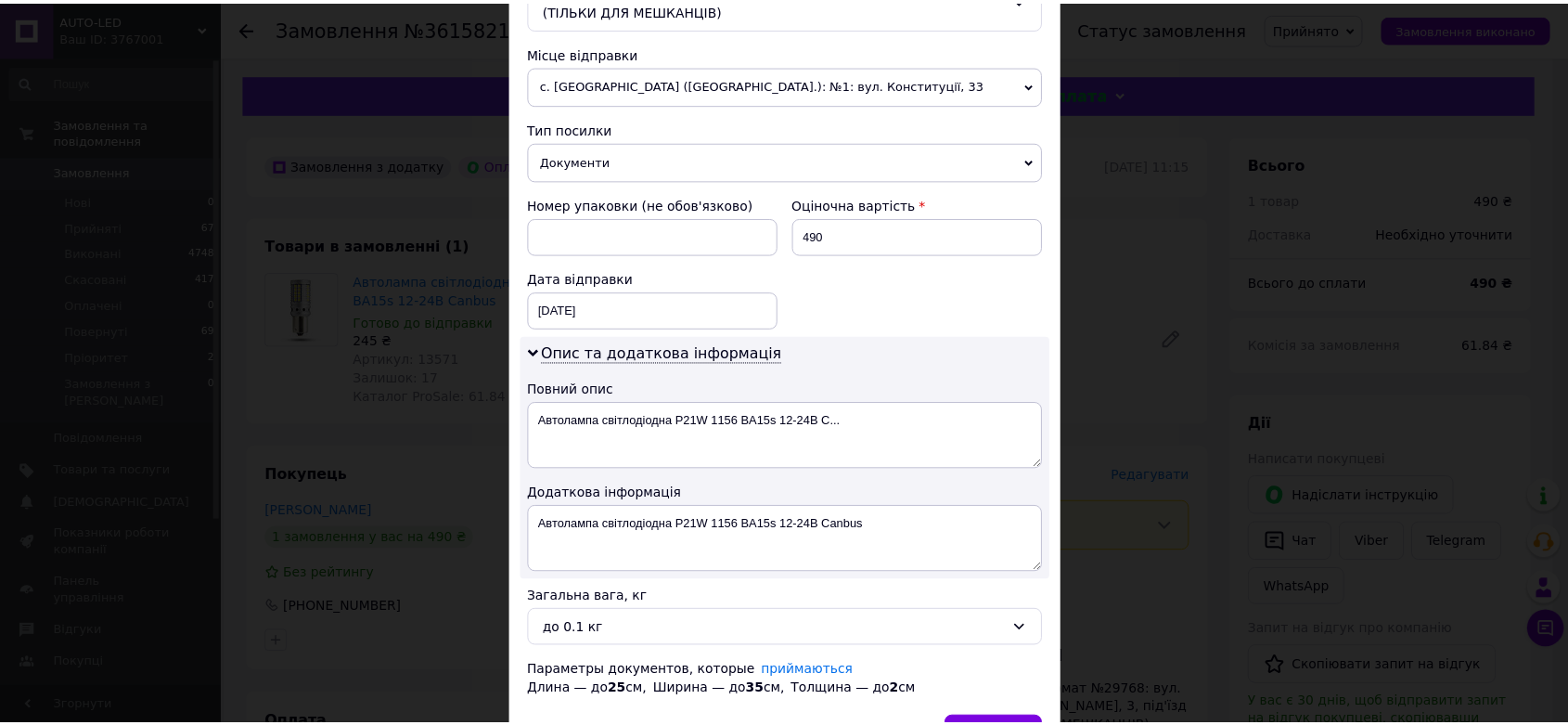
scroll to position [750, 0]
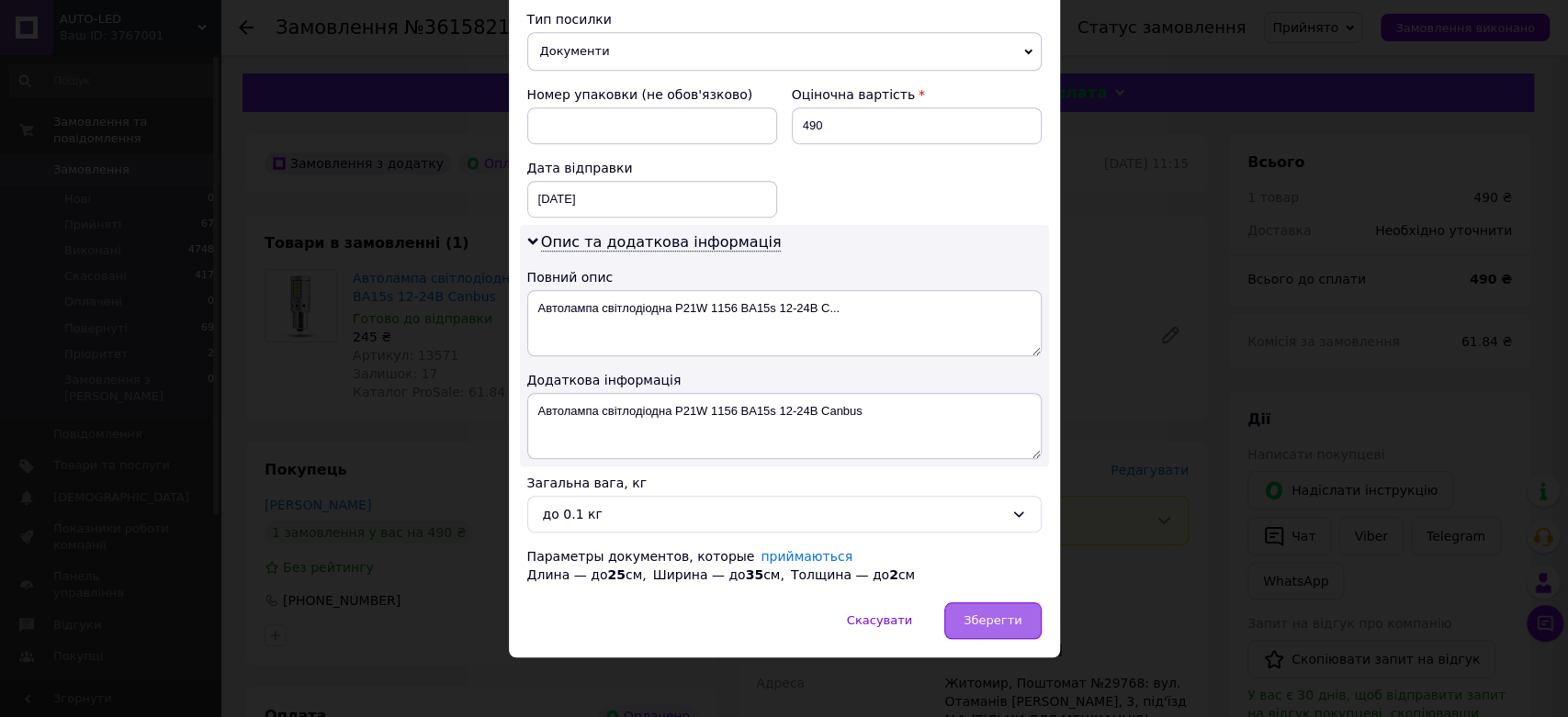
click at [988, 613] on span "Зберегти" at bounding box center [991, 620] width 58 height 13
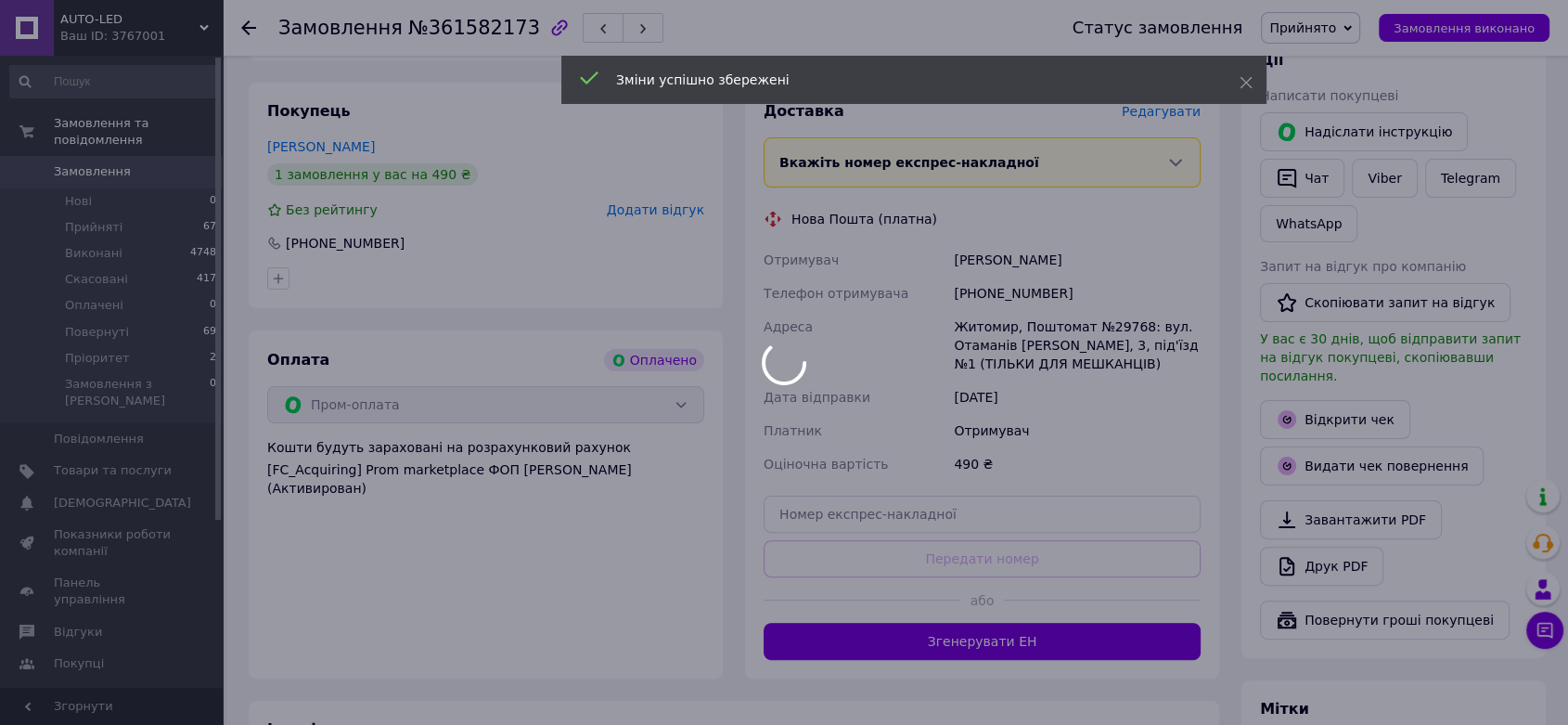
scroll to position [515, 0]
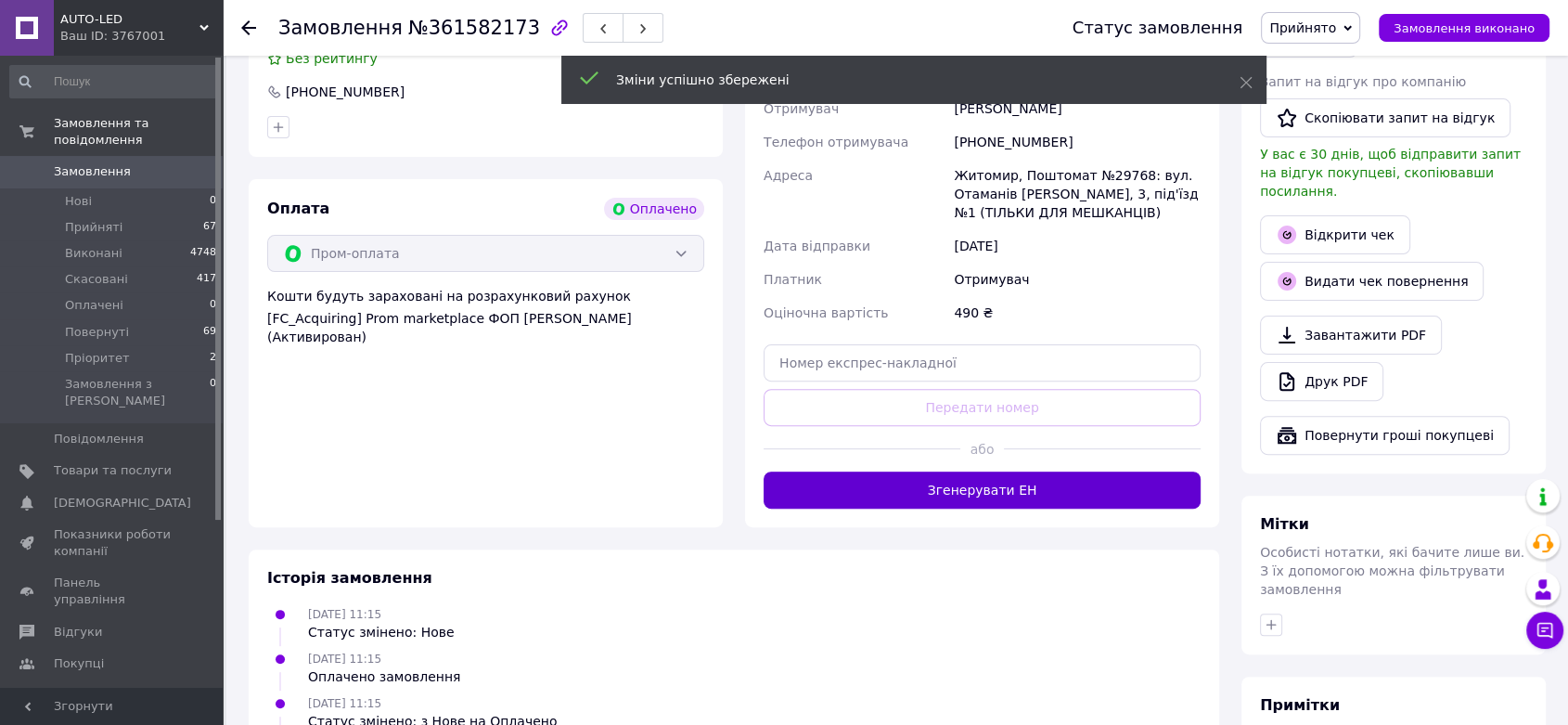
click at [1012, 492] on button "Згенерувати ЕН" at bounding box center [982, 489] width 437 height 38
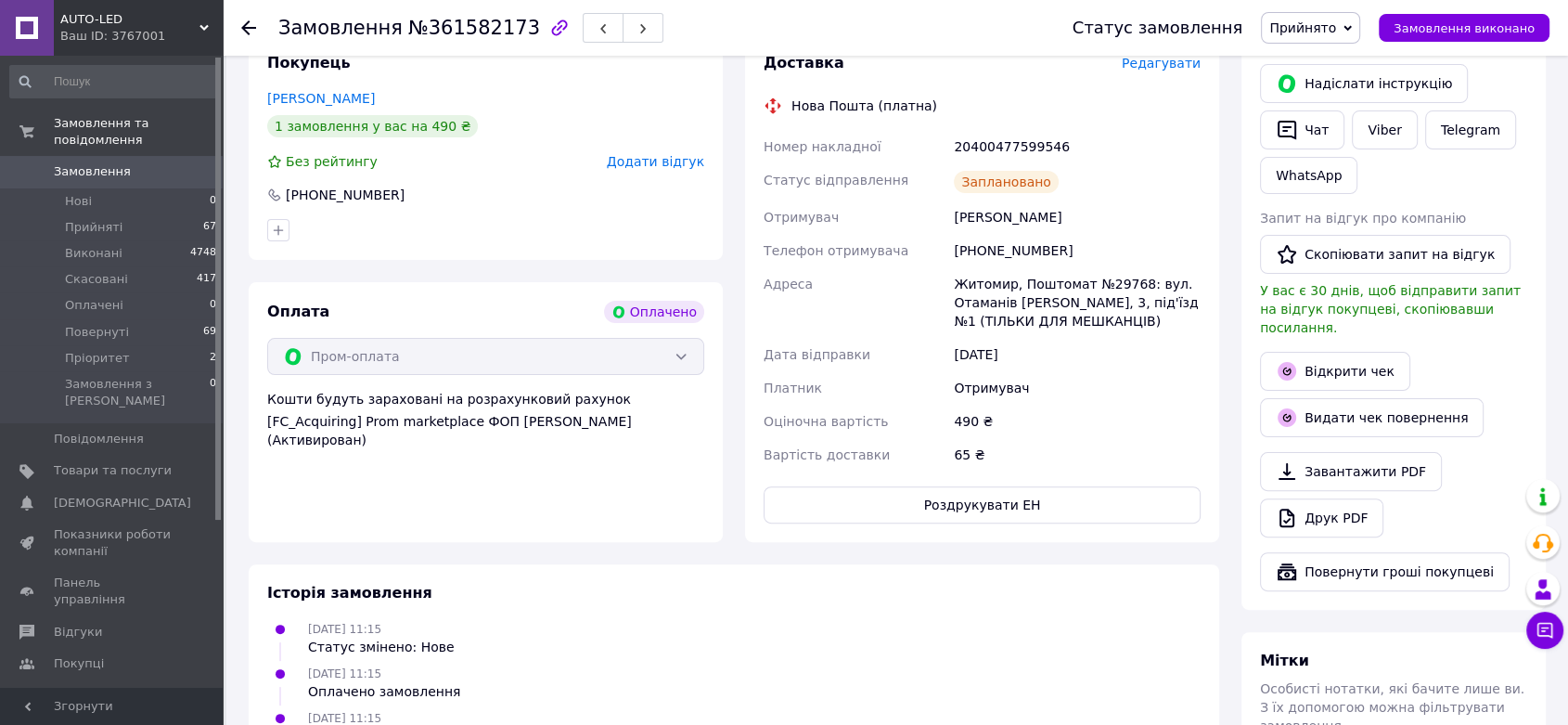
scroll to position [309, 0]
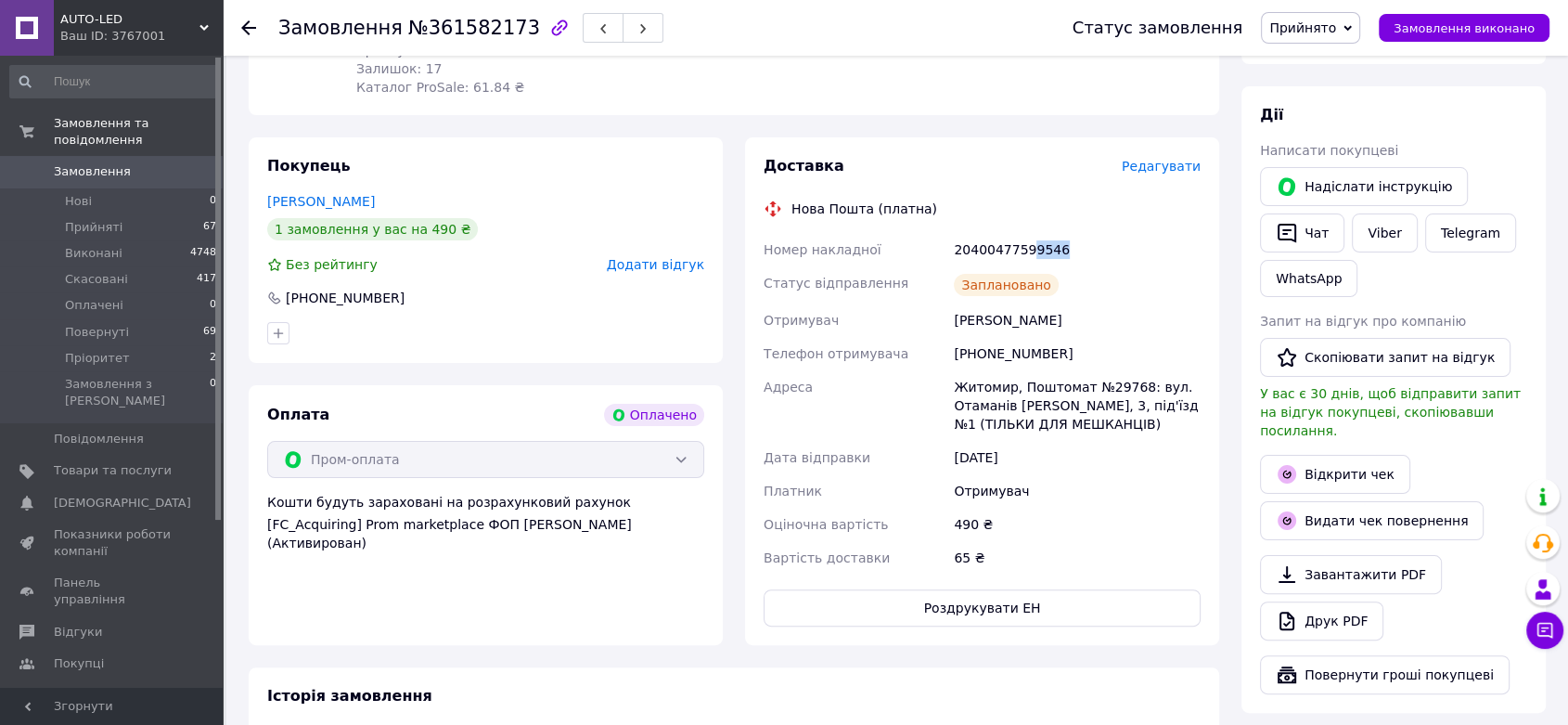
drag, startPoint x: 1061, startPoint y: 240, endPoint x: 1025, endPoint y: 264, distance: 43.3
click at [1025, 264] on div "20400477599546" at bounding box center [1077, 249] width 254 height 34
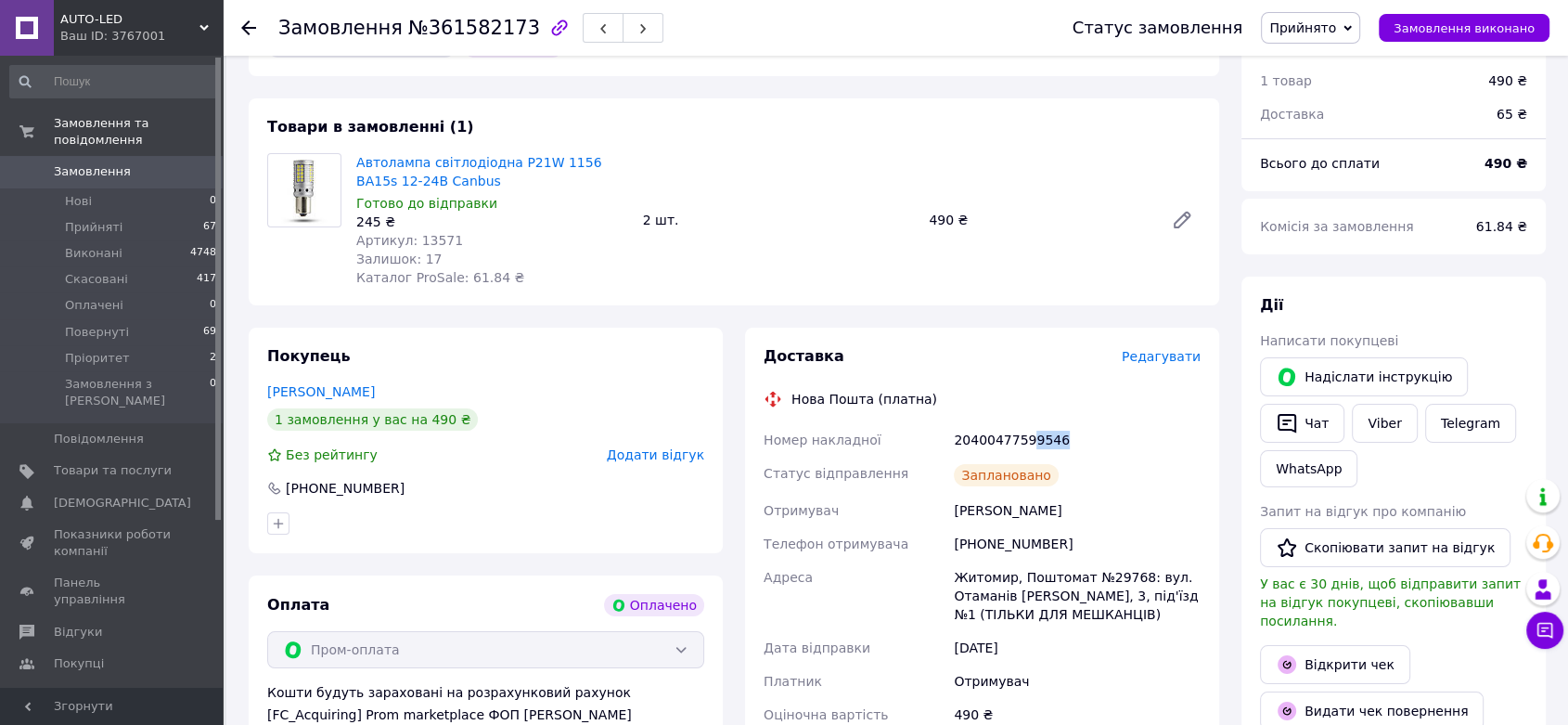
scroll to position [0, 0]
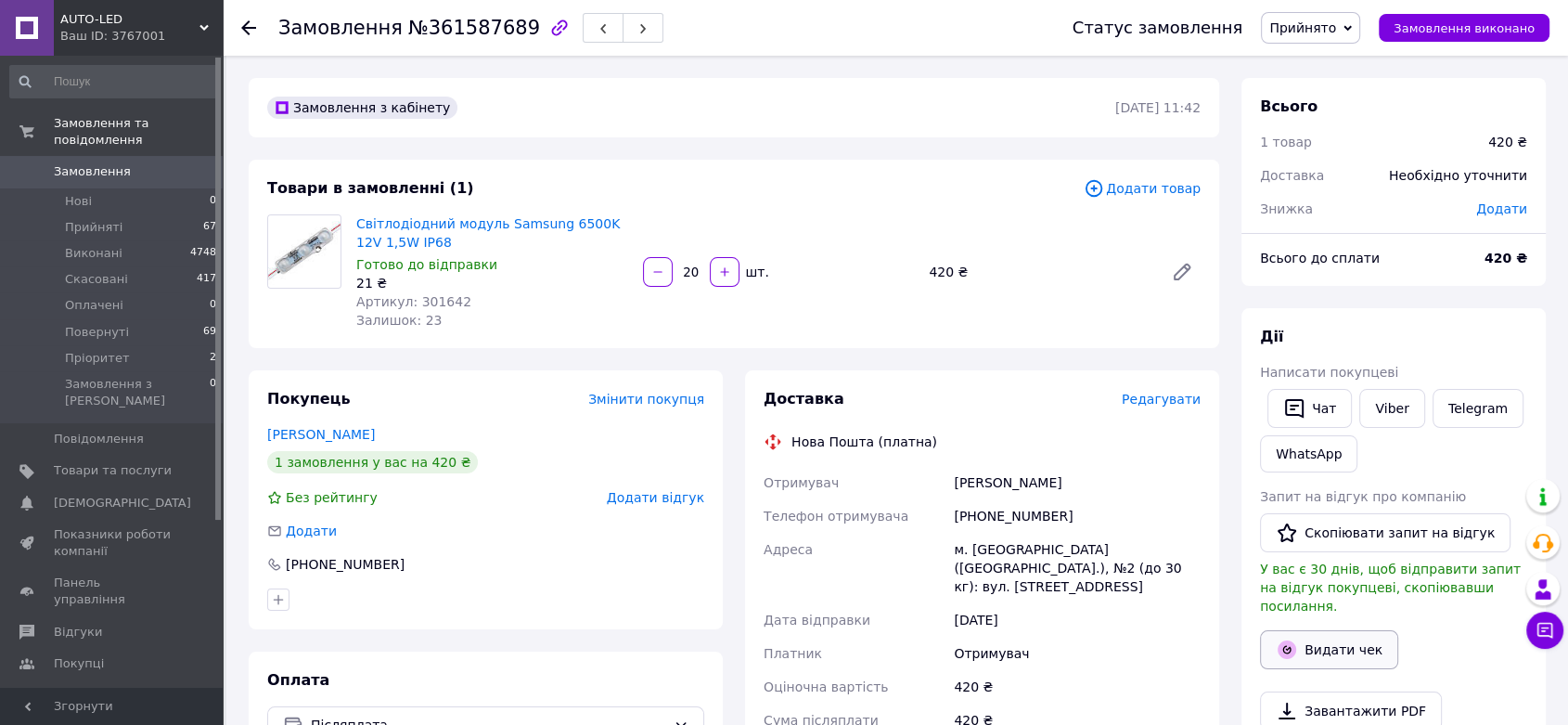
click at [1332, 630] on button "Видати чек" at bounding box center [1330, 649] width 138 height 39
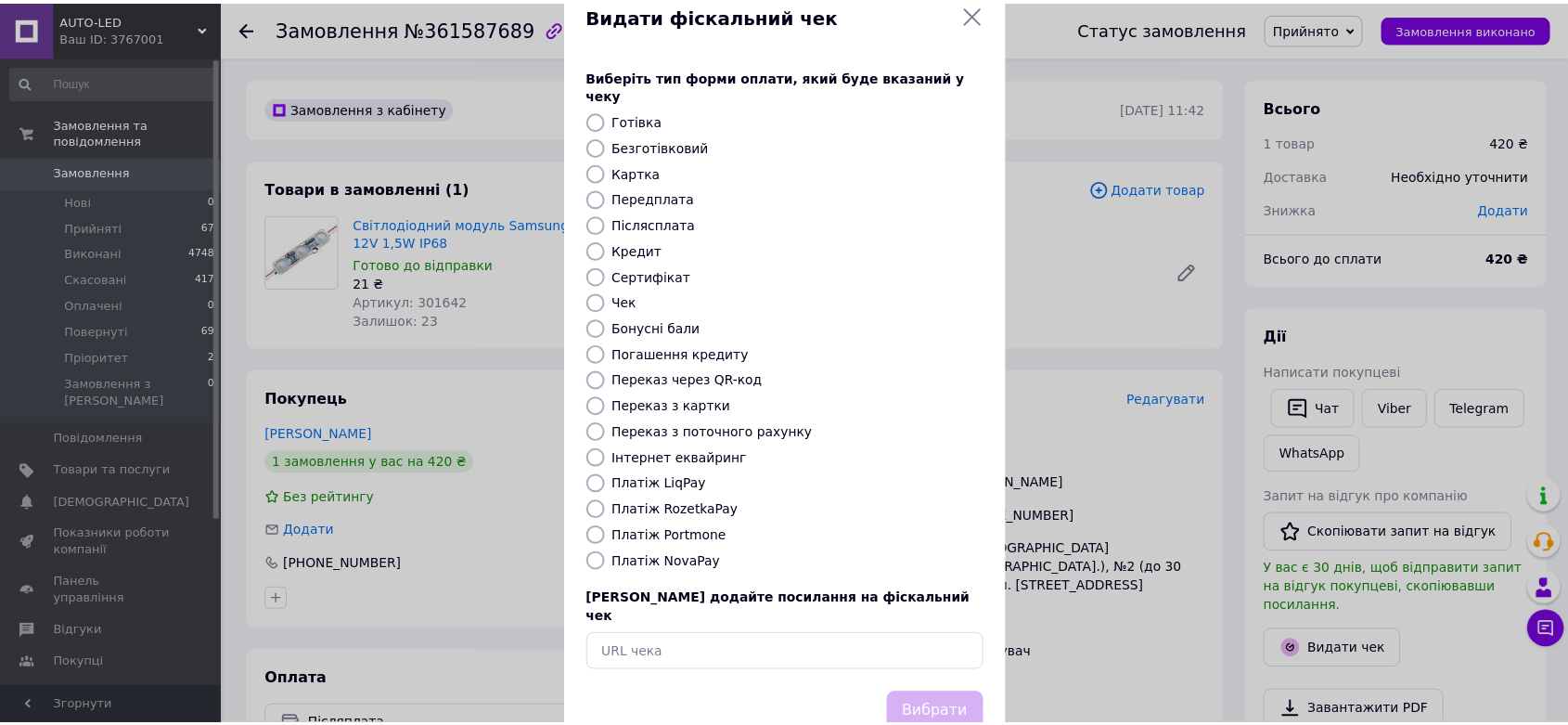
scroll to position [71, 0]
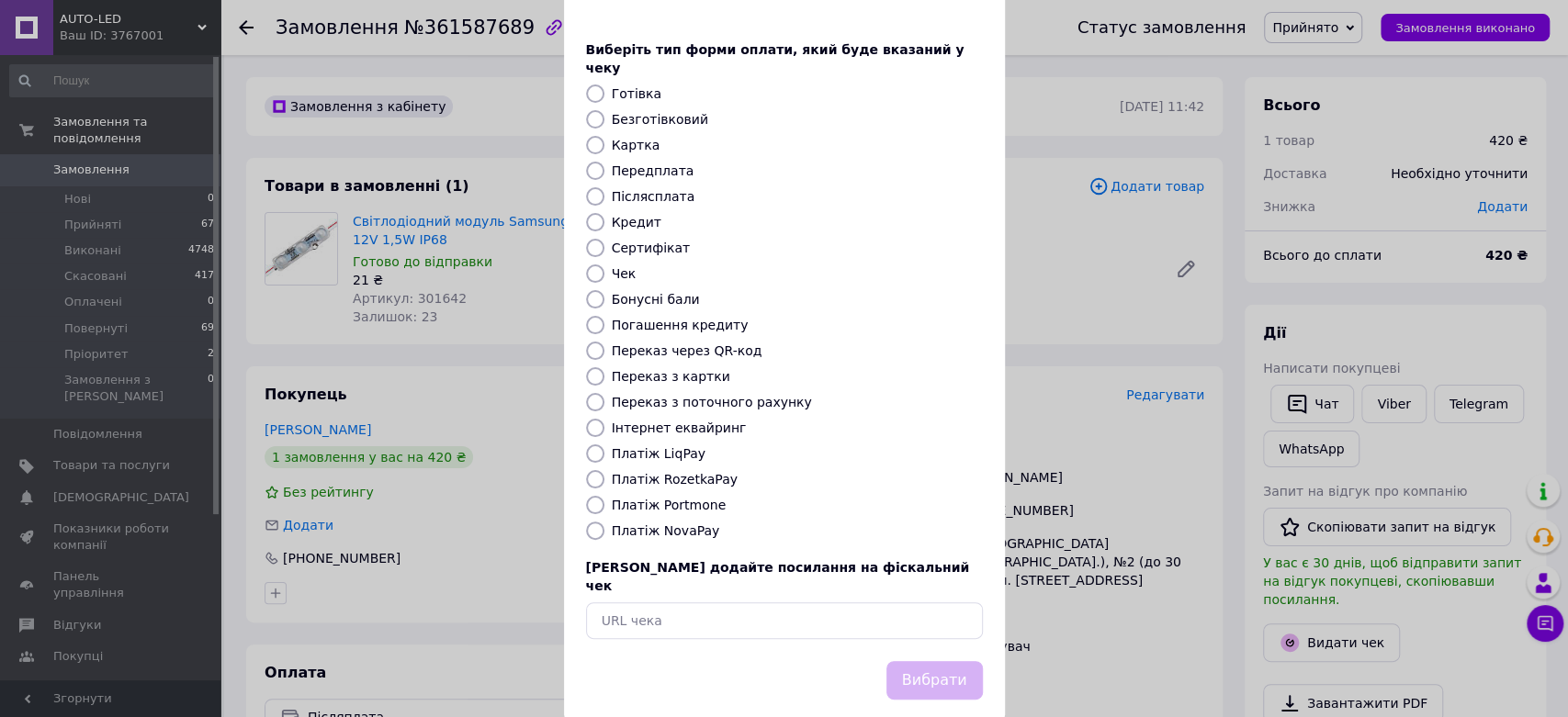
click at [598, 521] on input "Платіж NovaPay" at bounding box center [595, 530] width 18 height 18
radio input "true"
click at [957, 661] on button "Вибрати" at bounding box center [933, 681] width 96 height 40
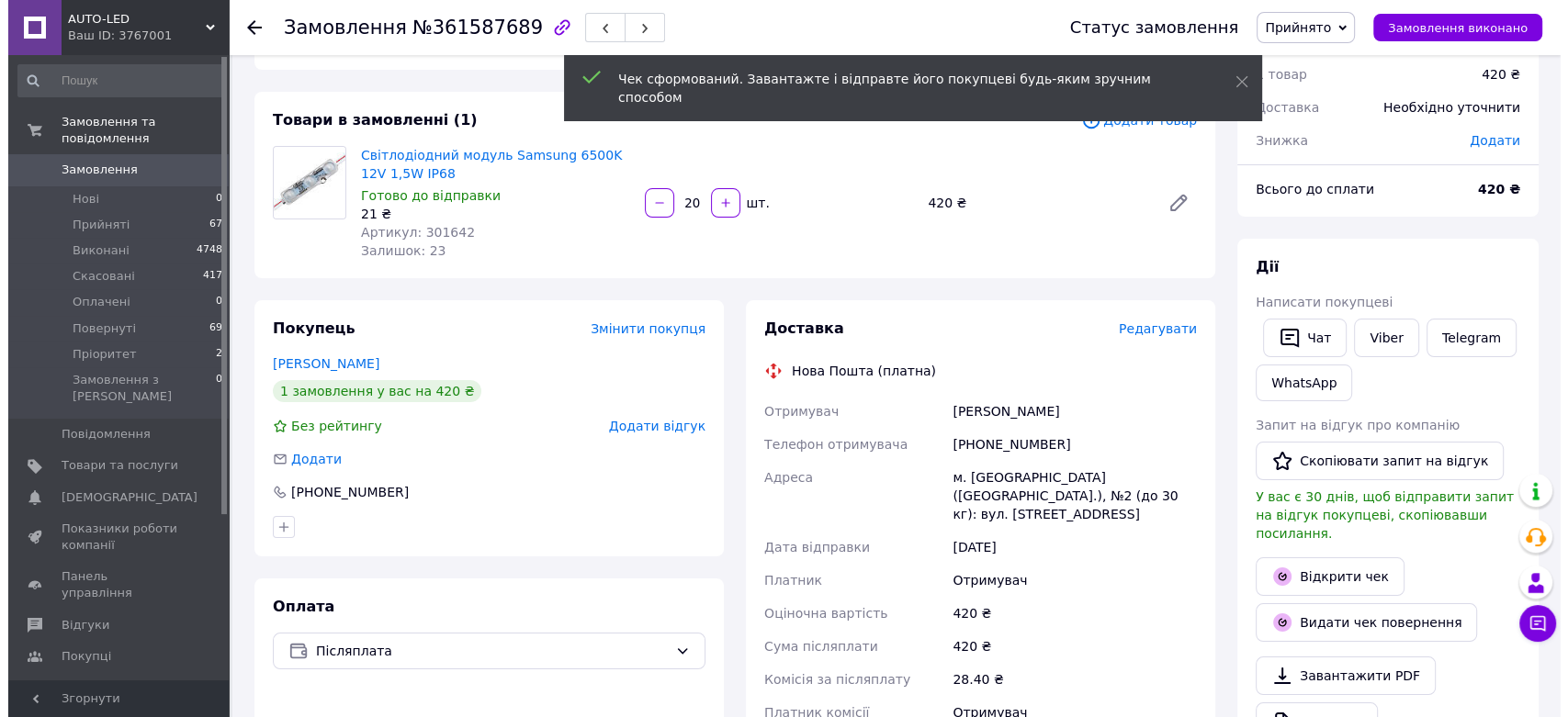
scroll to position [102, 0]
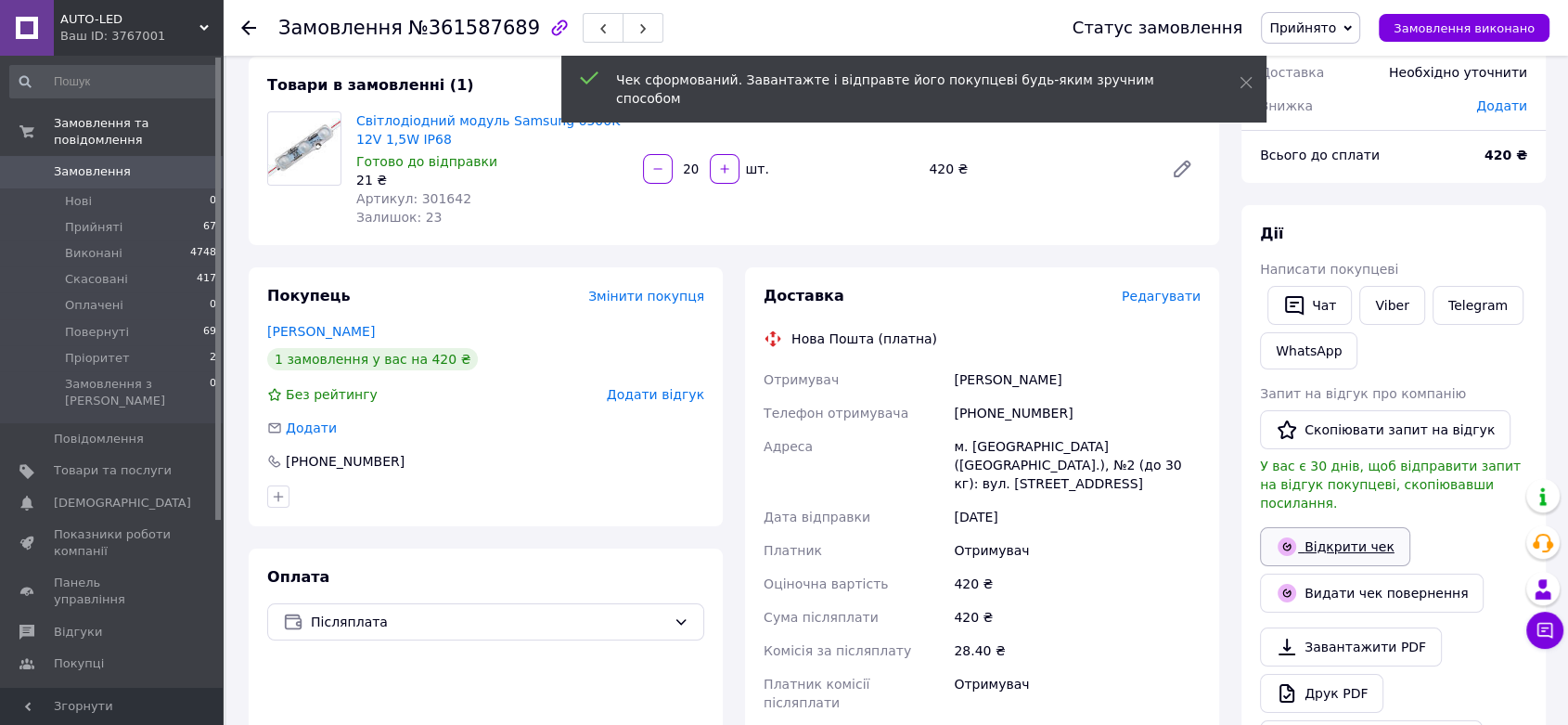
click at [1354, 533] on link "Відкрити чек" at bounding box center [1335, 546] width 150 height 39
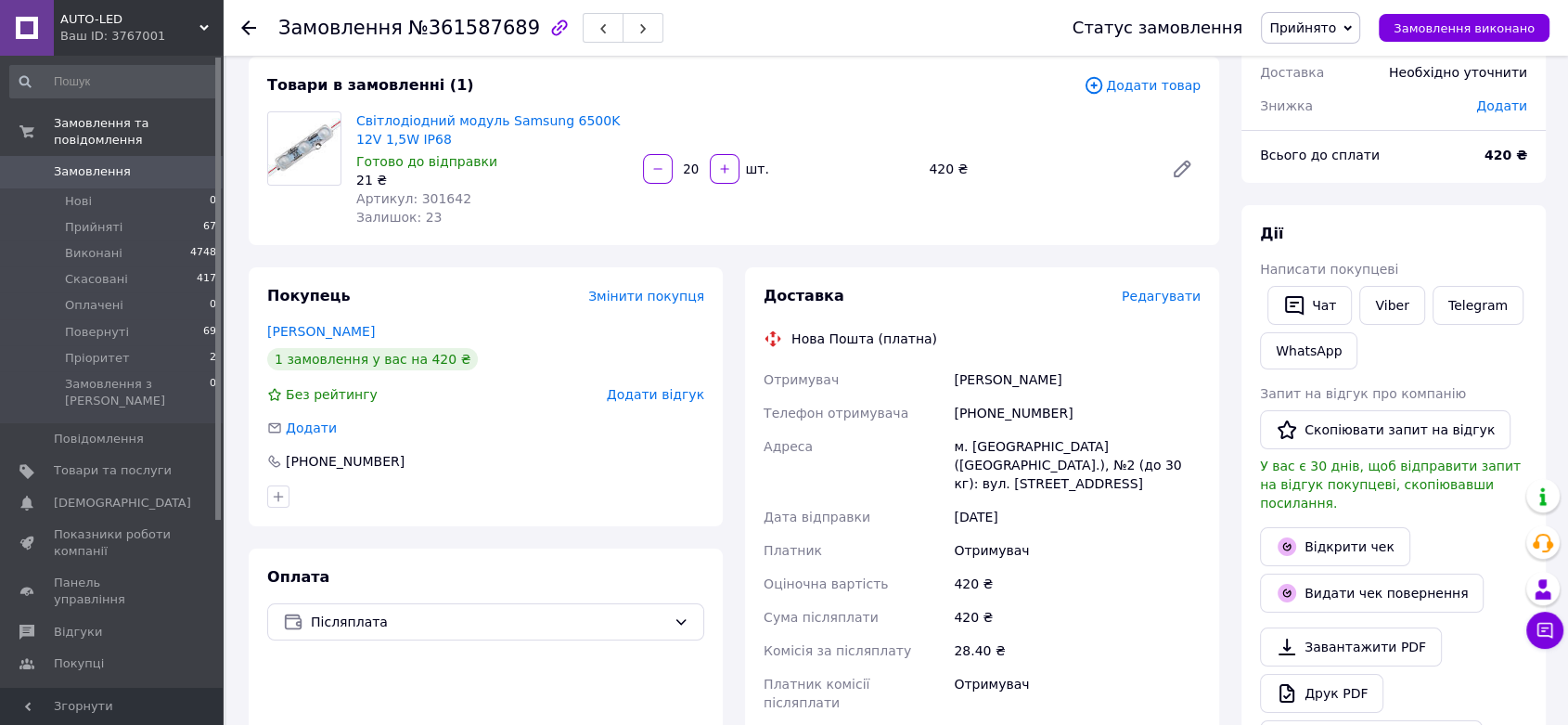
click at [1181, 295] on span "Редагувати" at bounding box center [1161, 295] width 79 height 14
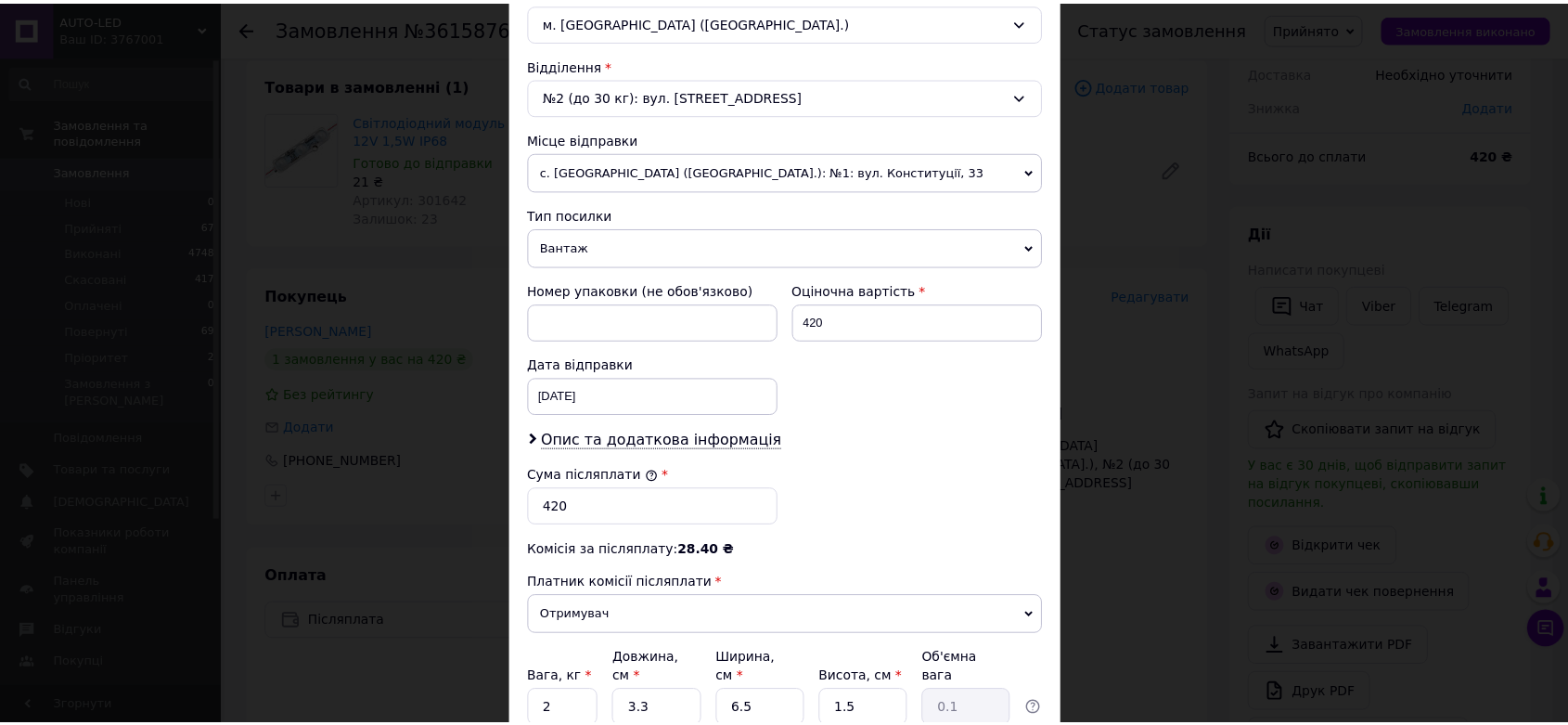
scroll to position [688, 0]
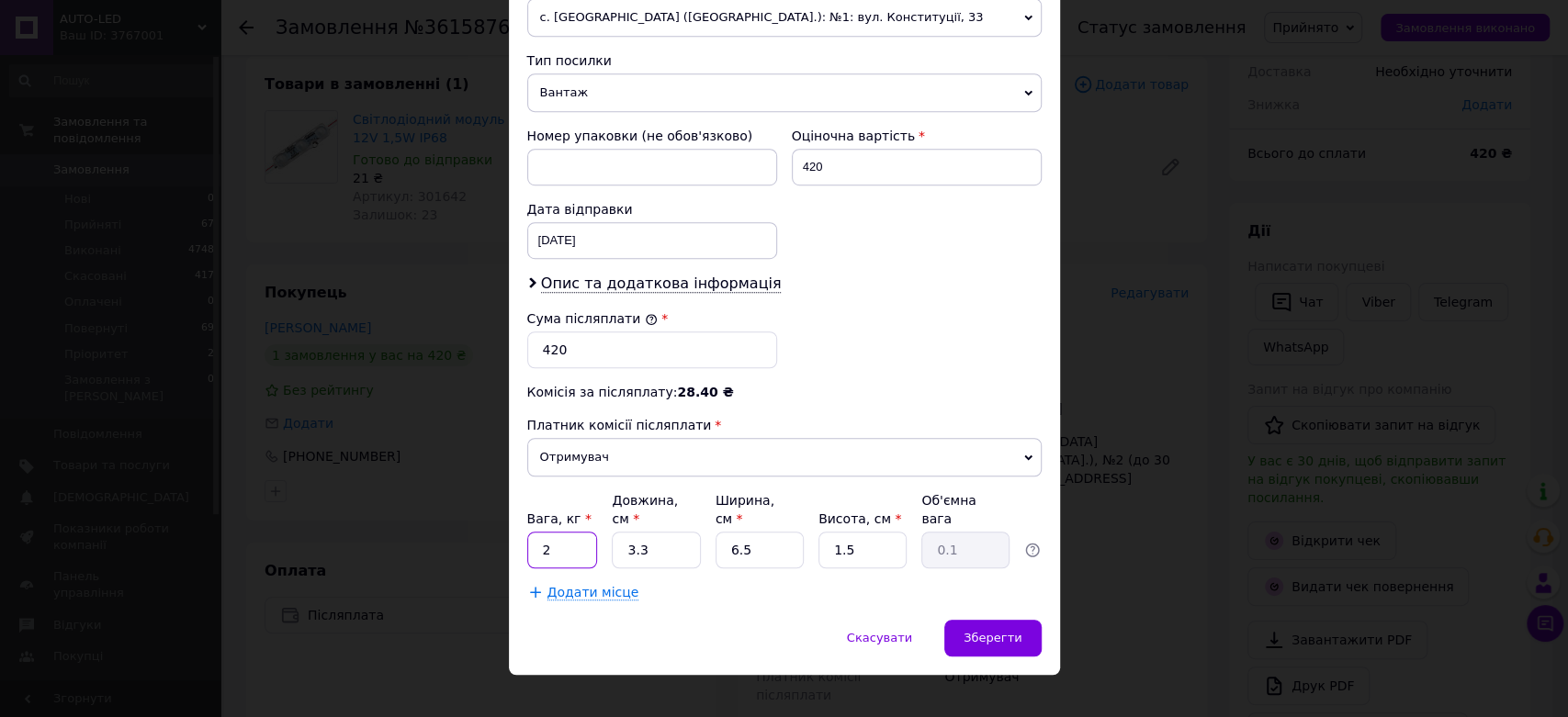
drag, startPoint x: 570, startPoint y: 531, endPoint x: 539, endPoint y: 527, distance: 31.3
click at [539, 532] on input "2" at bounding box center [562, 550] width 70 height 37
type input "1"
drag, startPoint x: 640, startPoint y: 519, endPoint x: 604, endPoint y: 520, distance: 36.0
click at [604, 520] on div "Вага, кг * 1 Довжина, см * 3.3 Ширина, см * 6.5 Висота, см * 1.5 Об'ємна вага 0…" at bounding box center [784, 529] width 514 height 77
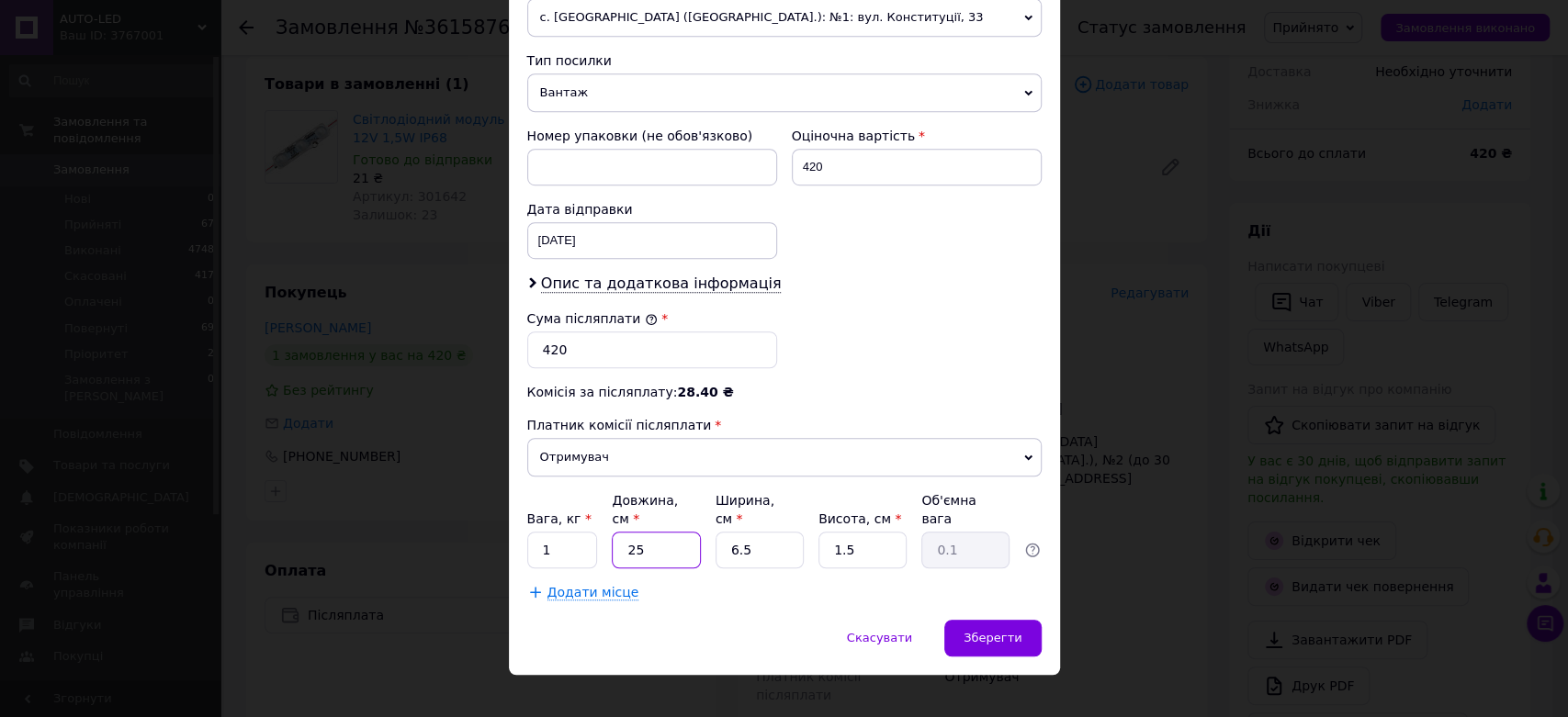
type input "25"
type input "17"
type input "0.16"
type input "17"
type input "5"
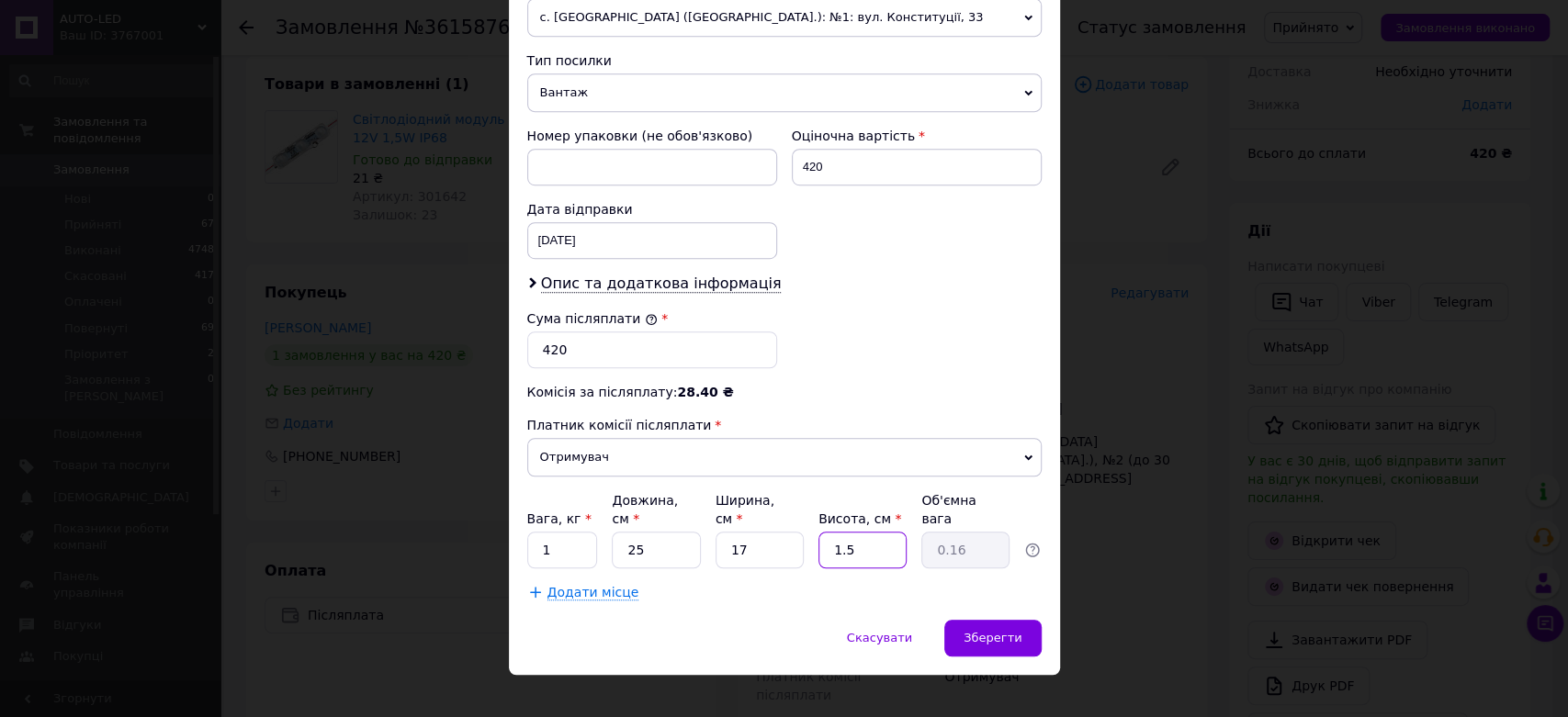
type input "0.53"
type input "5"
click at [1025, 622] on div "Зберегти" at bounding box center [991, 637] width 96 height 37
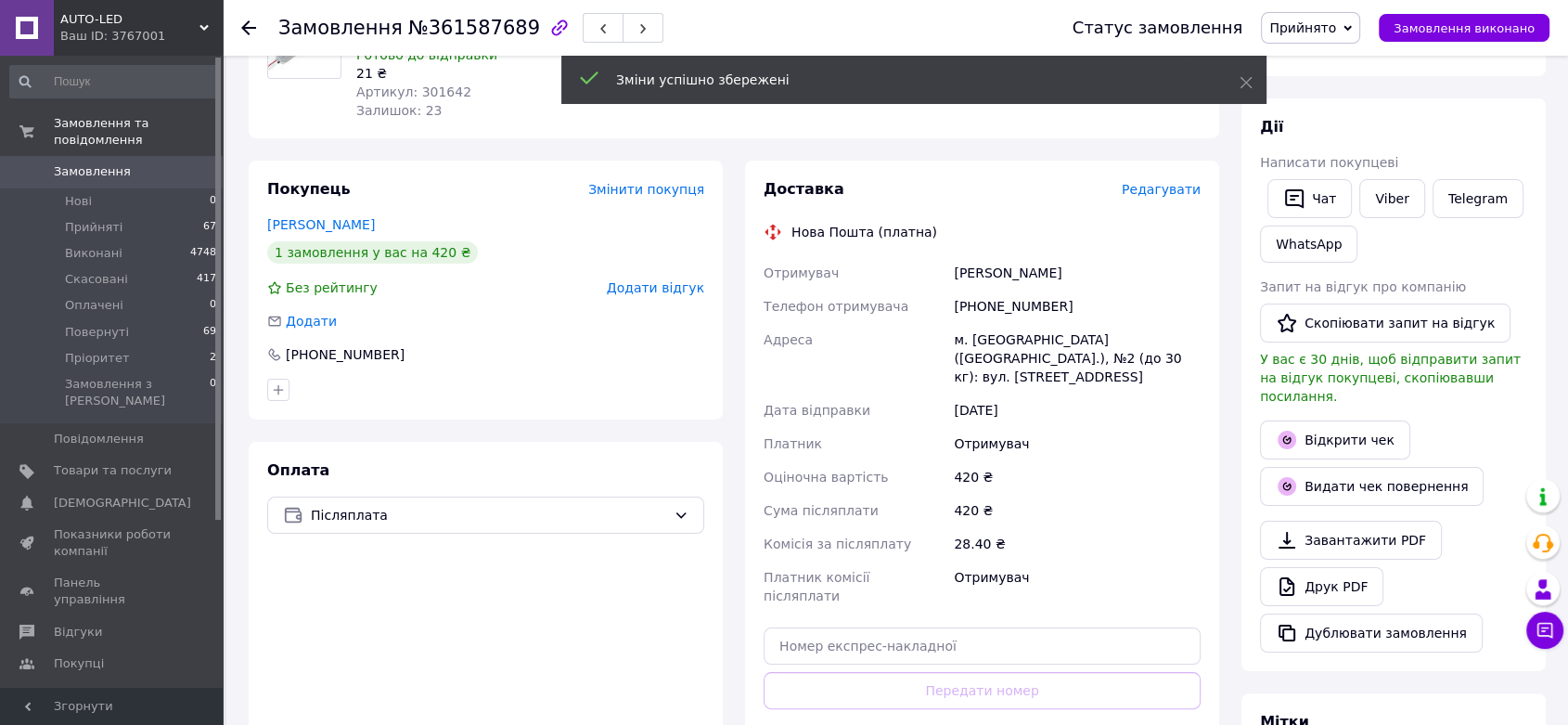
scroll to position [309, 0]
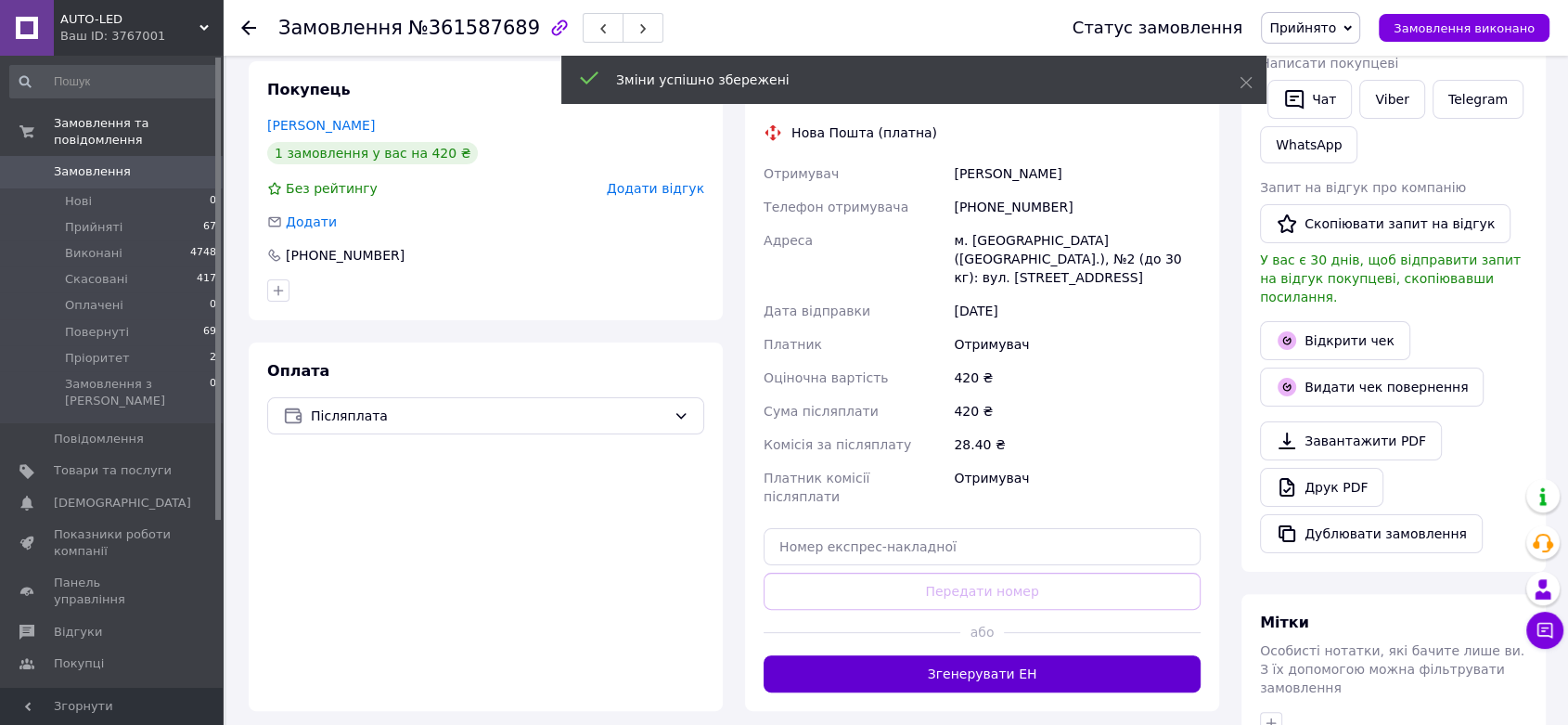
click at [1088, 655] on button "Згенерувати ЕН" at bounding box center [982, 673] width 437 height 38
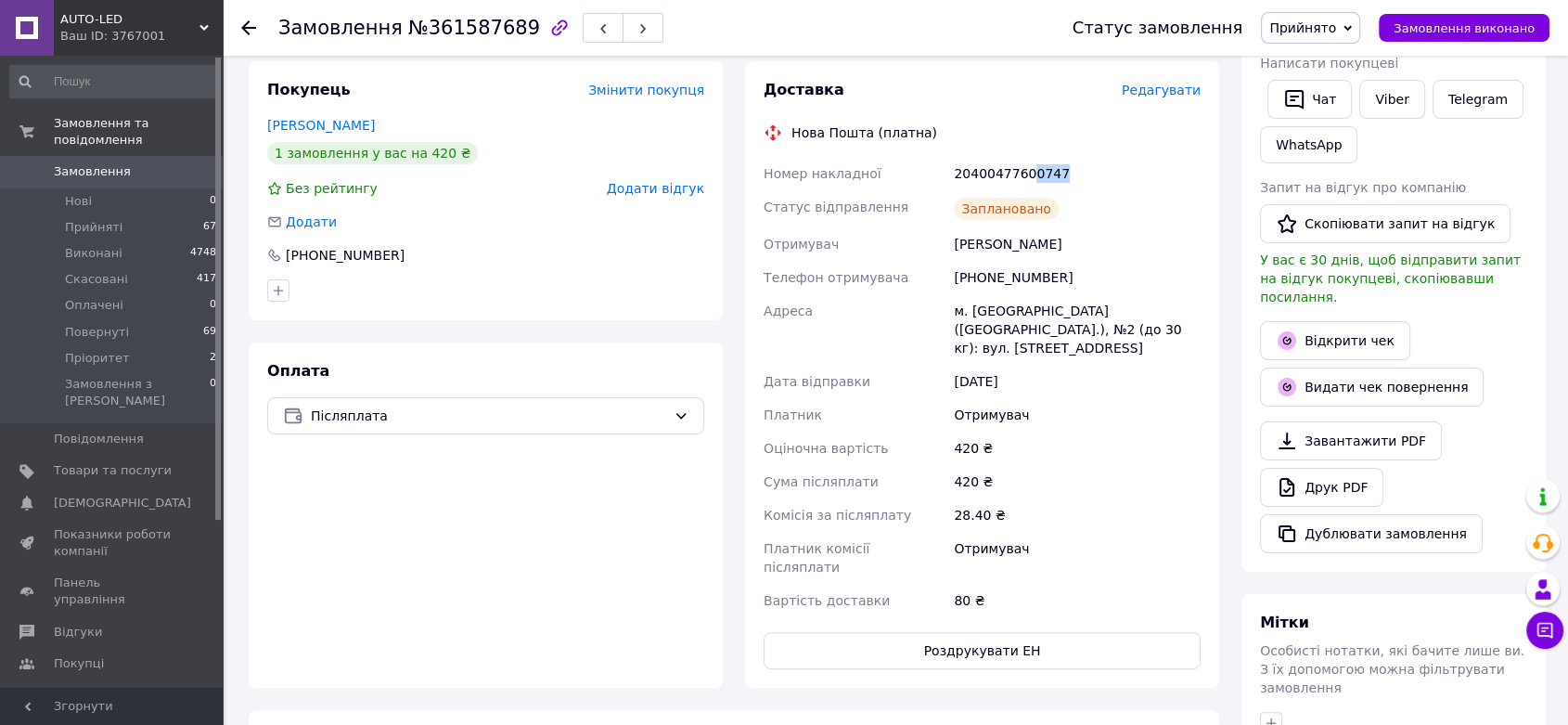
drag, startPoint x: 1075, startPoint y: 169, endPoint x: 1021, endPoint y: 177, distance: 54.6
click at [1021, 177] on div "20400477600747" at bounding box center [1077, 173] width 254 height 34
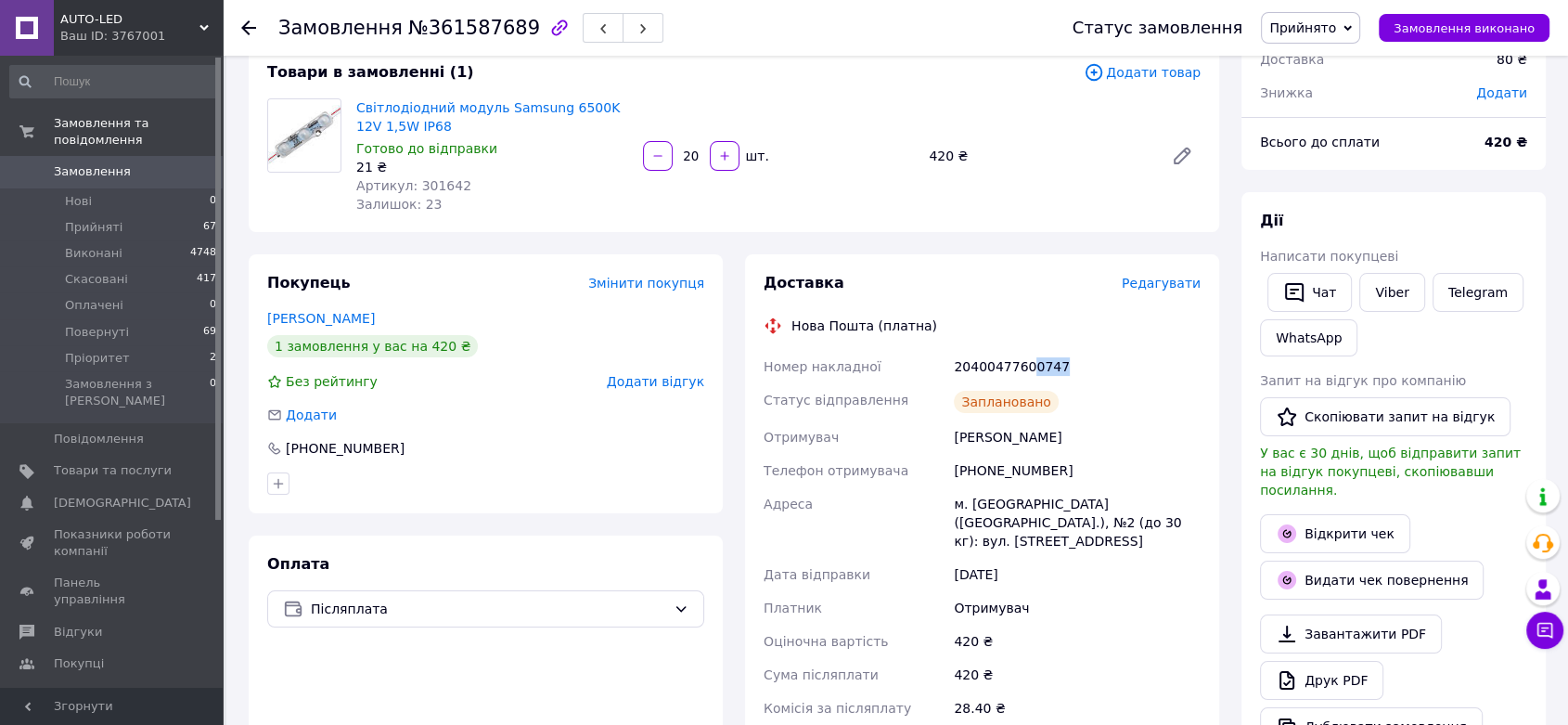
scroll to position [0, 0]
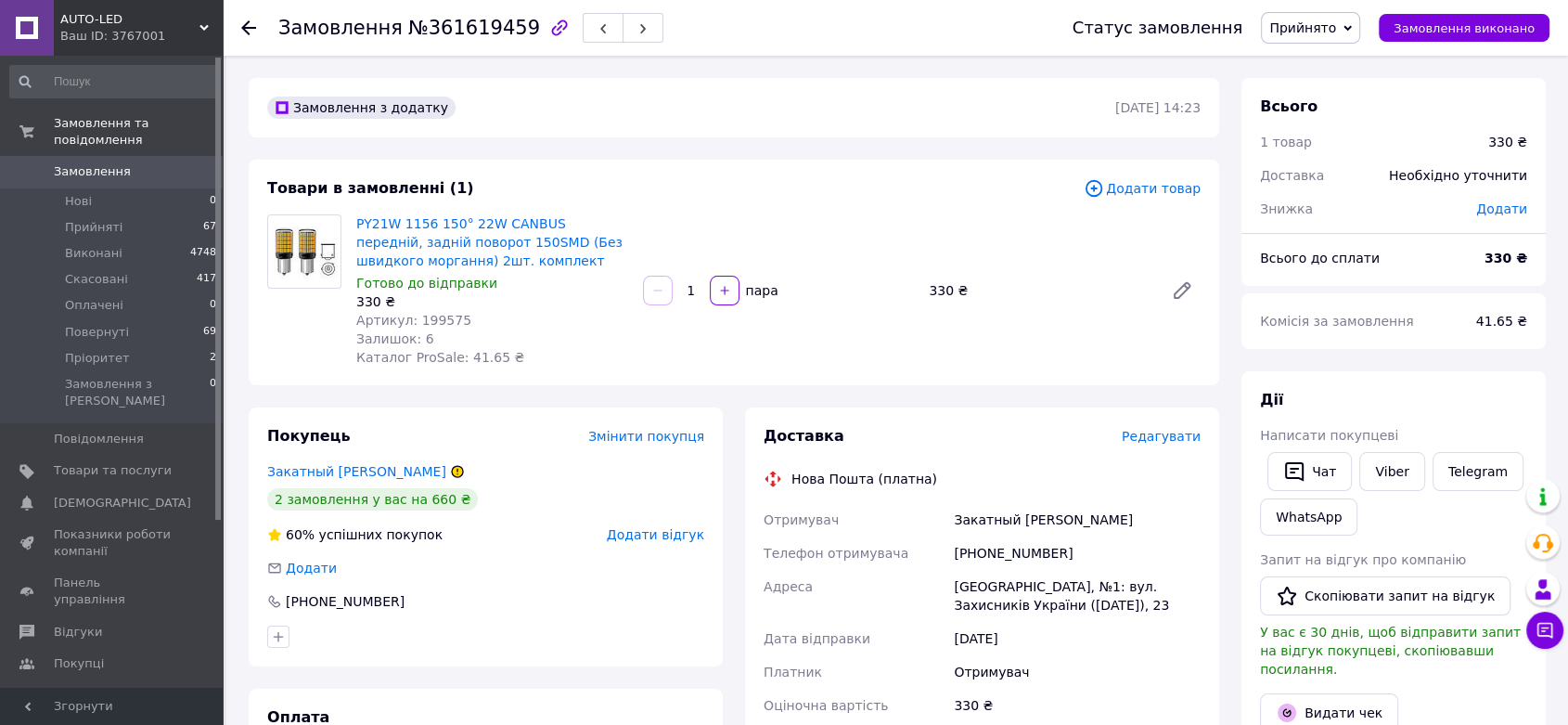
click at [1179, 438] on span "Редагувати" at bounding box center [1161, 436] width 79 height 14
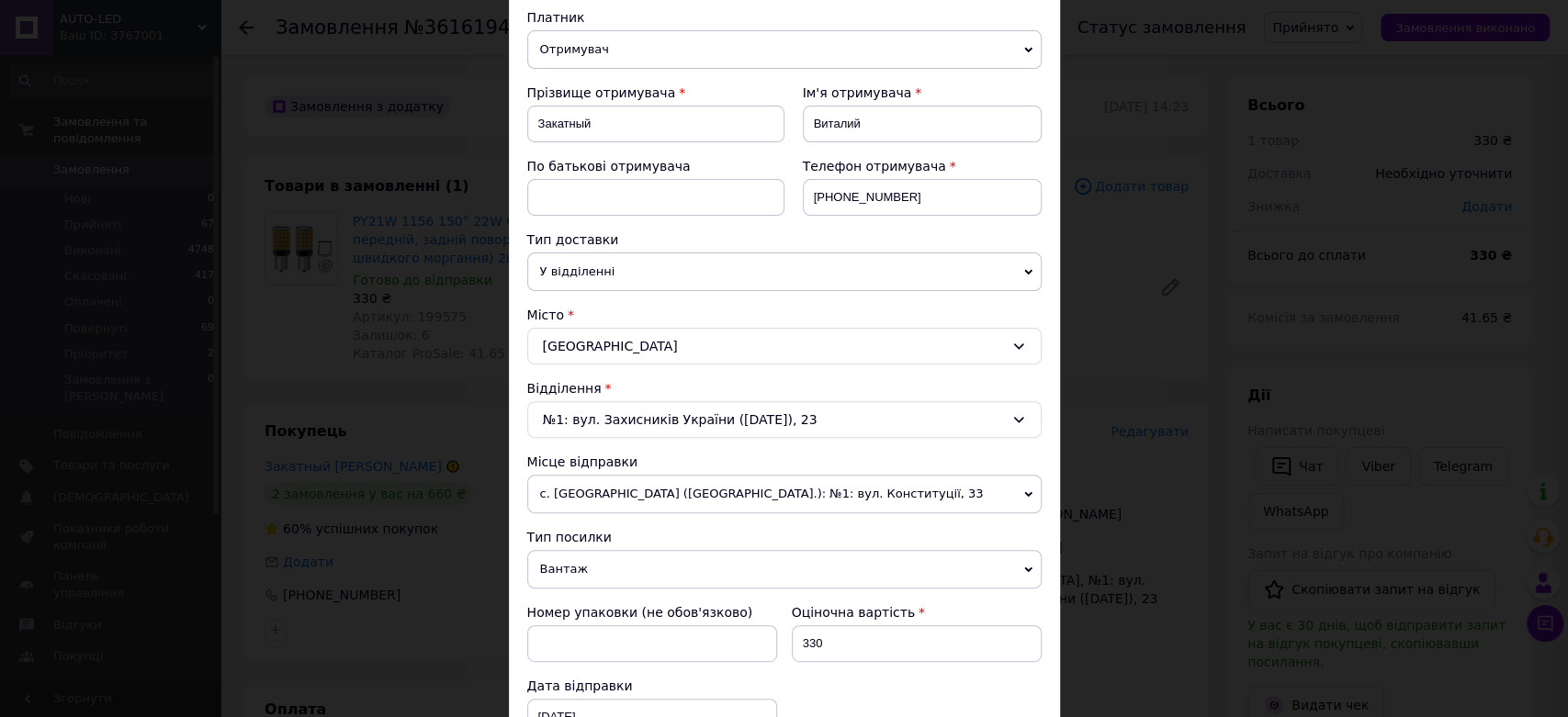
scroll to position [305, 0]
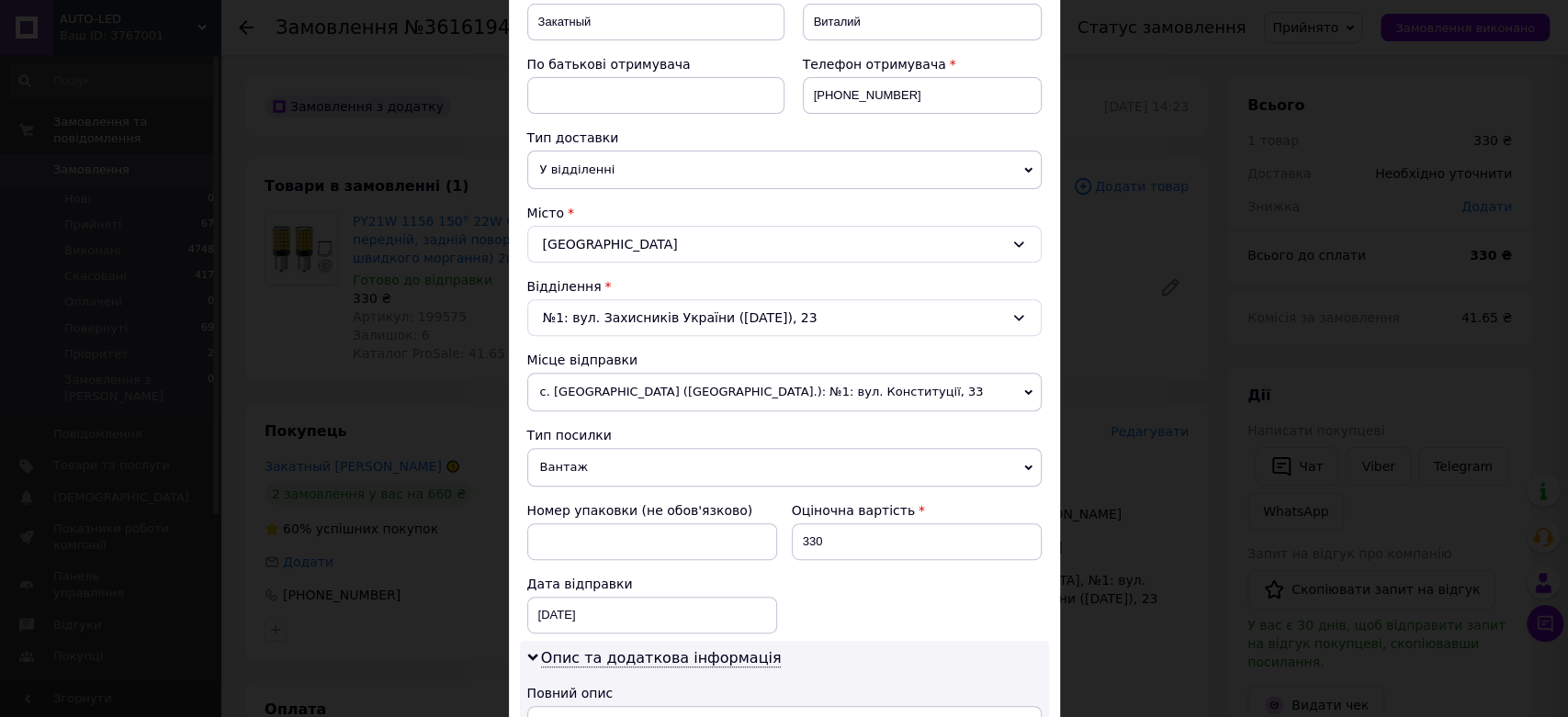
click at [571, 461] on span "Вантаж" at bounding box center [784, 467] width 514 height 39
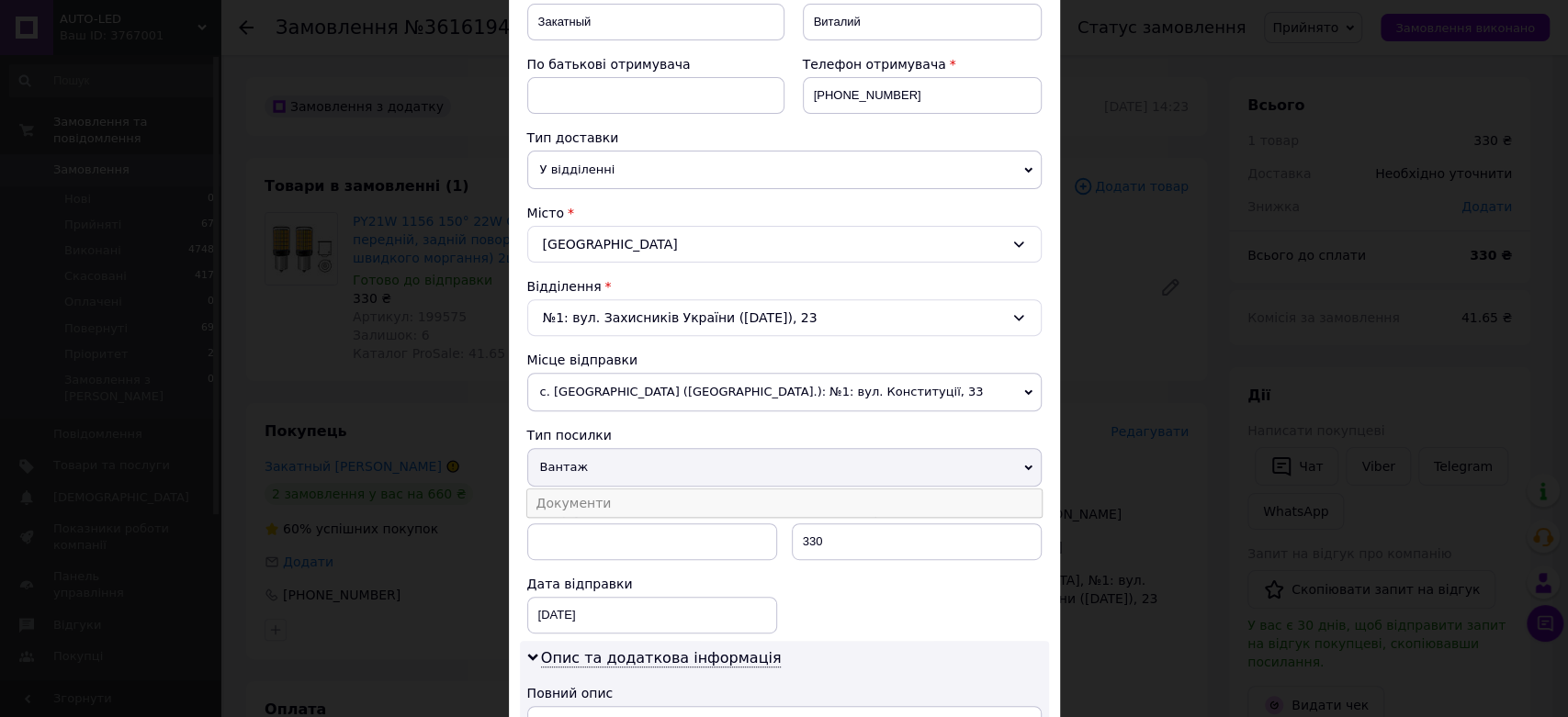
click at [575, 499] on li "Документи" at bounding box center [784, 502] width 514 height 28
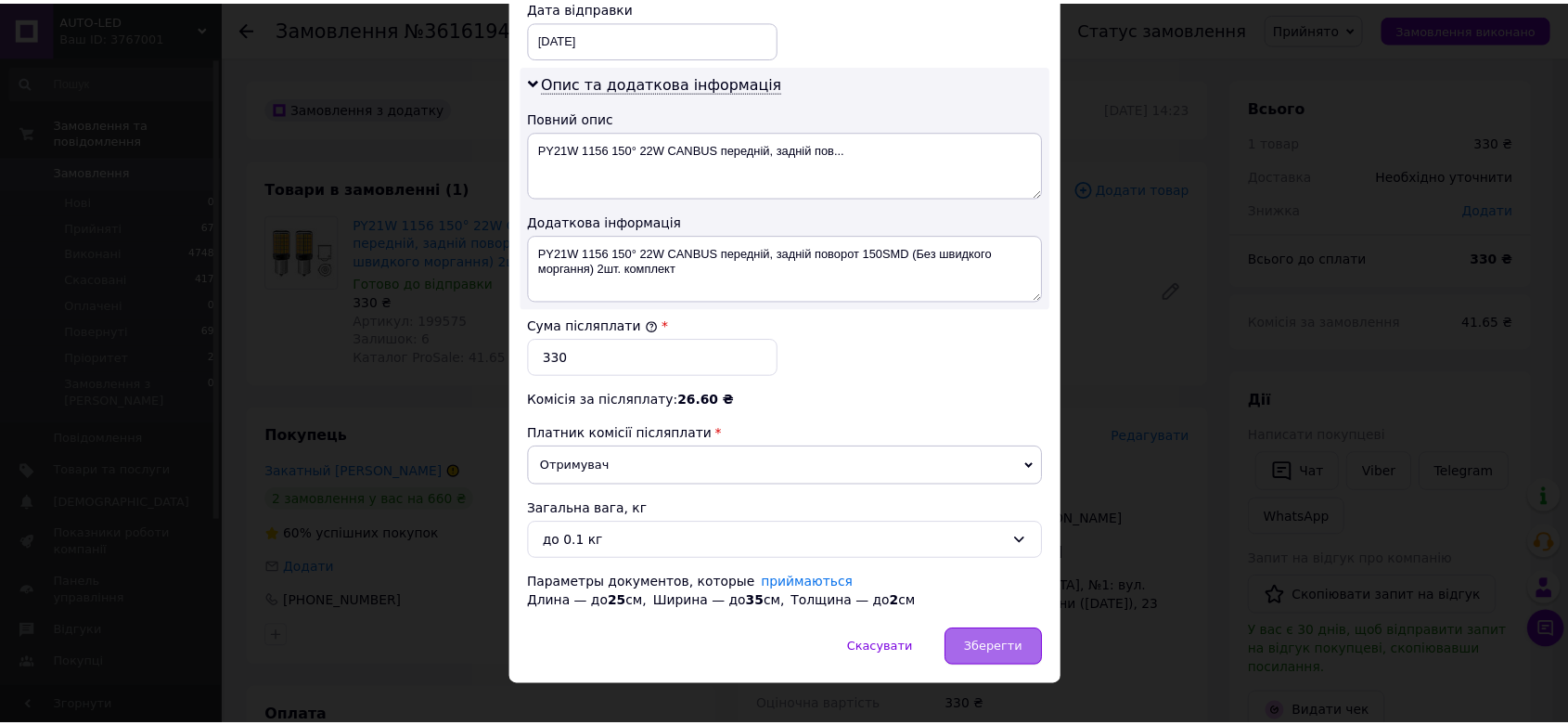
scroll to position [913, 0]
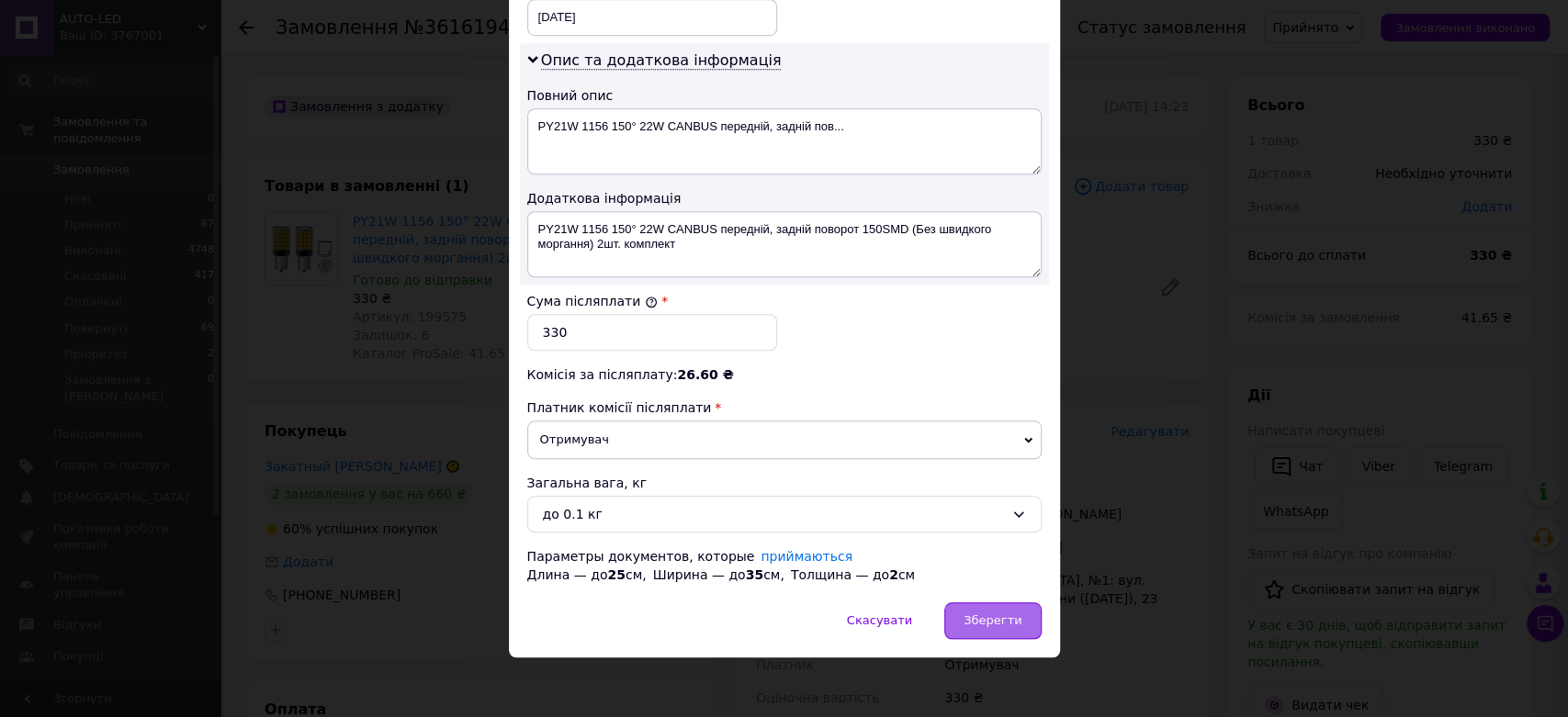
click at [1010, 606] on div "Зберегти" at bounding box center [991, 620] width 96 height 37
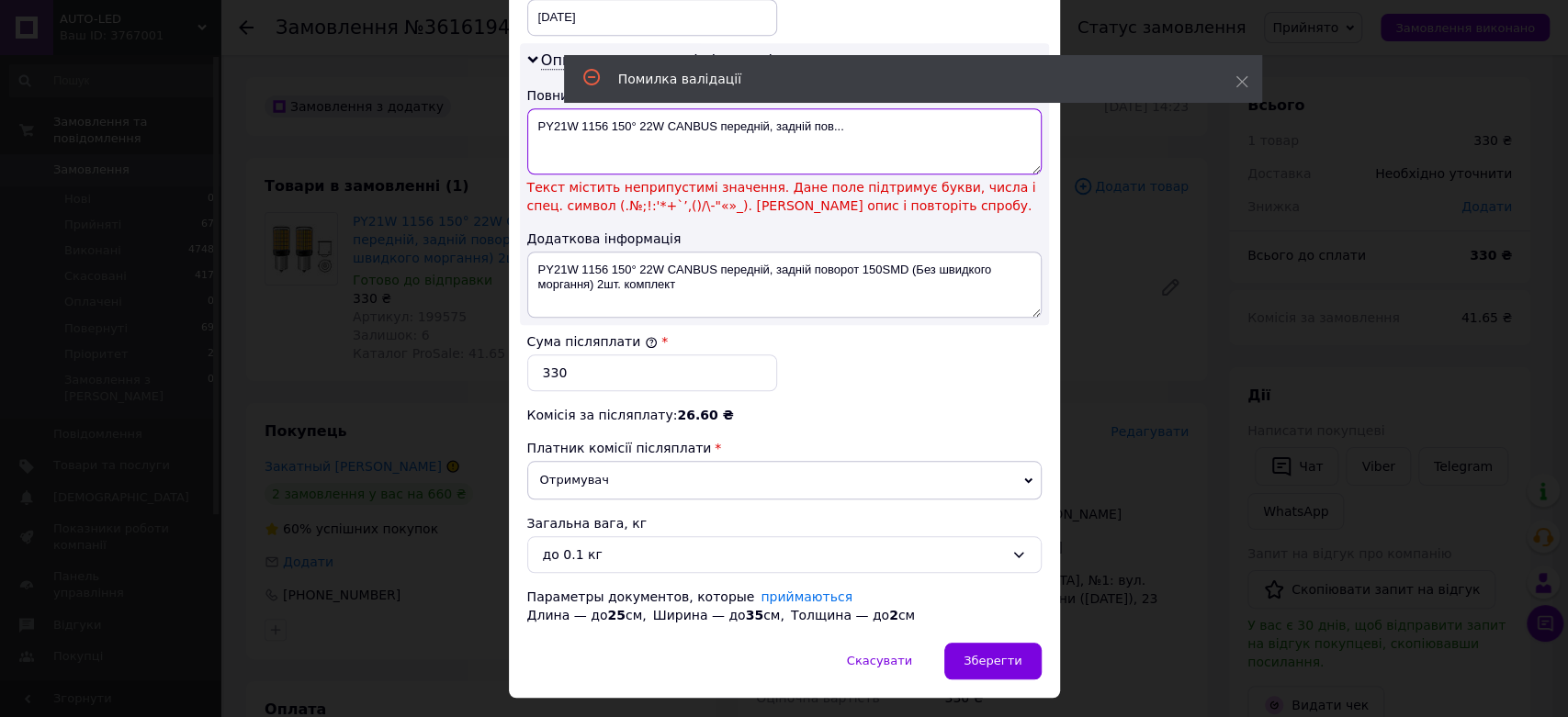
click at [634, 118] on textarea "PY21W 1156 150° 22W CANBUS передній, задній пов..." at bounding box center [784, 141] width 514 height 66
click at [633, 126] on textarea "PY21W 1156 150° 22W CANBUS передній, задній пов..." at bounding box center [784, 141] width 514 height 66
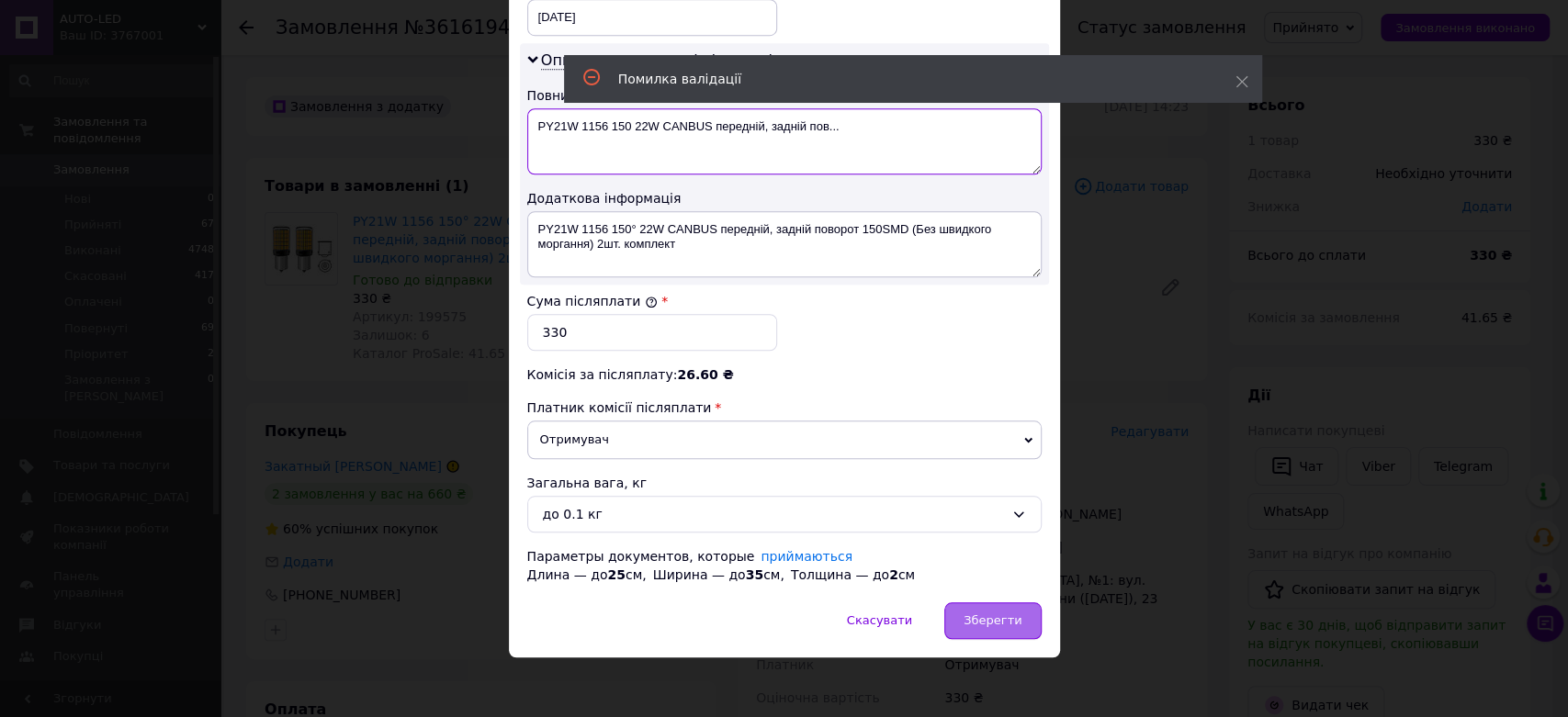
type textarea "PY21W 1156 150 22W CANBUS передній, задній пов..."
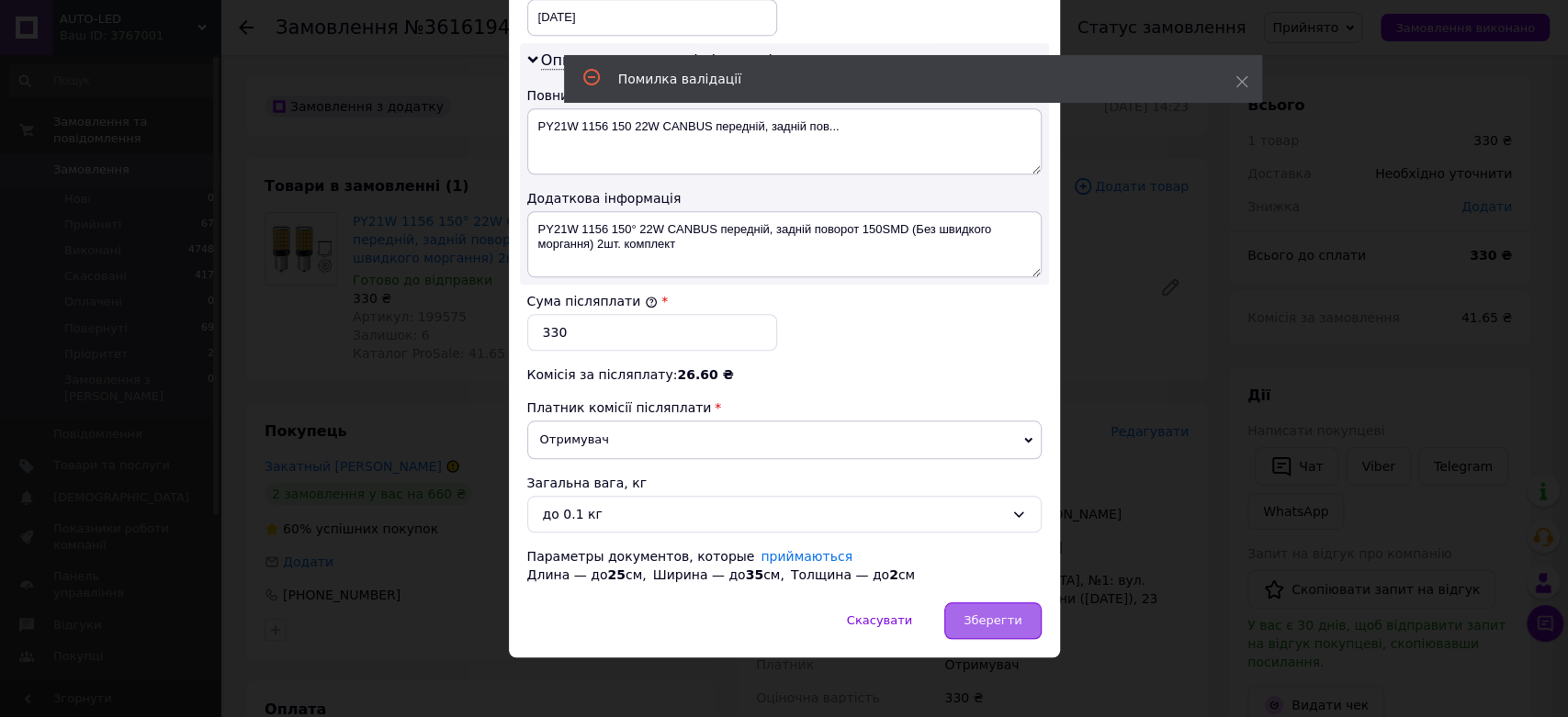
click at [1012, 606] on div "Зберегти" at bounding box center [991, 620] width 96 height 37
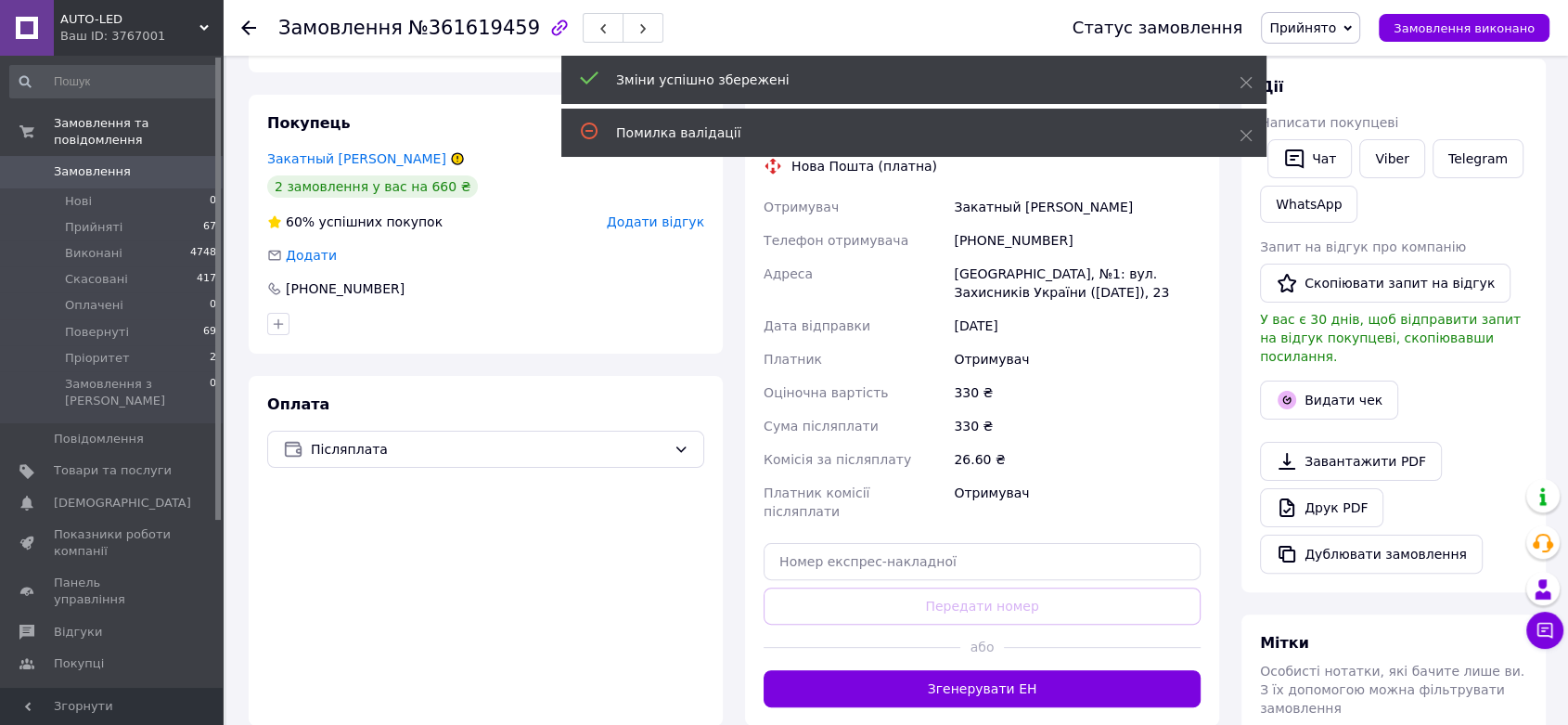
scroll to position [412, 0]
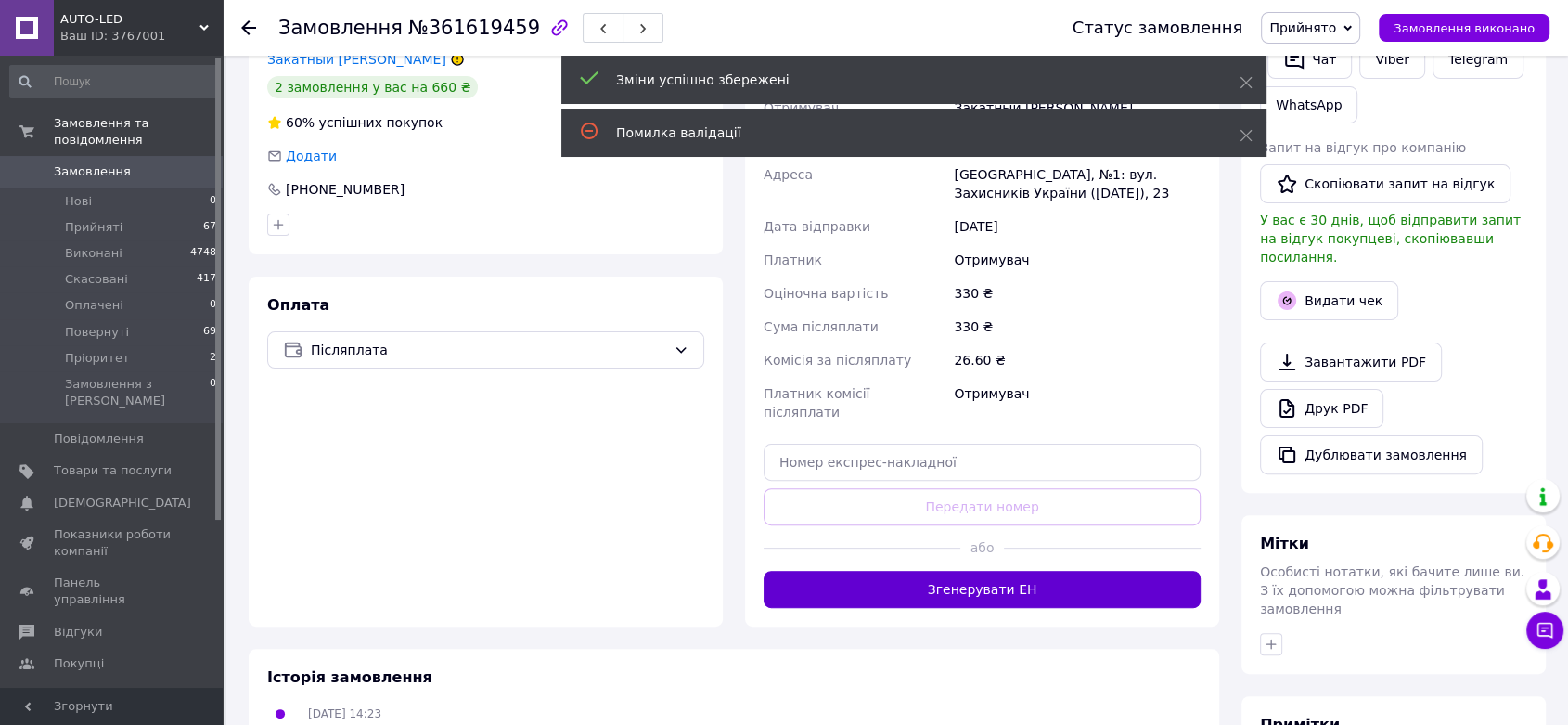
click at [1015, 573] on button "Згенерувати ЕН" at bounding box center [982, 589] width 437 height 38
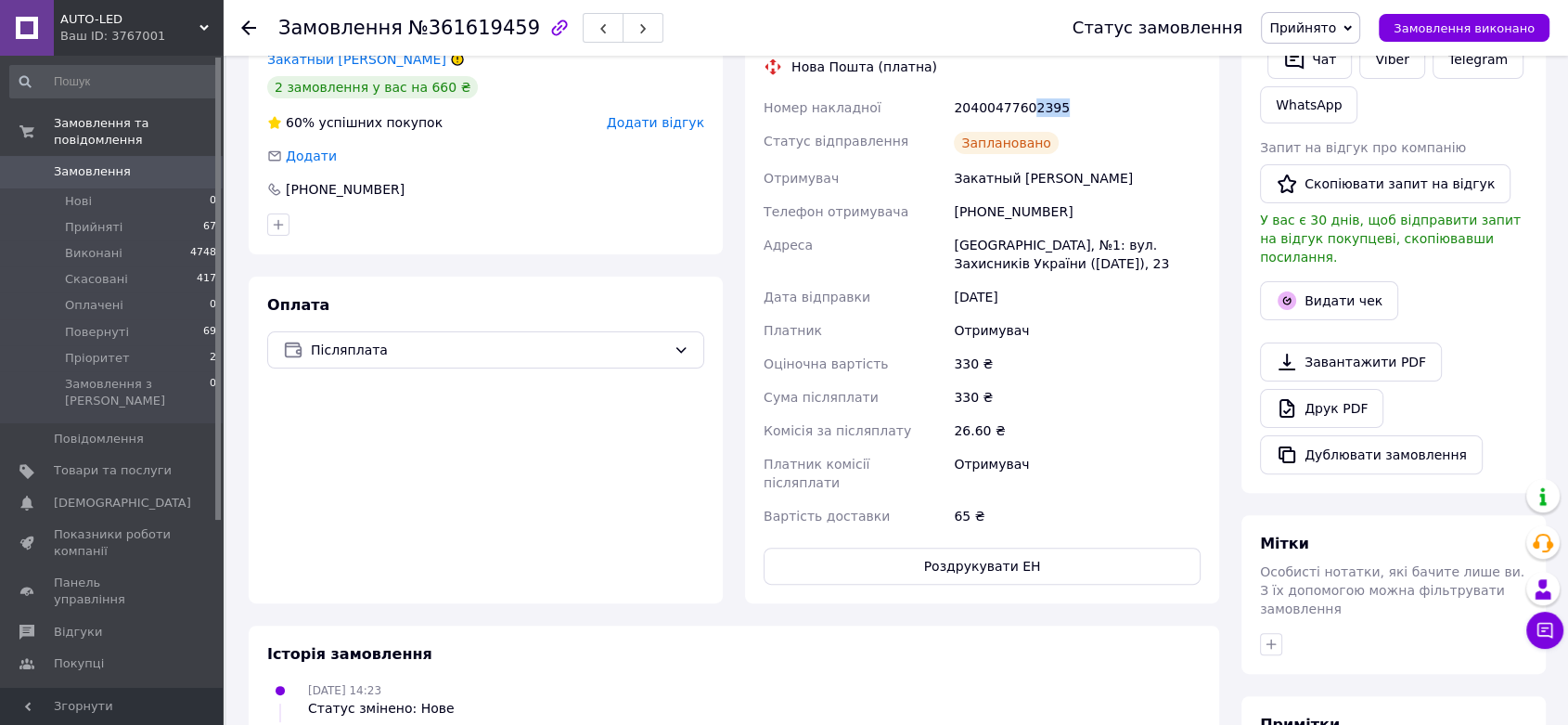
drag, startPoint x: 1060, startPoint y: 100, endPoint x: 1026, endPoint y: 113, distance: 36.4
click at [1026, 113] on div "20400477602395" at bounding box center [1077, 108] width 254 height 34
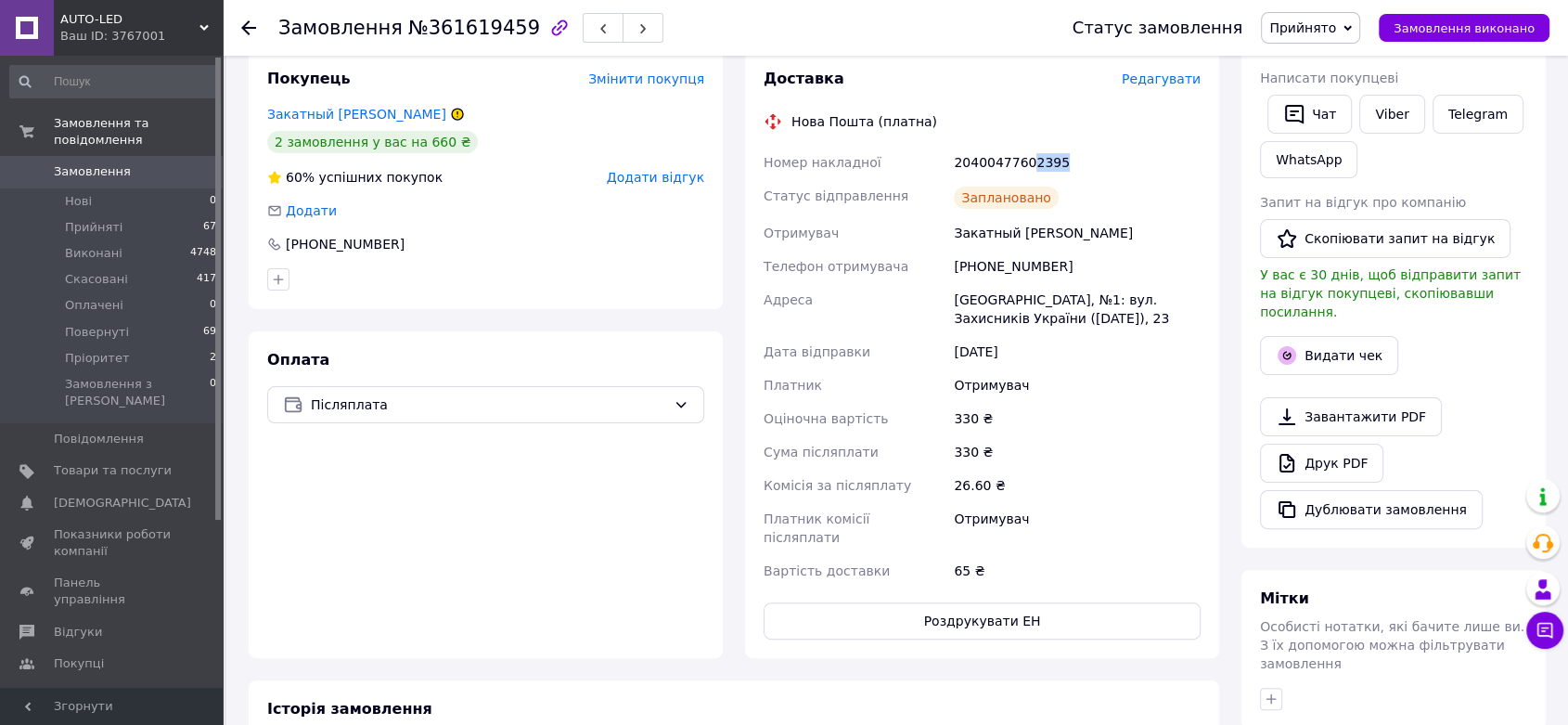
scroll to position [309, 0]
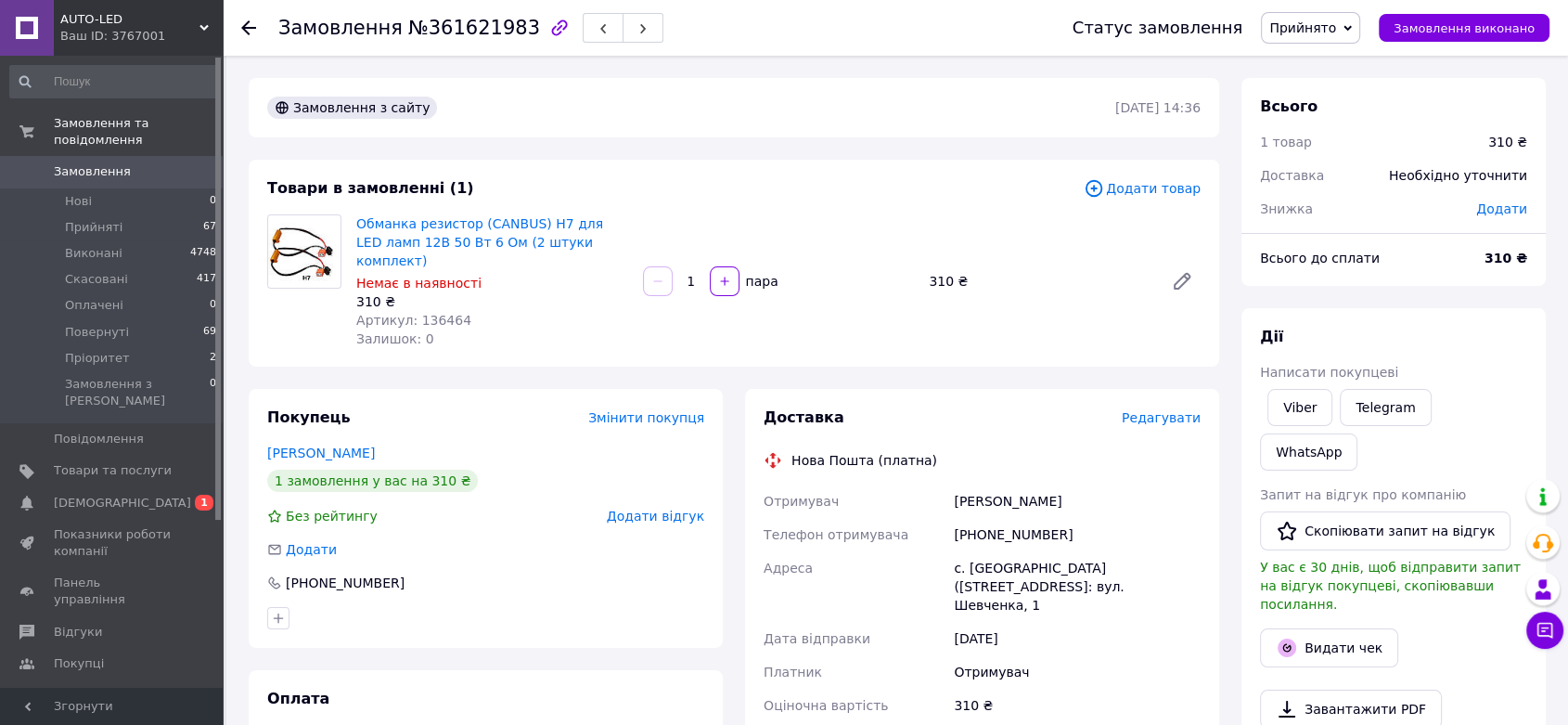
click at [1189, 411] on span "Редагувати" at bounding box center [1161, 417] width 79 height 14
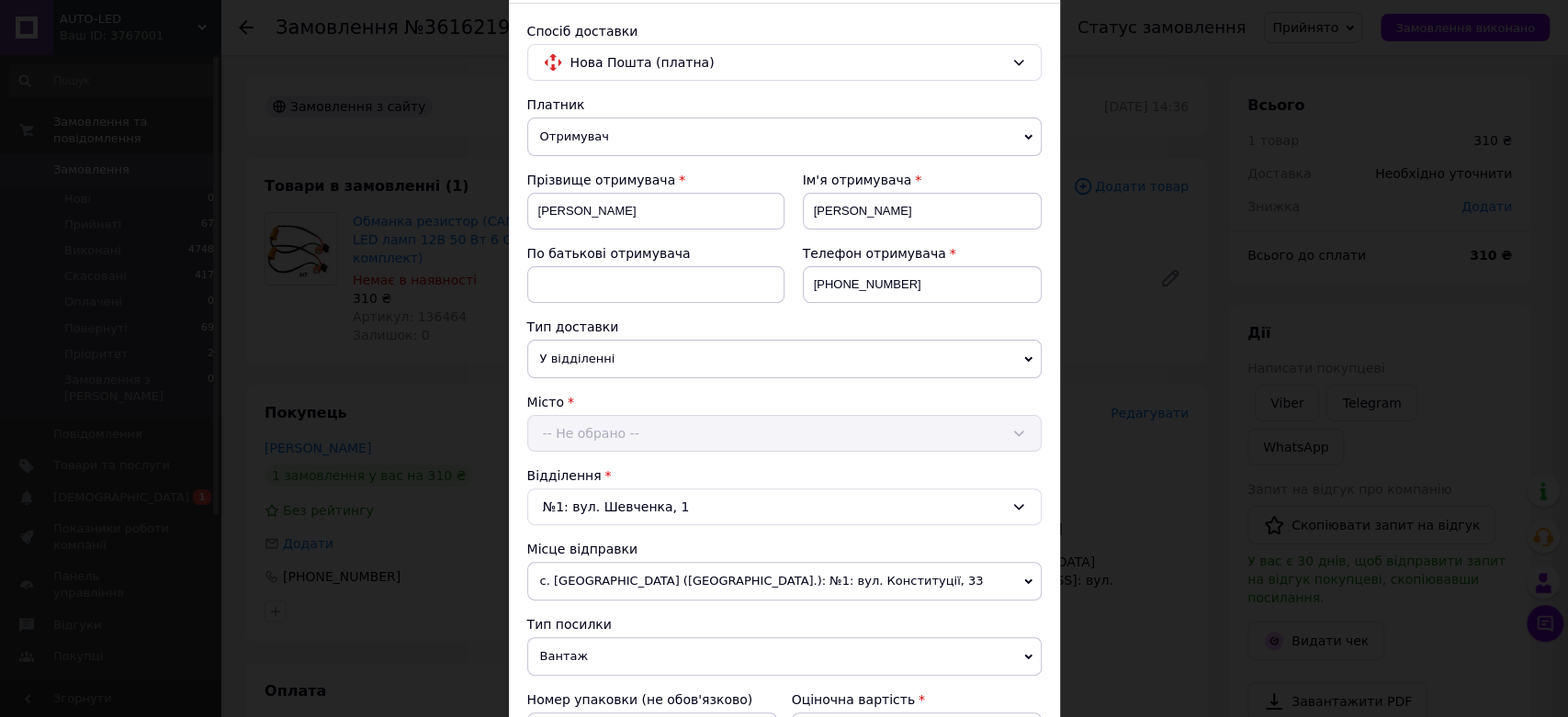
scroll to position [203, 0]
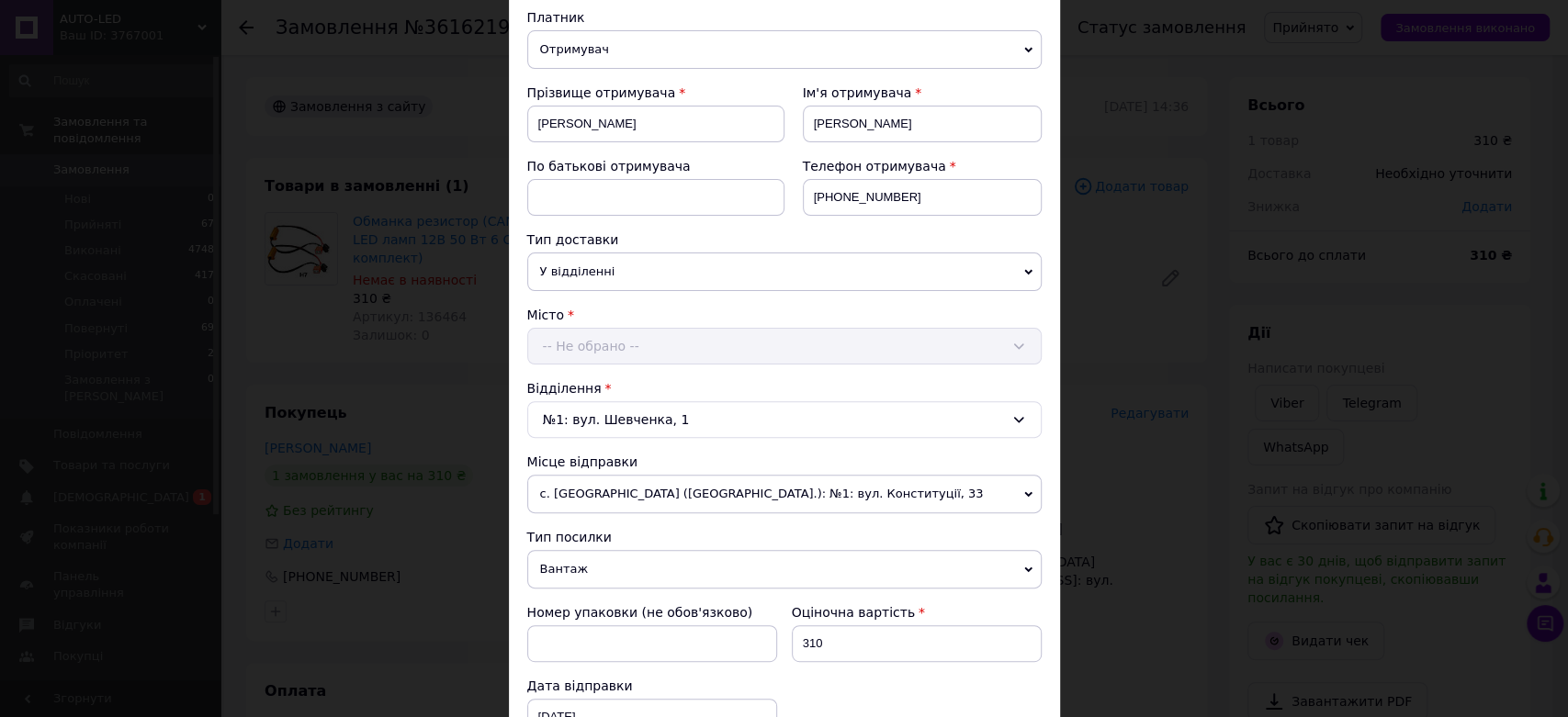
click at [590, 561] on span "Вантаж" at bounding box center [784, 569] width 514 height 39
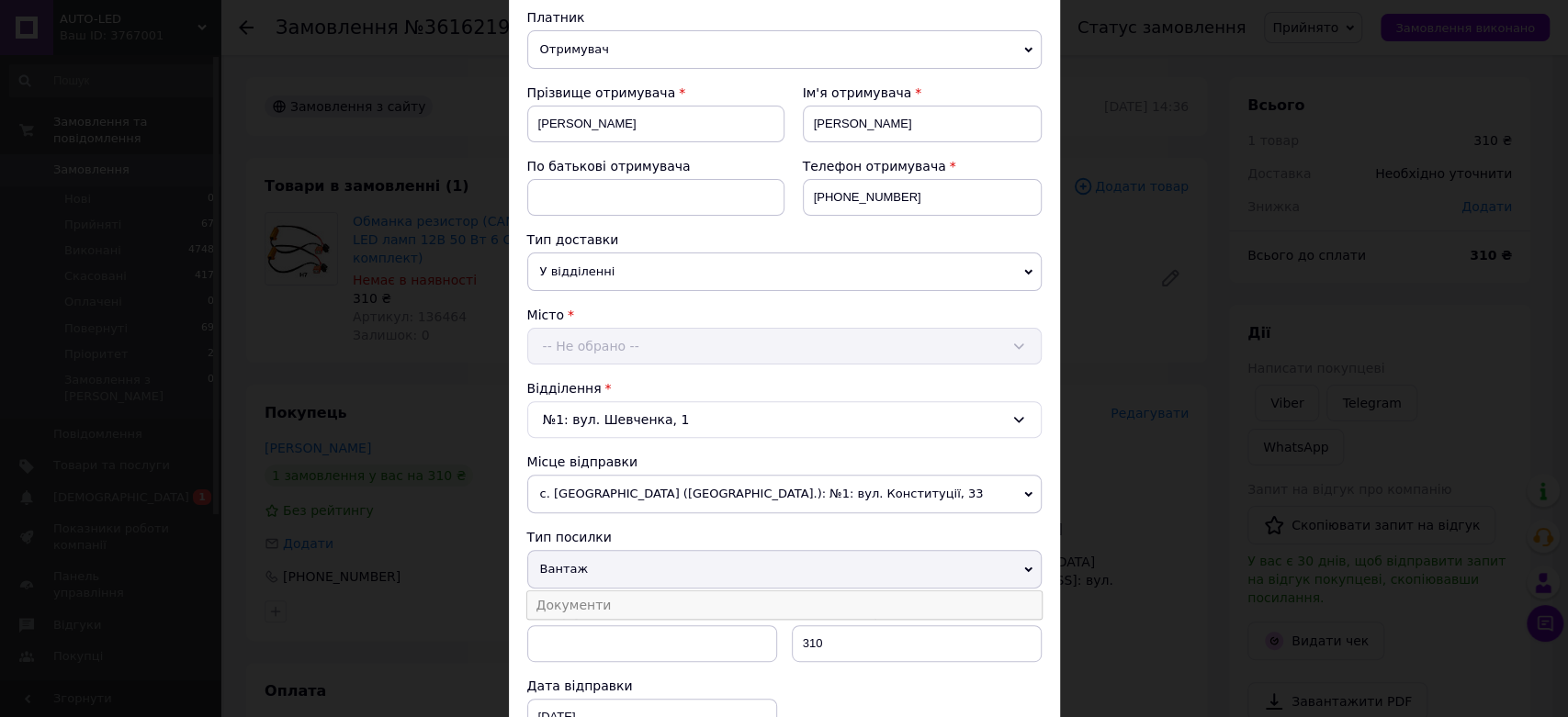
click at [590, 594] on li "Документи" at bounding box center [784, 605] width 514 height 28
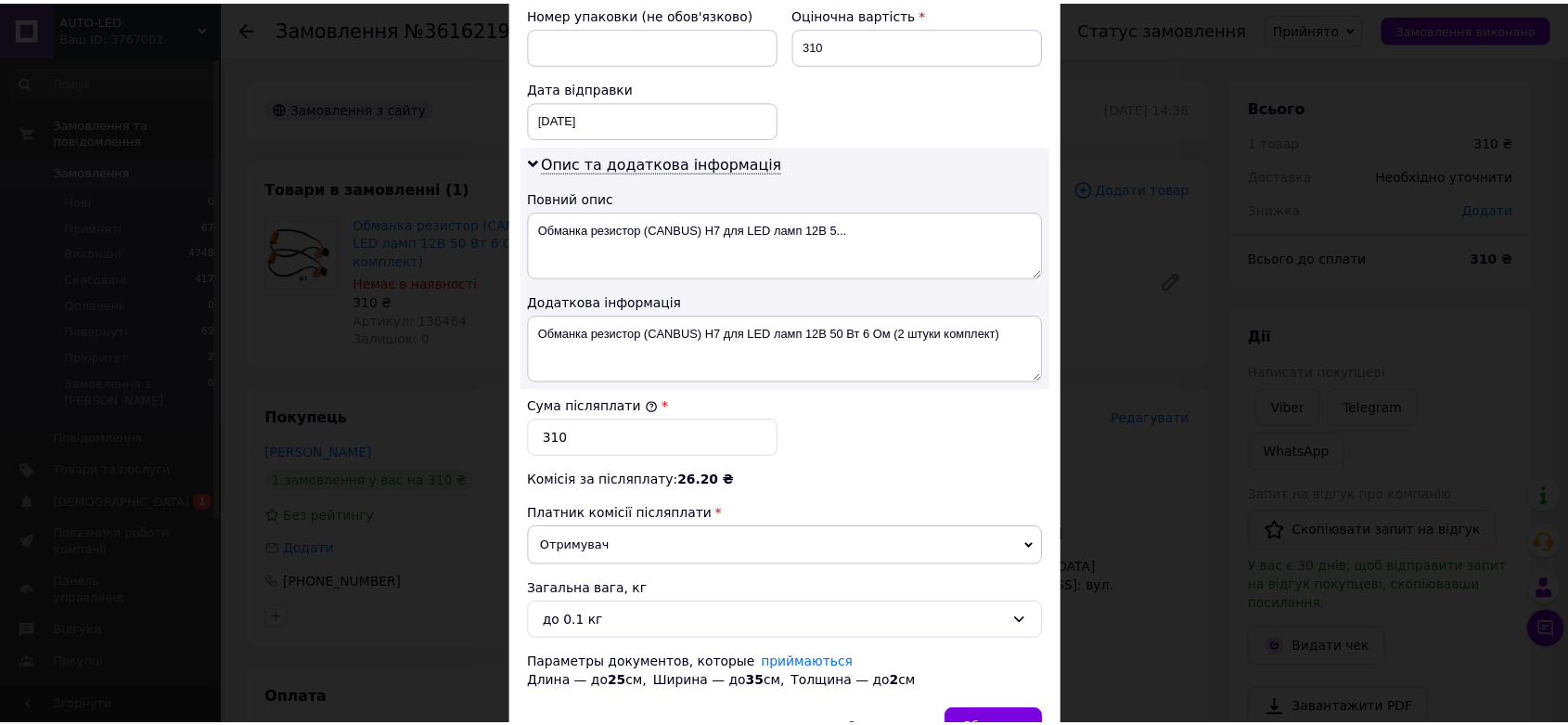
scroll to position [913, 0]
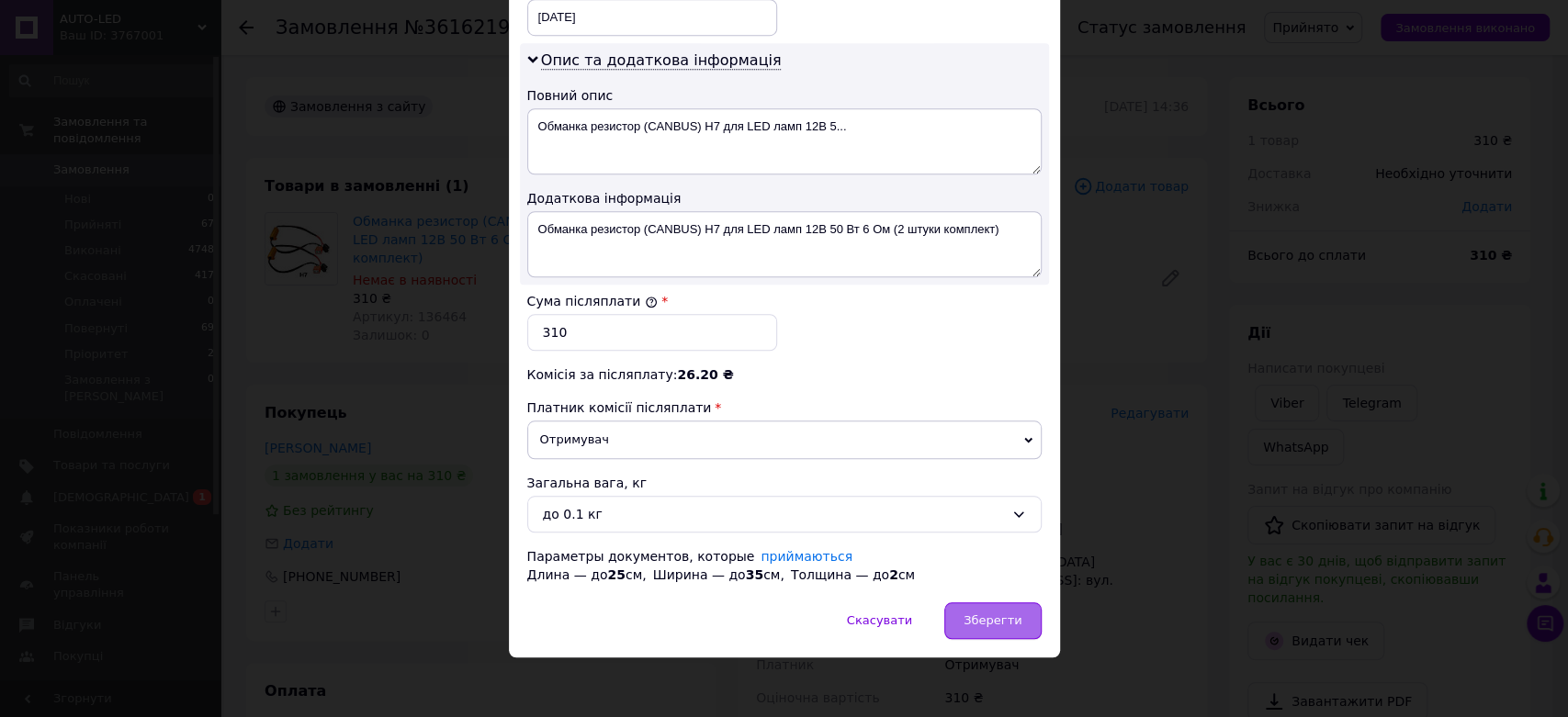
click at [998, 613] on span "Зберегти" at bounding box center [991, 620] width 58 height 13
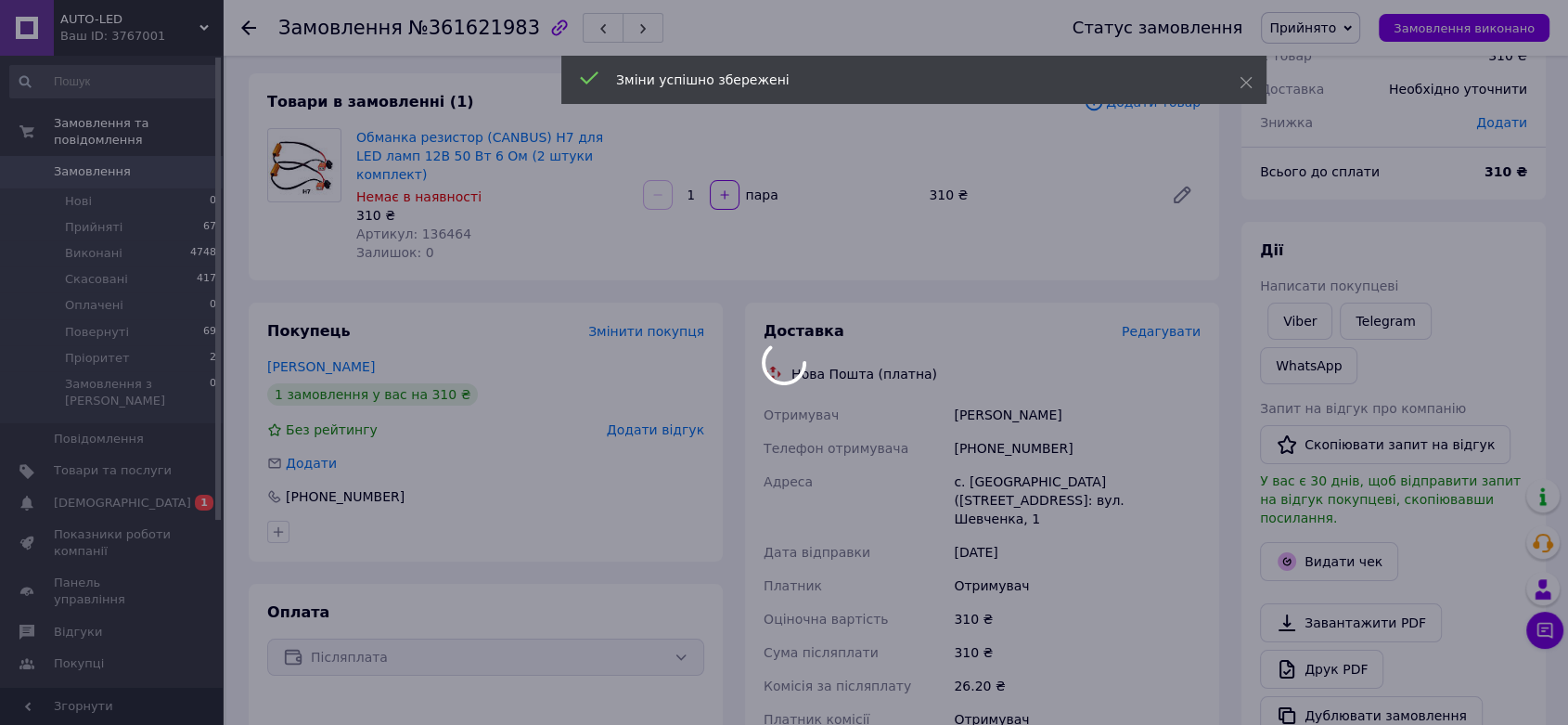
scroll to position [412, 0]
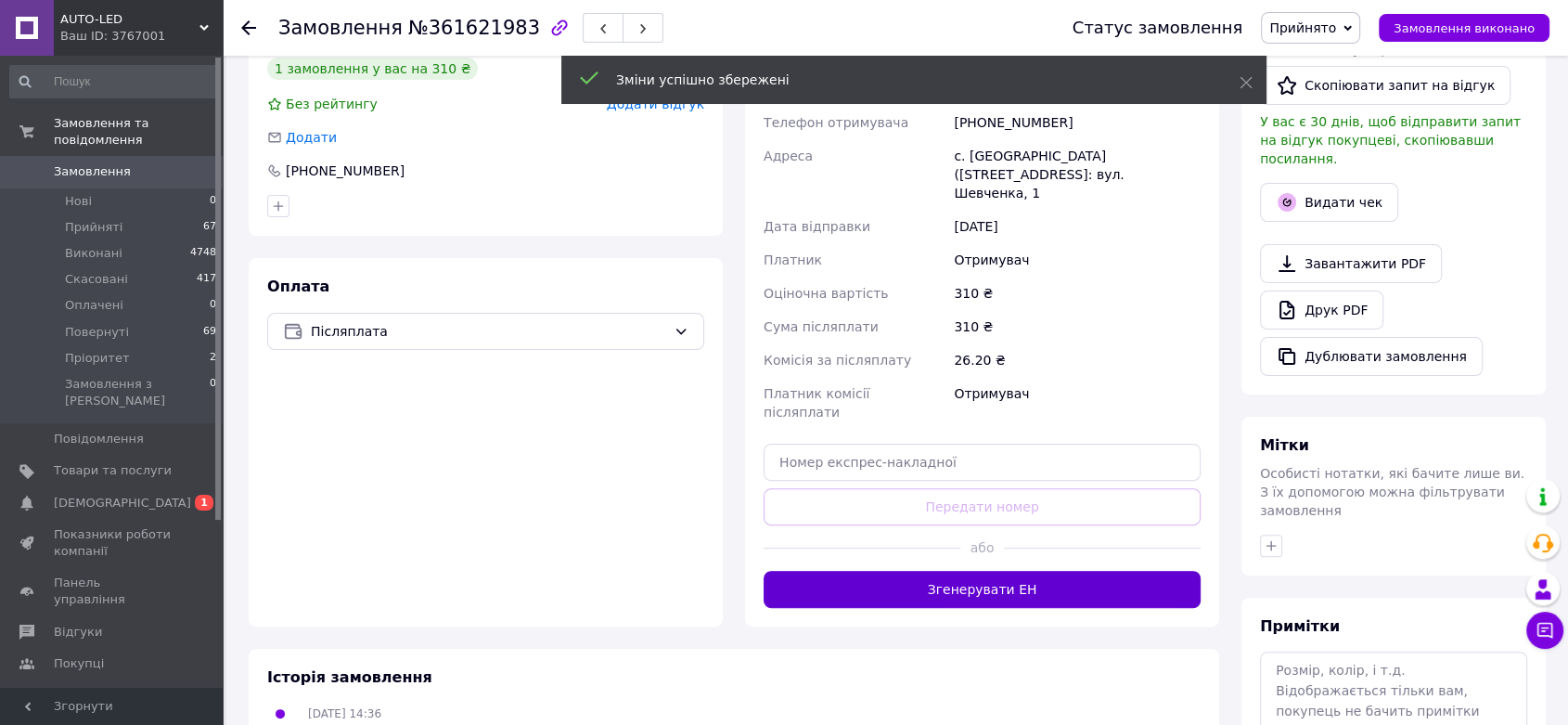
click at [1036, 571] on button "Згенерувати ЕН" at bounding box center [982, 589] width 437 height 38
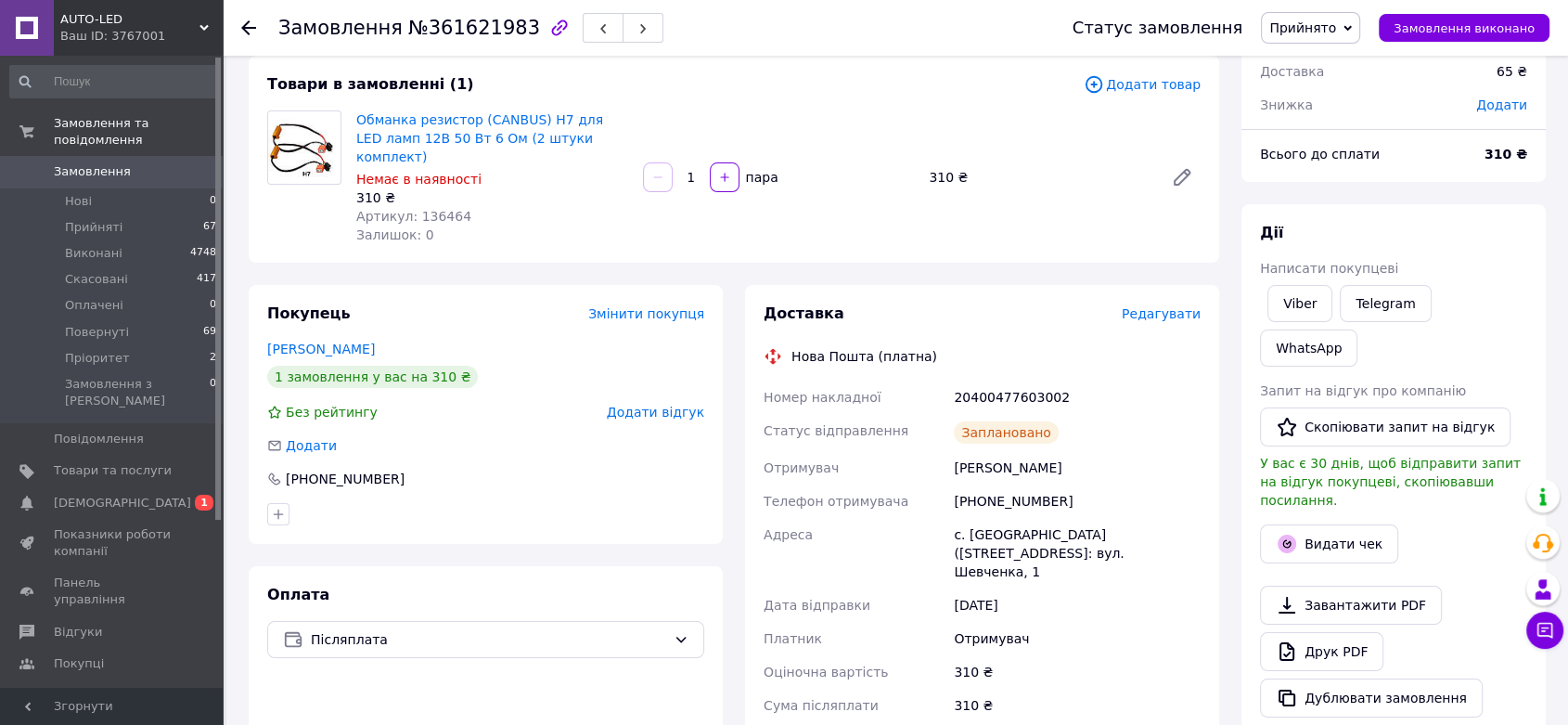
scroll to position [103, 0]
drag, startPoint x: 1050, startPoint y: 376, endPoint x: 1026, endPoint y: 385, distance: 25.6
click at [1026, 385] on div "20400477603002" at bounding box center [1077, 398] width 254 height 34
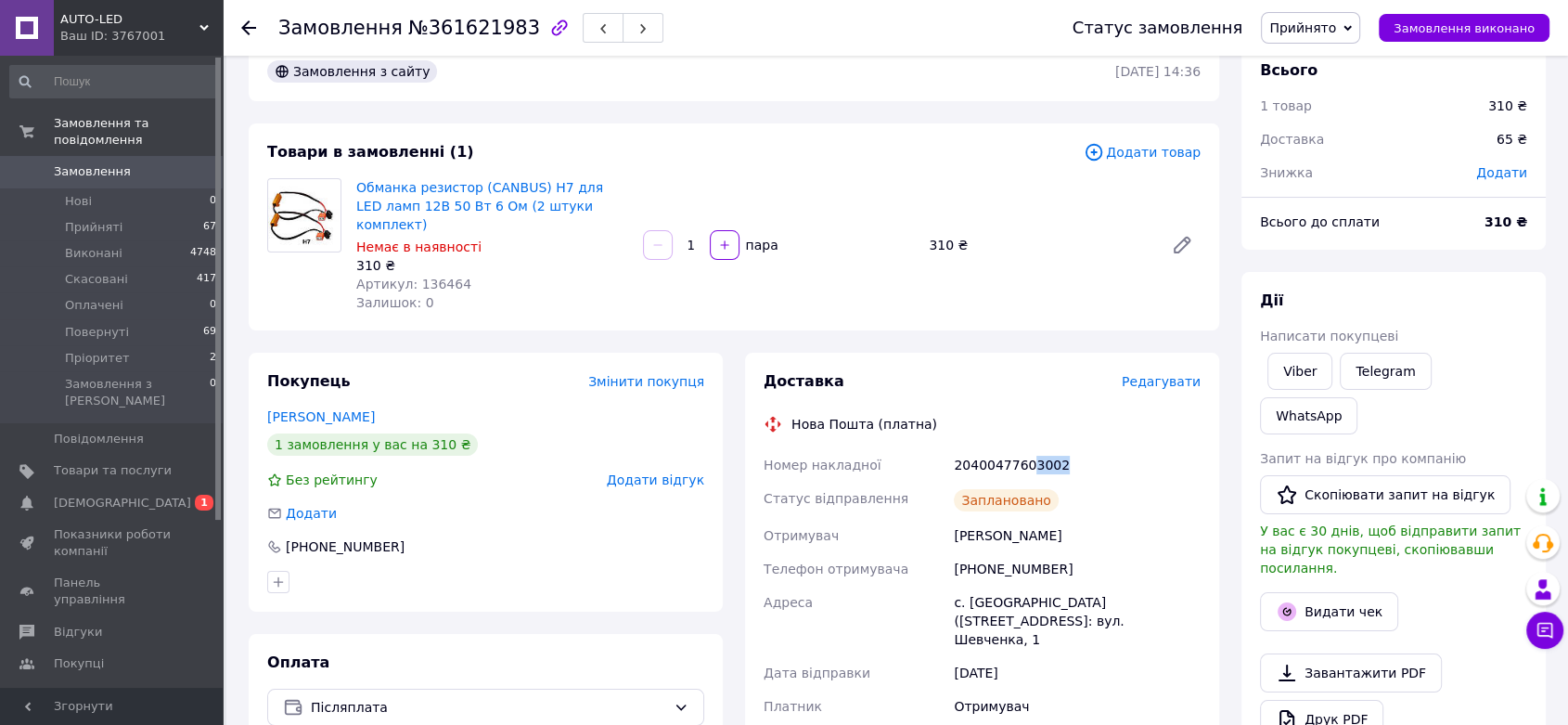
scroll to position [0, 0]
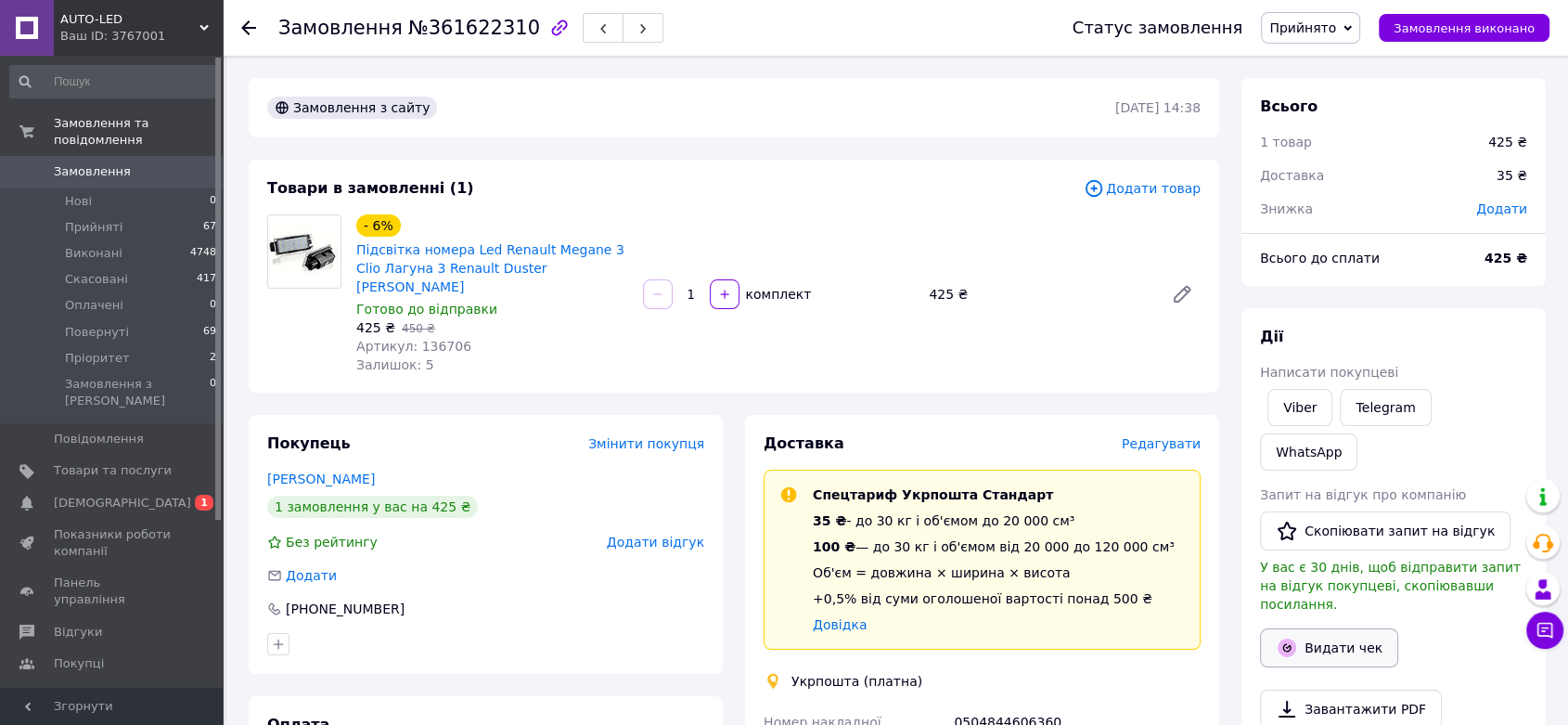
click at [1334, 628] on button "Видати чек" at bounding box center [1330, 647] width 138 height 39
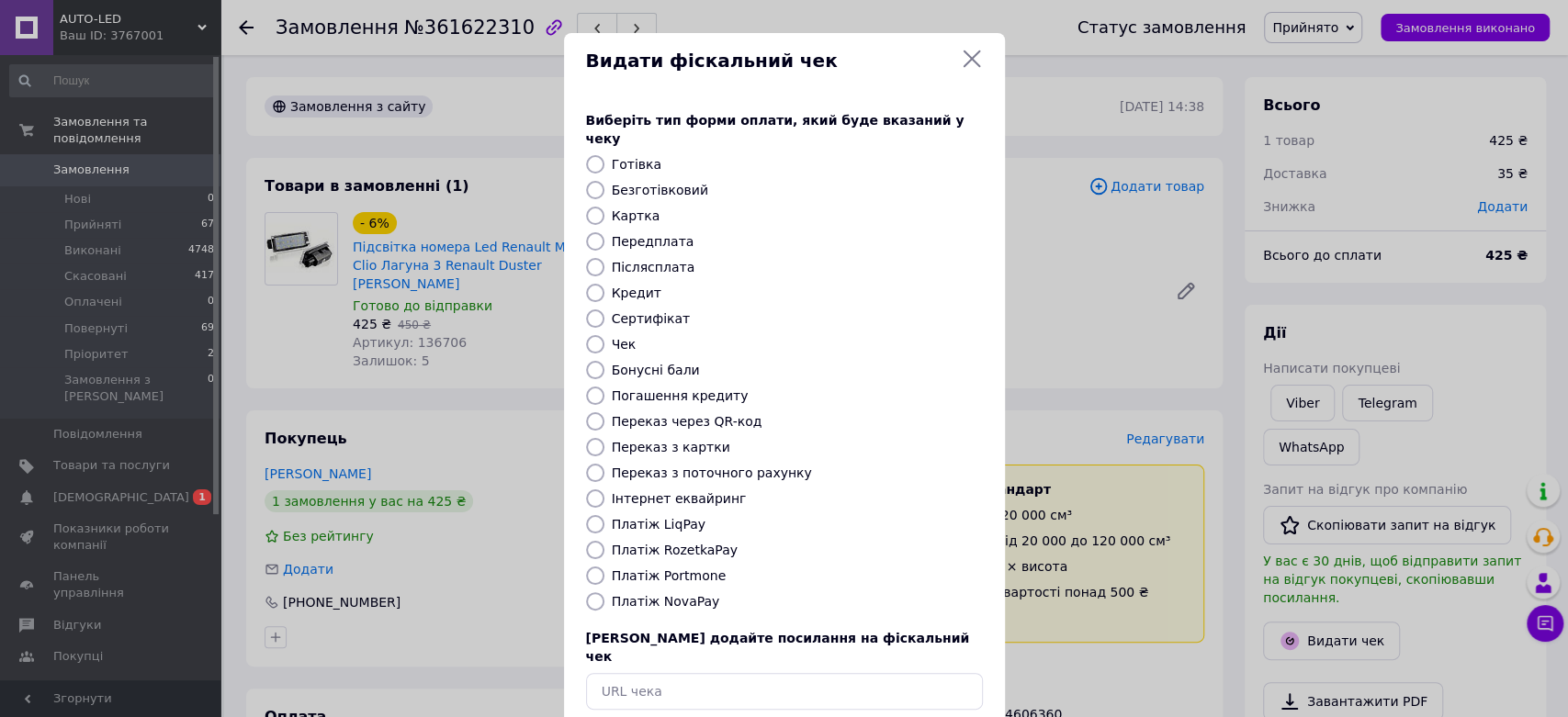
click at [973, 60] on icon at bounding box center [971, 58] width 22 height 22
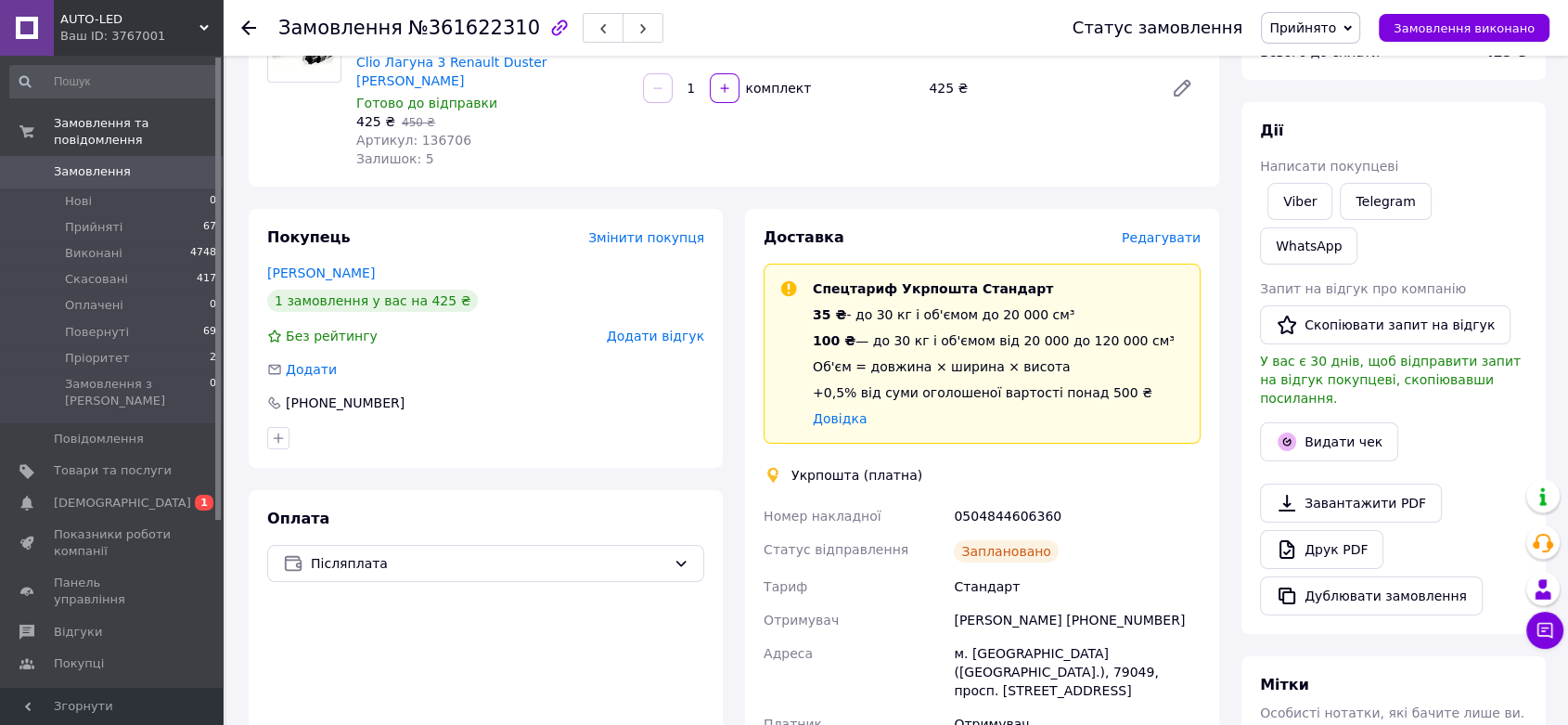
scroll to position [103, 0]
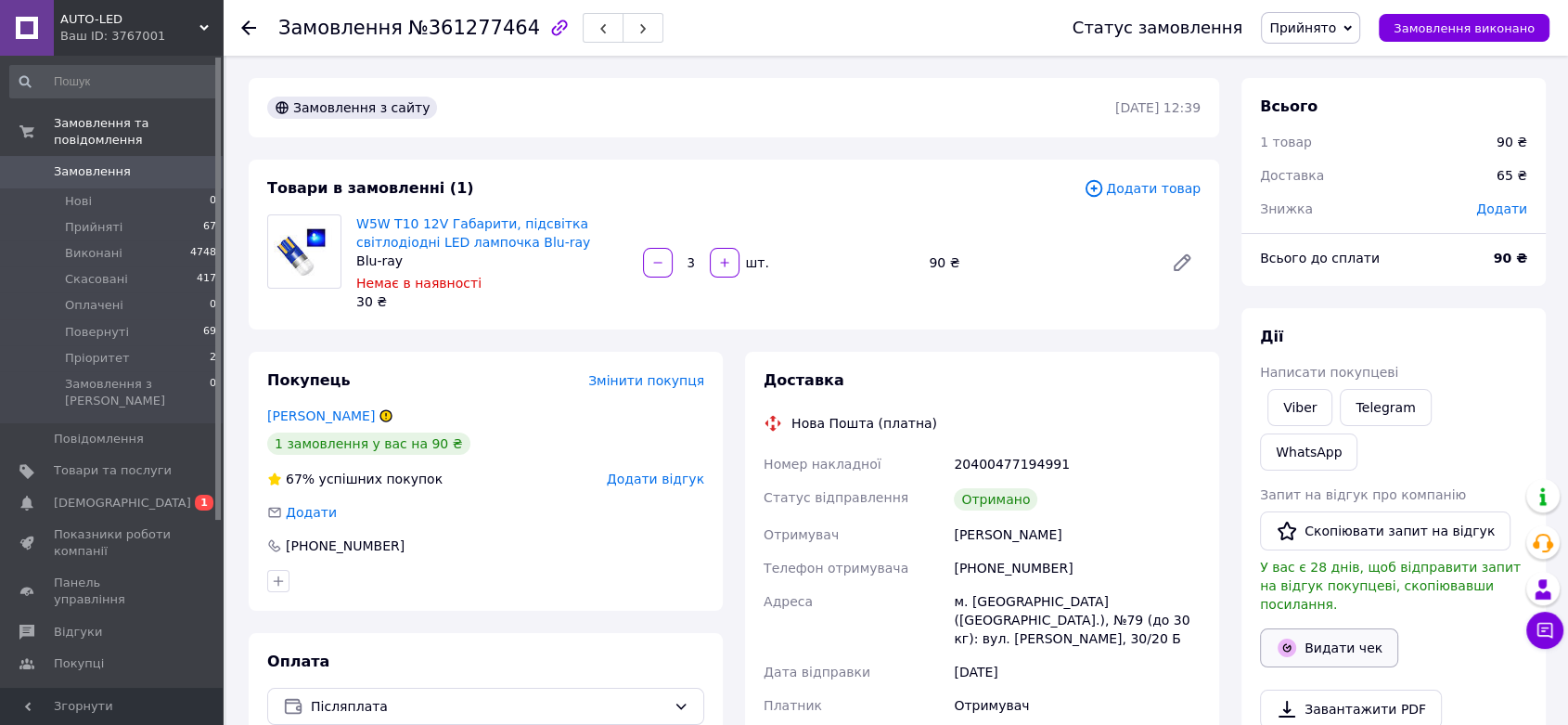
click at [1368, 628] on button "Видати чек" at bounding box center [1330, 647] width 138 height 39
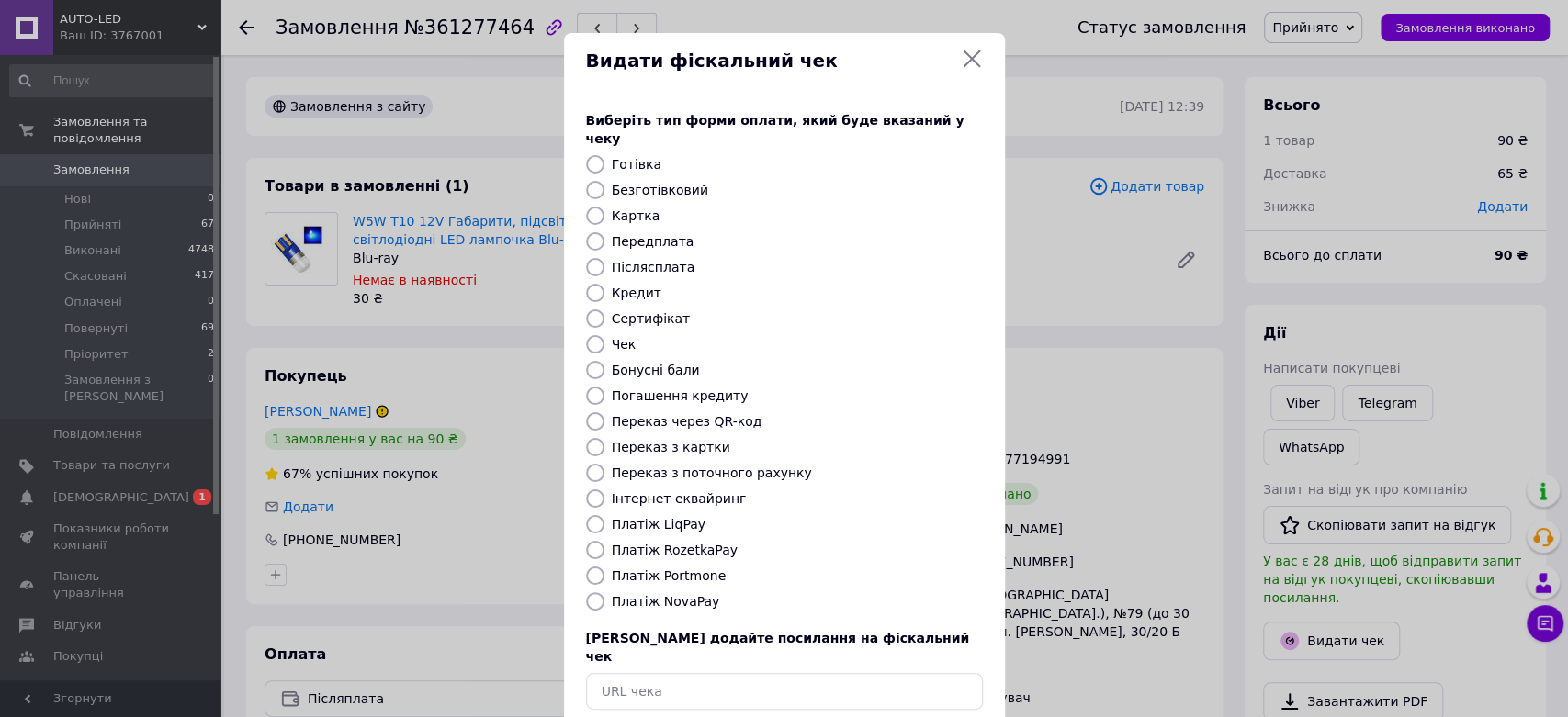
click at [593, 592] on input "Платіж NovaPay" at bounding box center [595, 601] width 18 height 18
radio input "true"
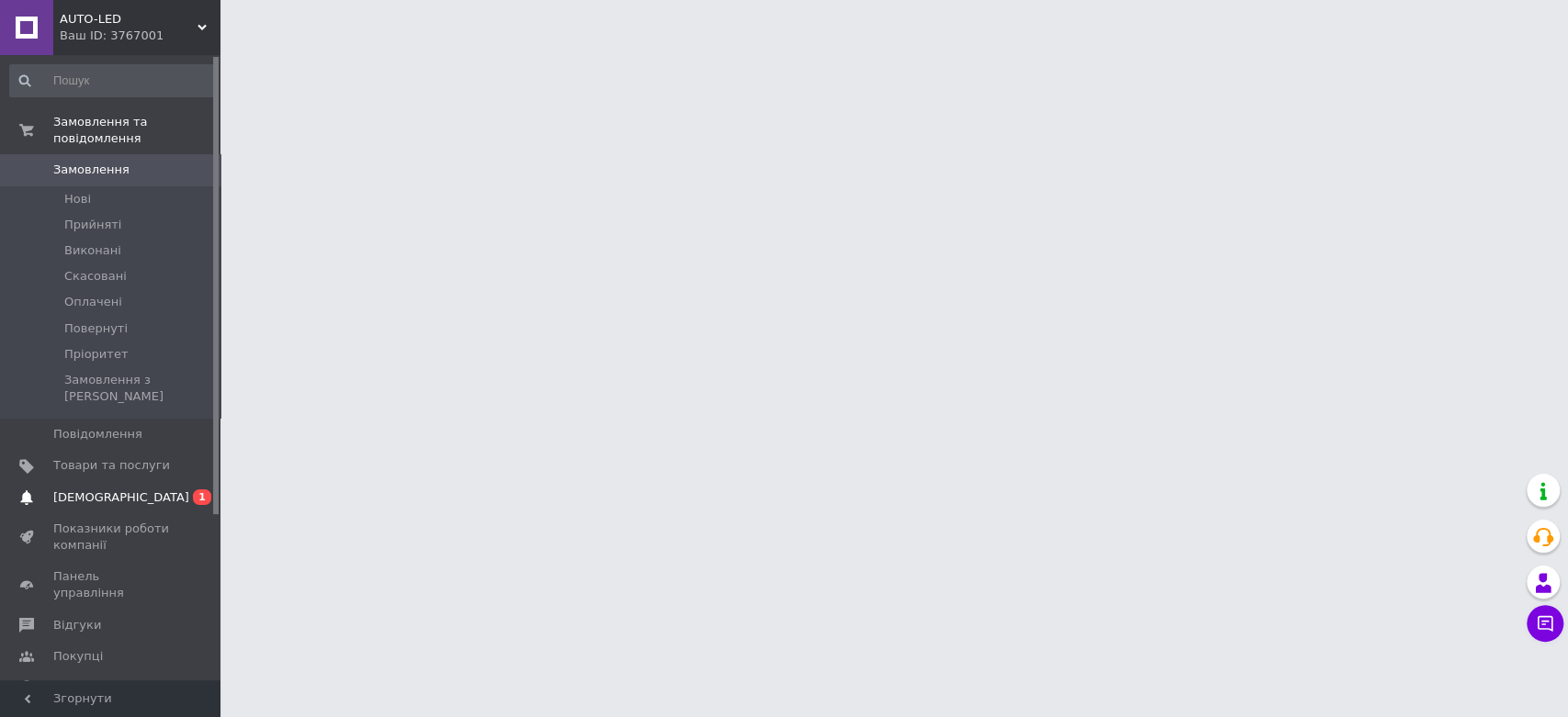
click at [96, 489] on span "[DEMOGRAPHIC_DATA]" at bounding box center [121, 496] width 136 height 16
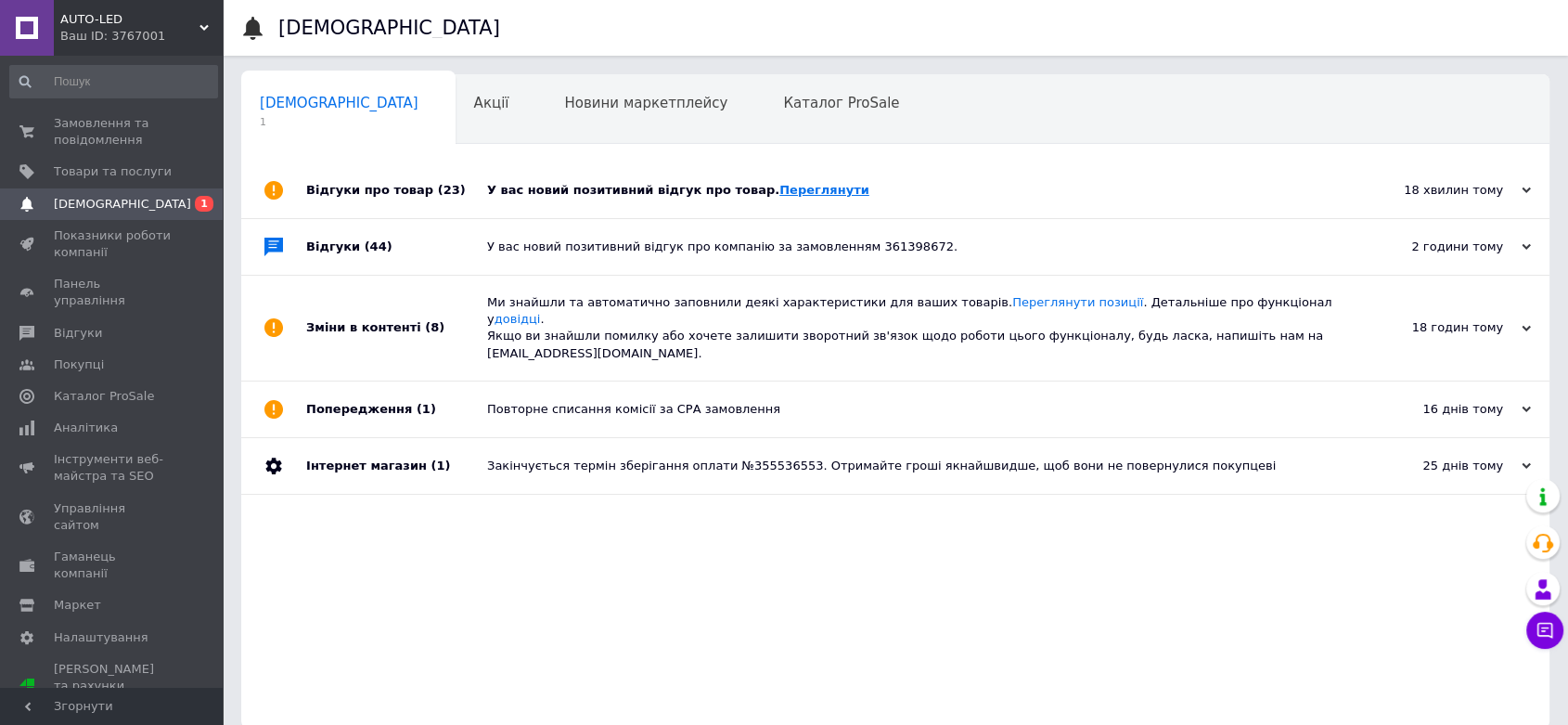
click at [785, 191] on link "Переглянути" at bounding box center [825, 189] width 90 height 13
